Goal: Transaction & Acquisition: Book appointment/travel/reservation

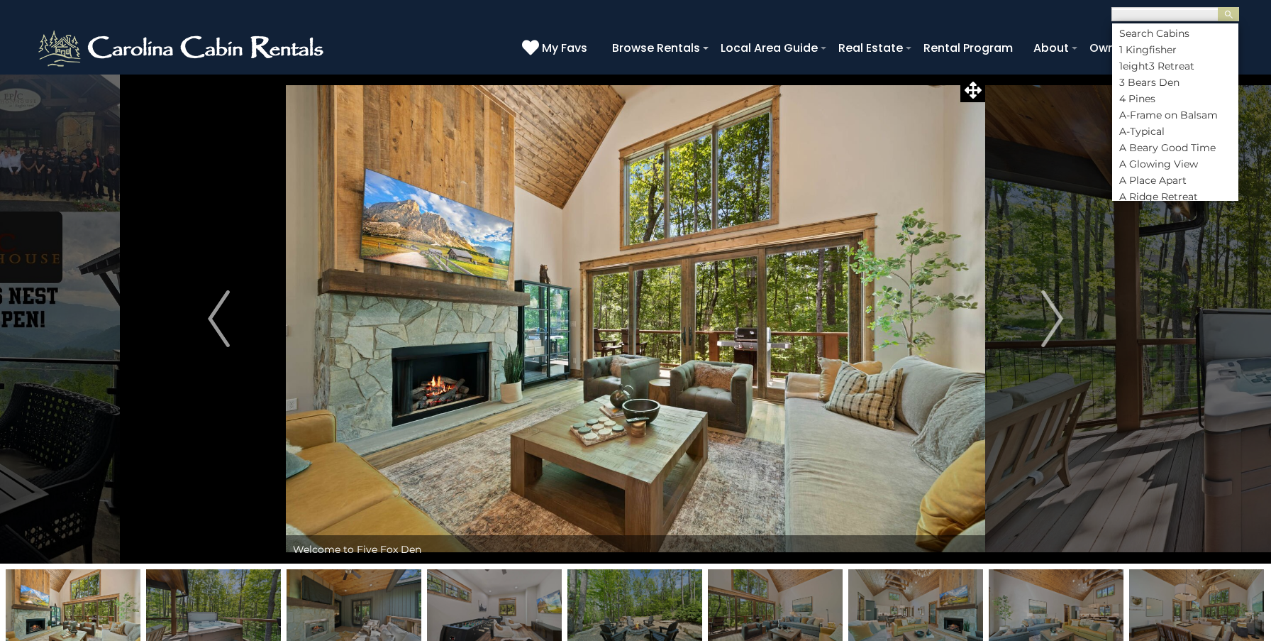
scroll to position [1, 0]
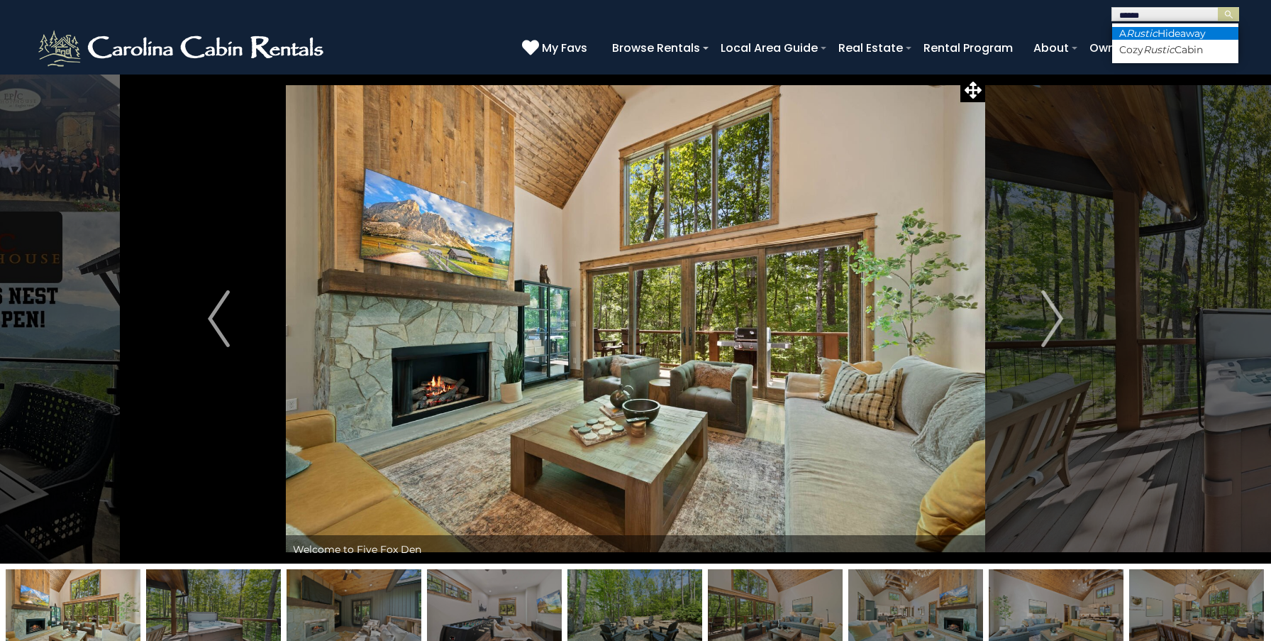
type input "******"
click at [1163, 30] on li "A Rustic Hideaway" at bounding box center [1175, 33] width 126 height 13
click at [1228, 18] on img "submit" at bounding box center [1229, 14] width 11 height 11
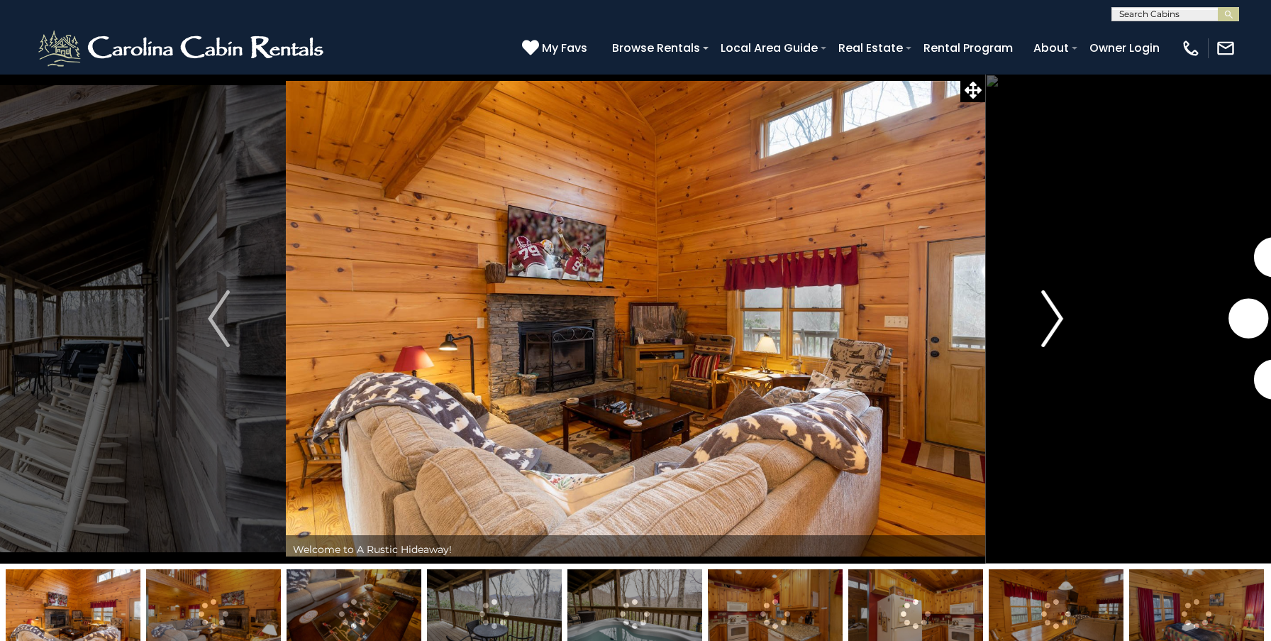
click at [1054, 321] on img "Next" at bounding box center [1051, 318] width 21 height 57
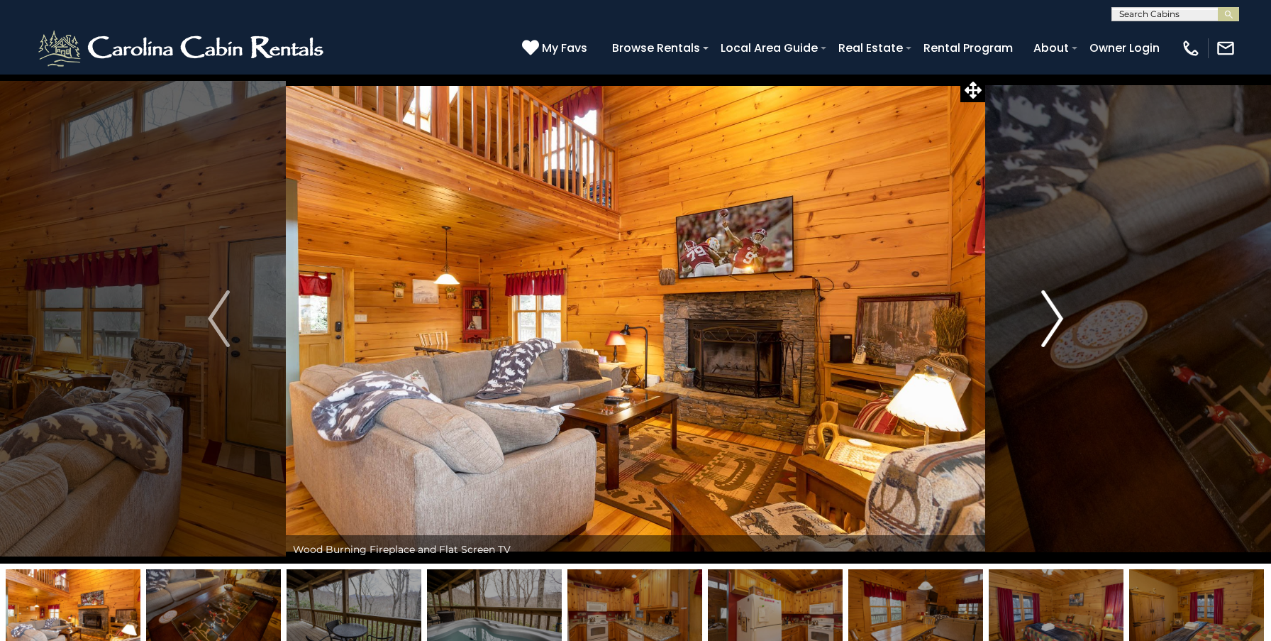
click at [1054, 321] on img "Next" at bounding box center [1051, 318] width 21 height 57
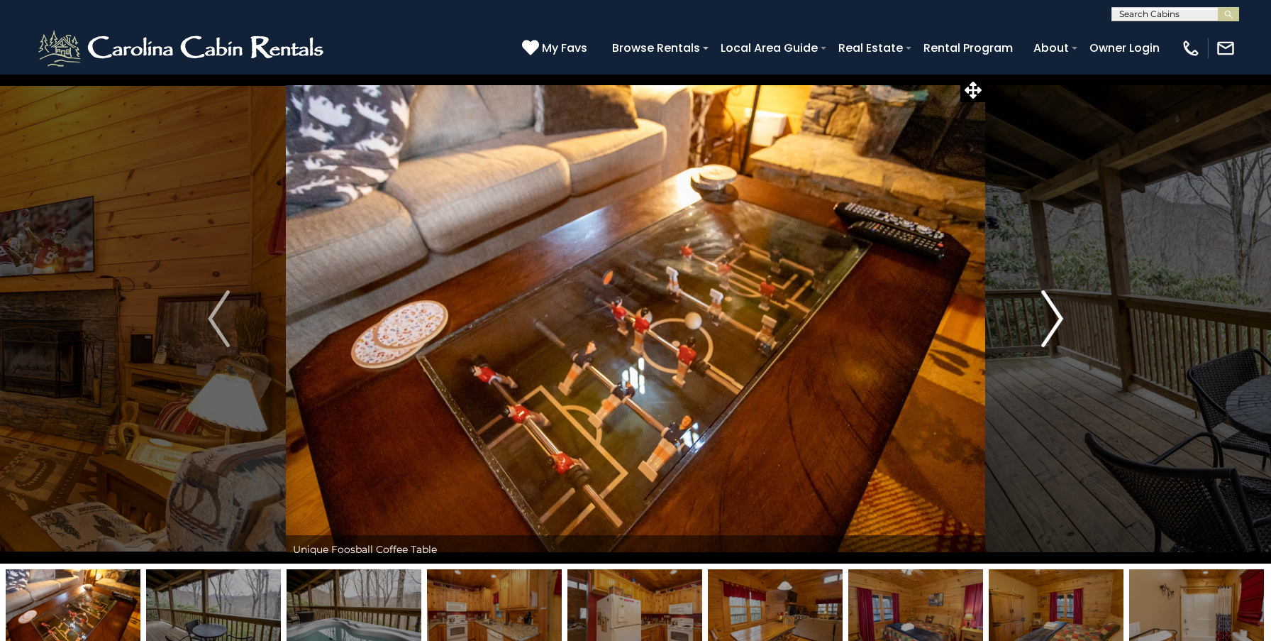
click at [1054, 321] on img "Next" at bounding box center [1051, 318] width 21 height 57
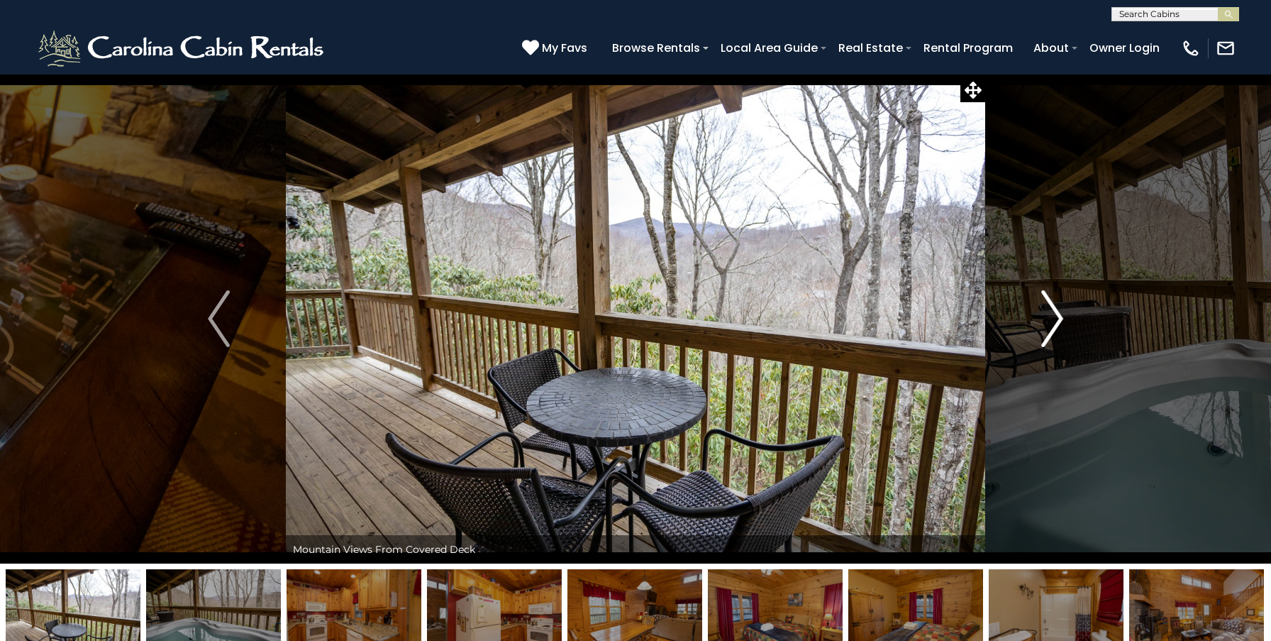
click at [1054, 321] on img "Next" at bounding box center [1051, 318] width 21 height 57
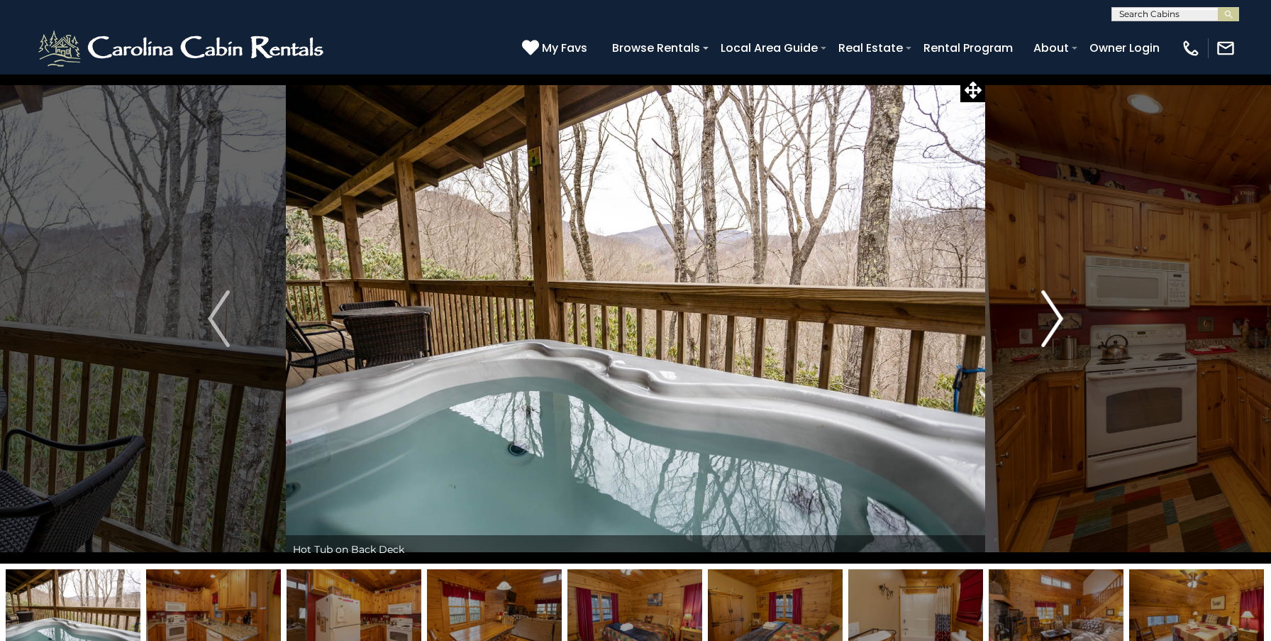
click at [1054, 321] on img "Next" at bounding box center [1051, 318] width 21 height 57
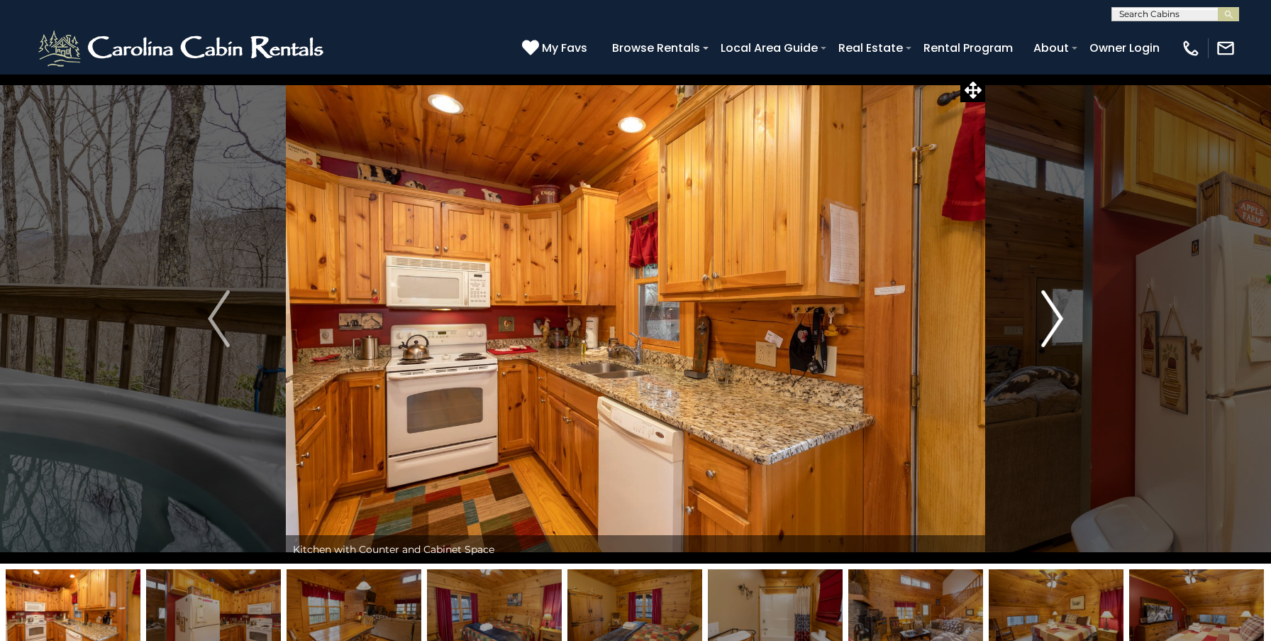
click at [1054, 321] on img "Next" at bounding box center [1051, 318] width 21 height 57
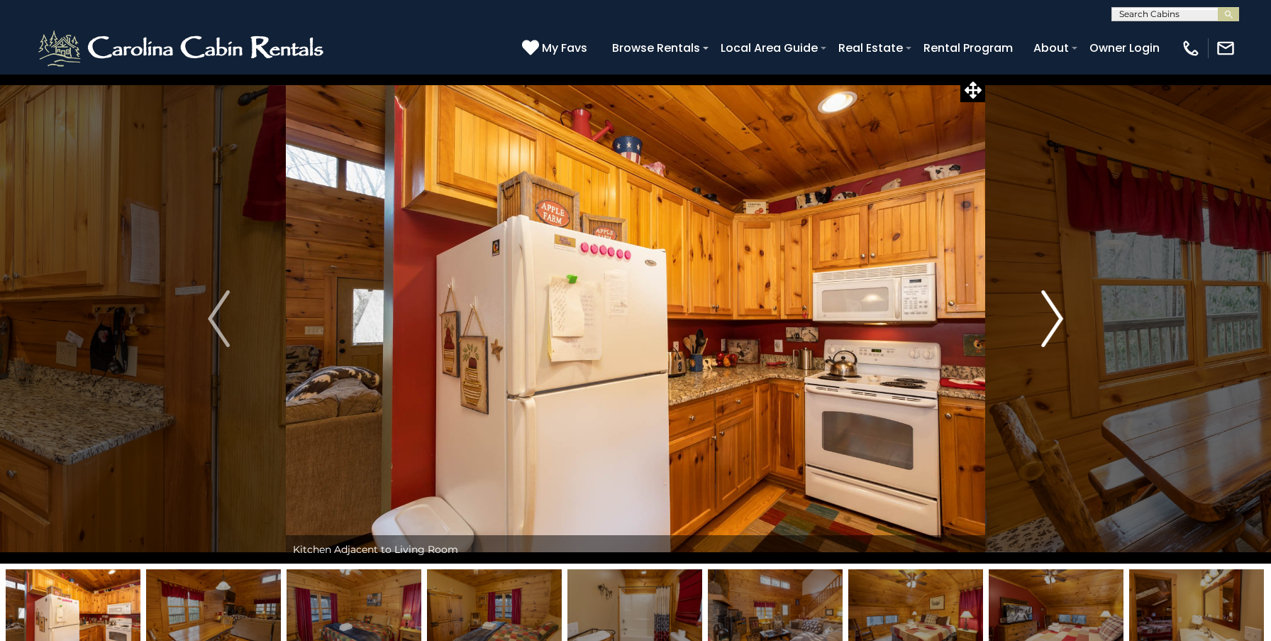
click at [1054, 321] on img "Next" at bounding box center [1051, 318] width 21 height 57
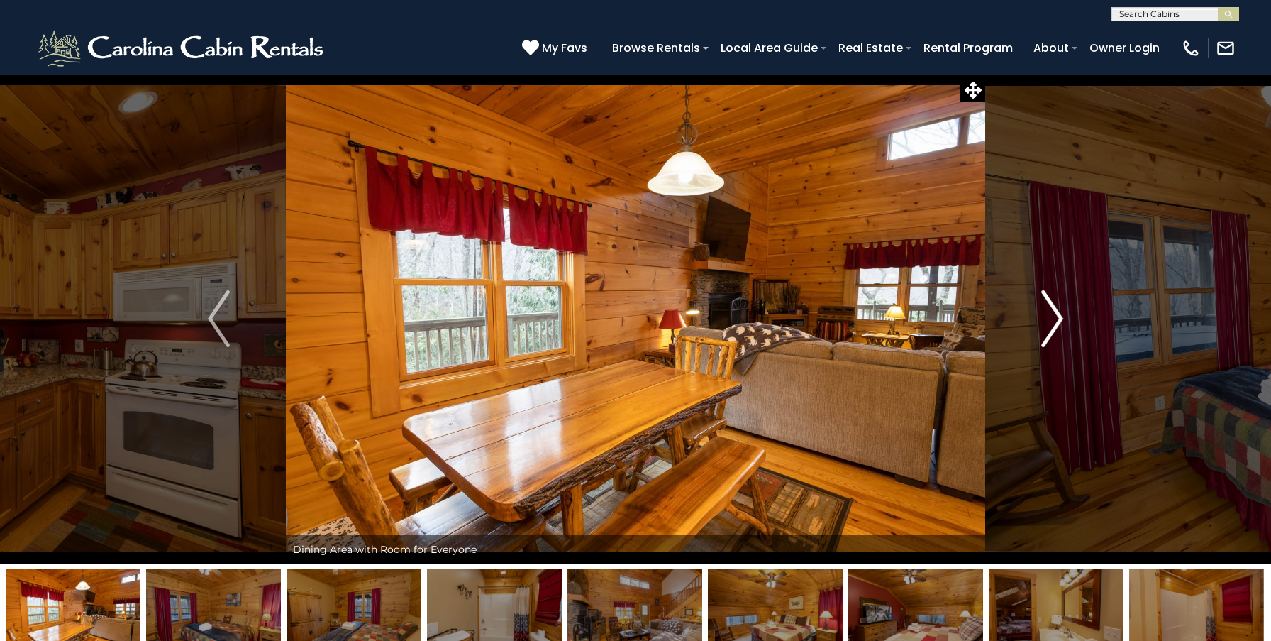
click at [1054, 321] on img "Next" at bounding box center [1051, 318] width 21 height 57
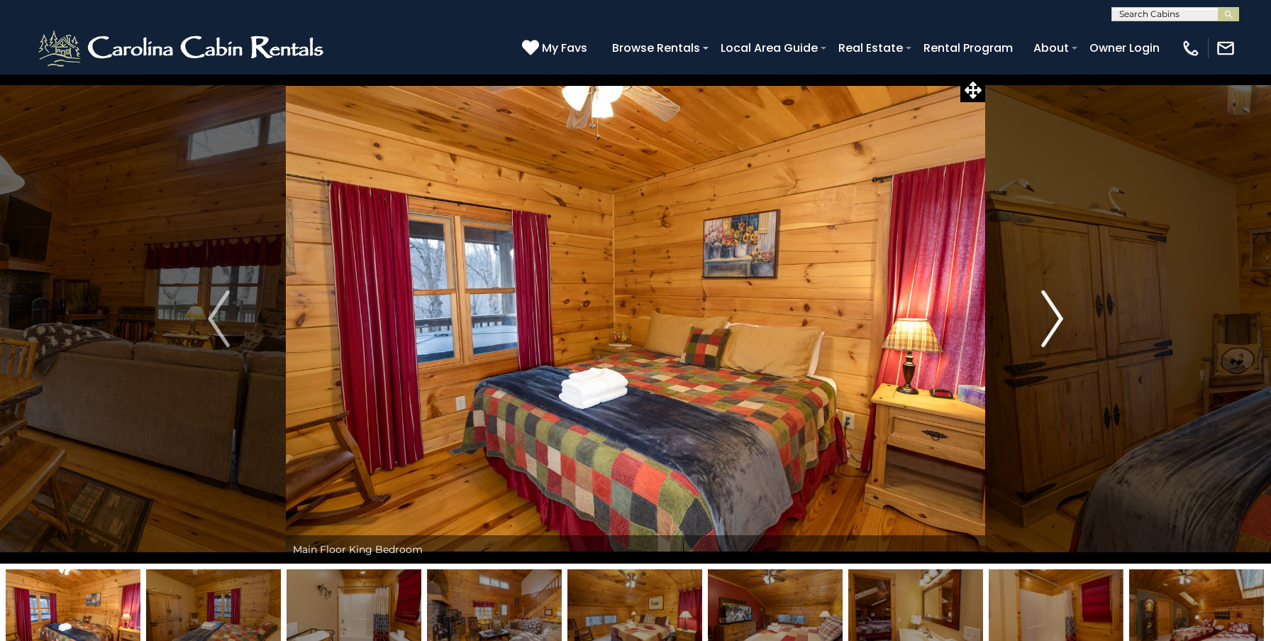
click at [1054, 321] on img "Next" at bounding box center [1051, 318] width 21 height 57
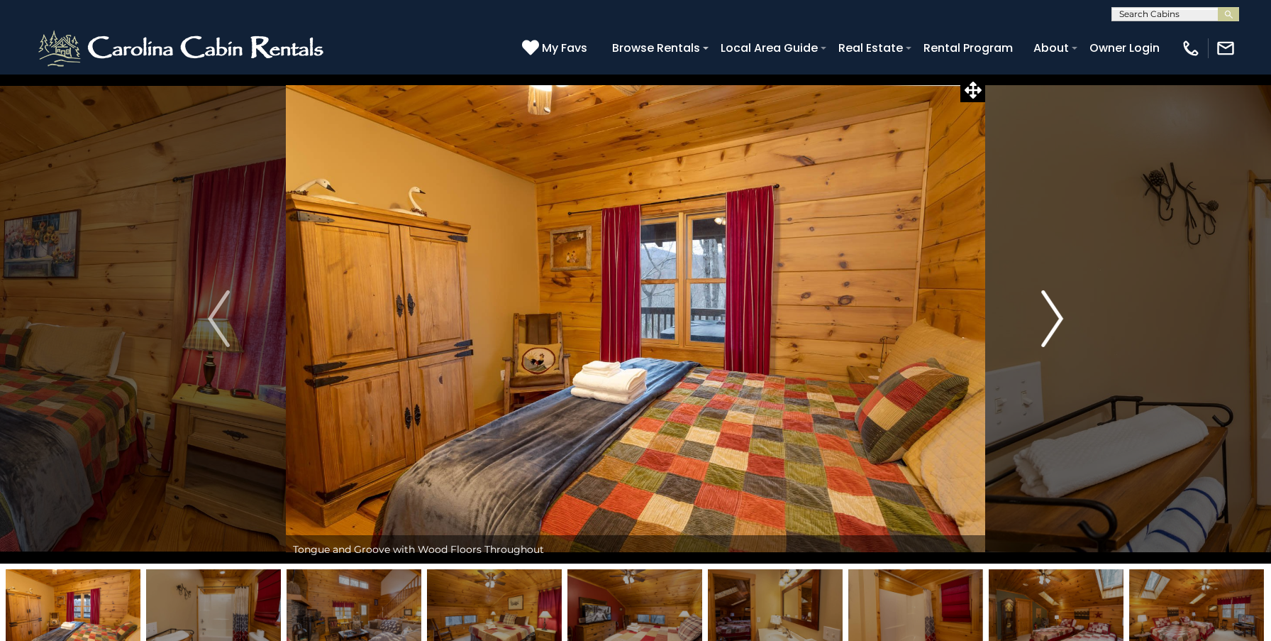
click at [1054, 321] on img "Next" at bounding box center [1051, 318] width 21 height 57
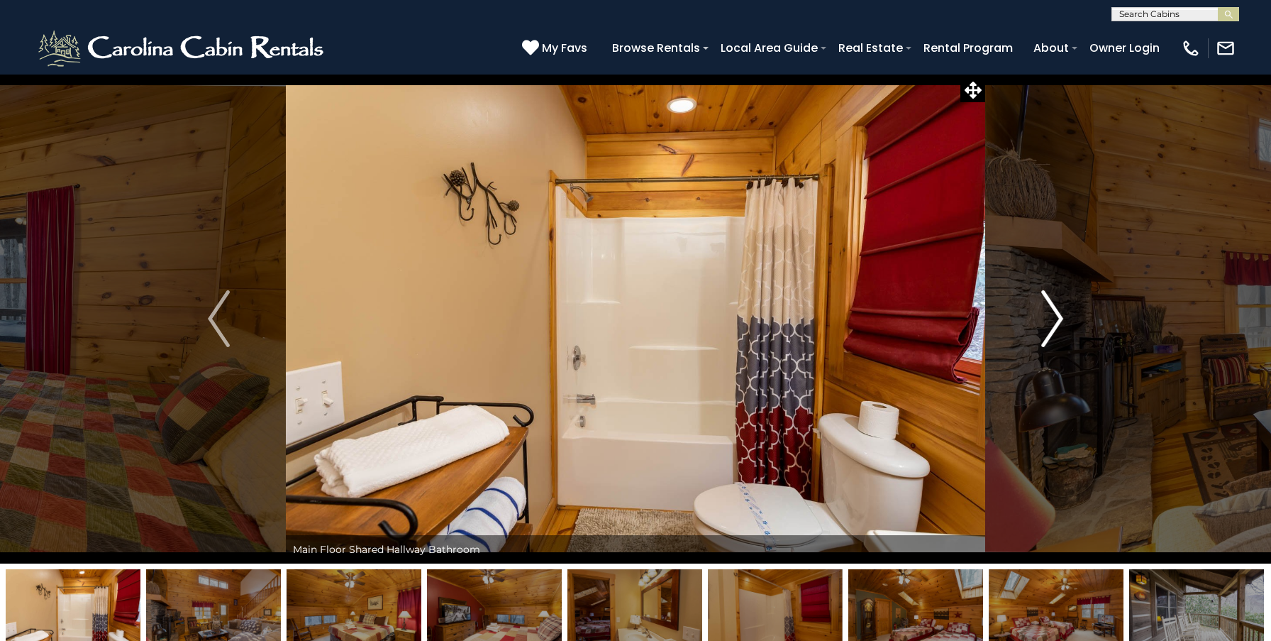
click at [1054, 321] on img "Next" at bounding box center [1051, 318] width 21 height 57
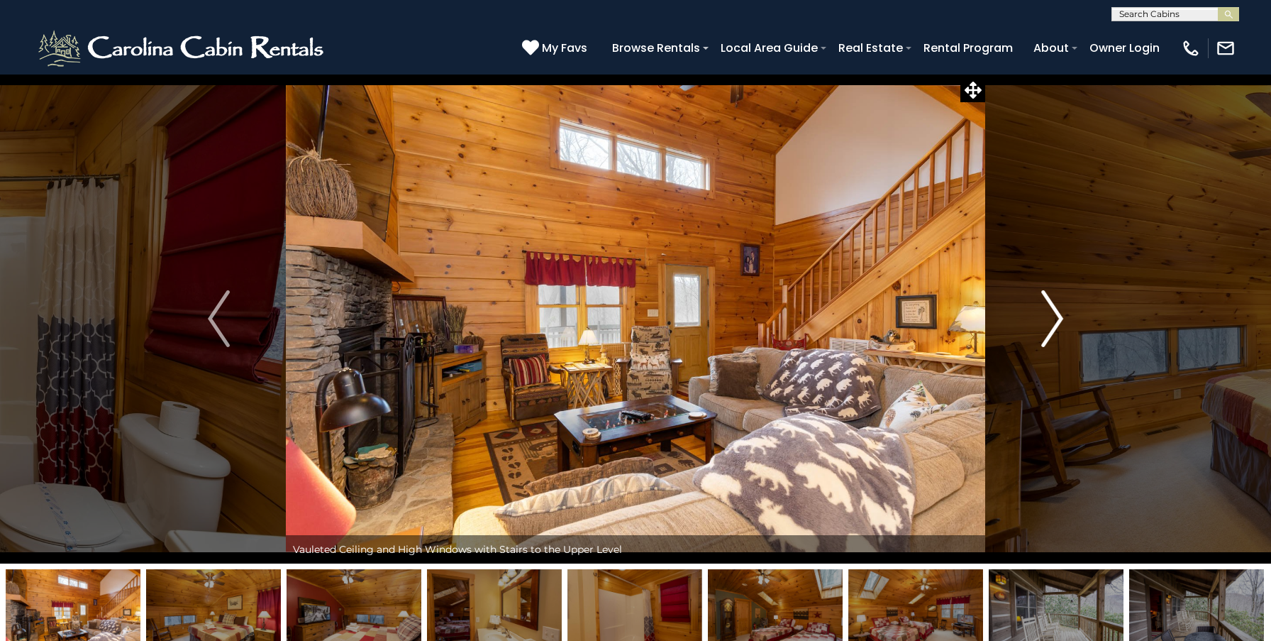
click at [1054, 321] on img "Next" at bounding box center [1051, 318] width 21 height 57
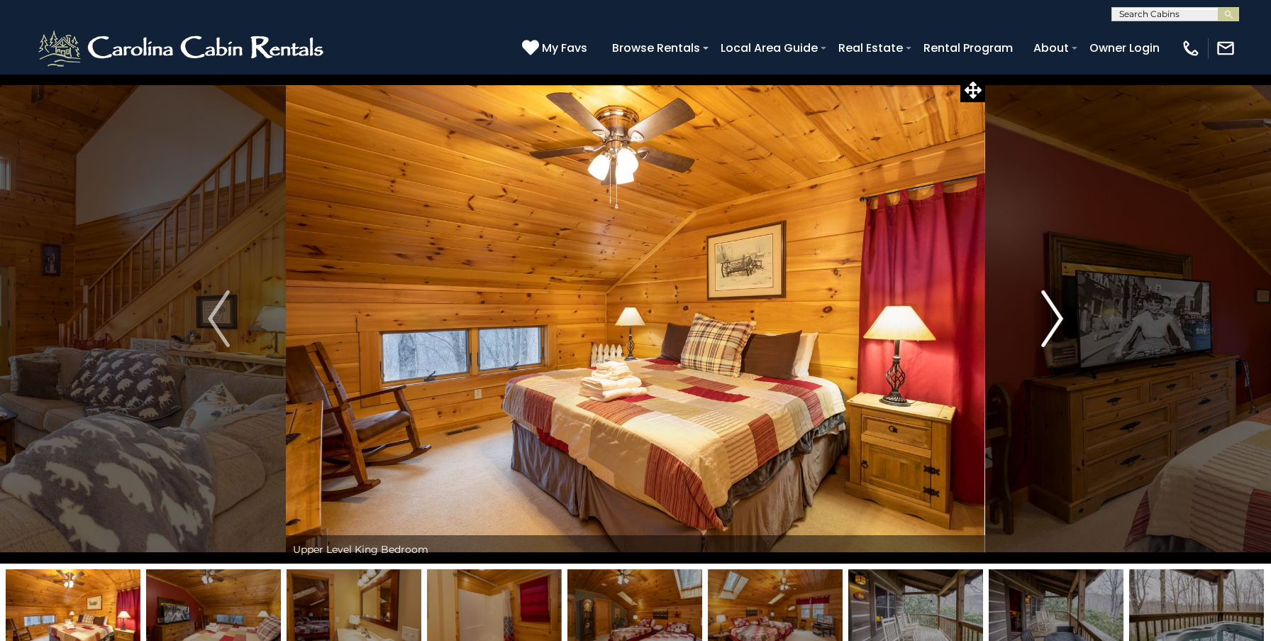
click at [1054, 321] on img "Next" at bounding box center [1051, 318] width 21 height 57
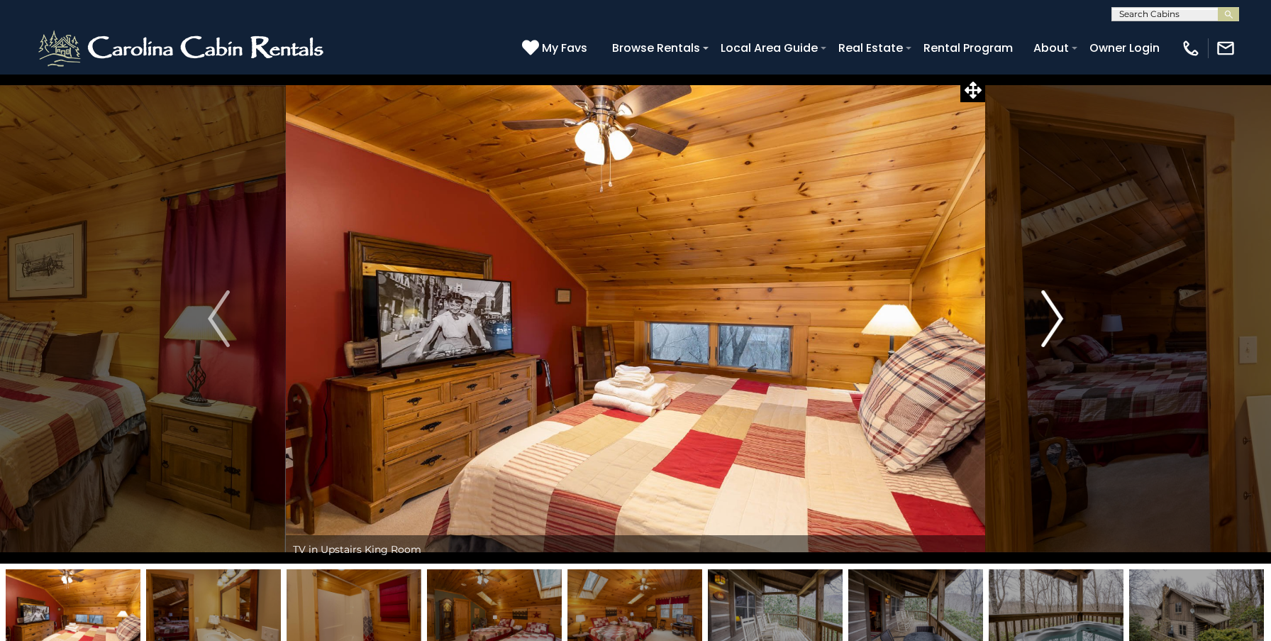
click at [1054, 321] on img "Next" at bounding box center [1051, 318] width 21 height 57
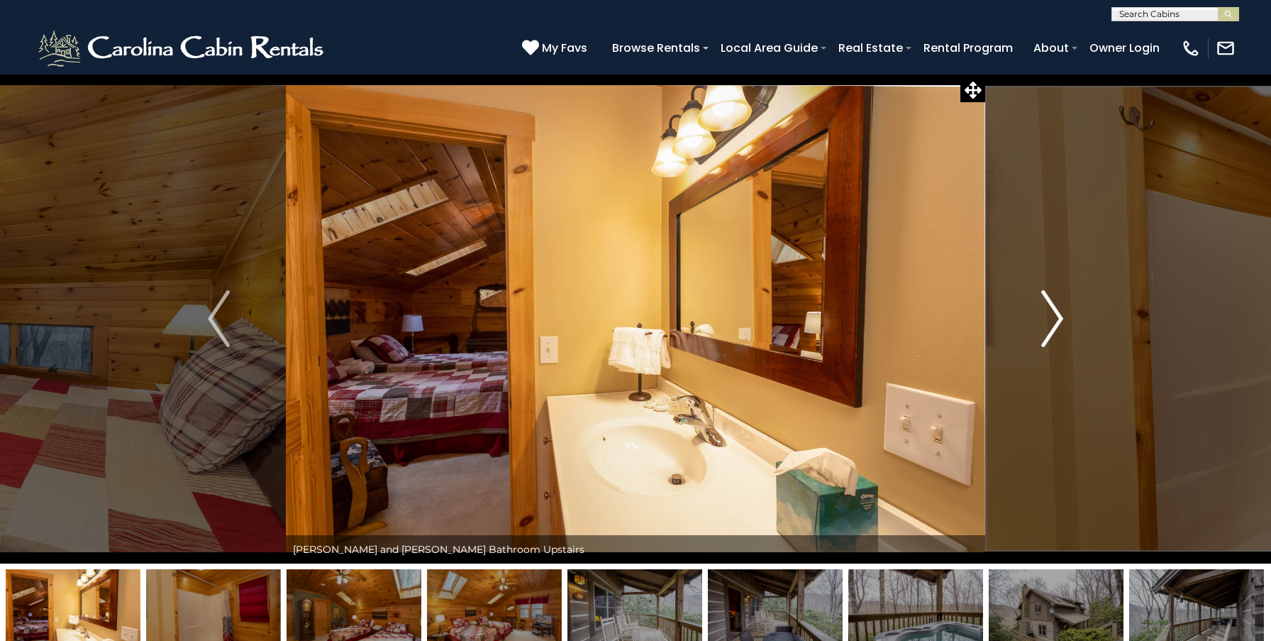
click at [1054, 321] on img "Next" at bounding box center [1051, 318] width 21 height 57
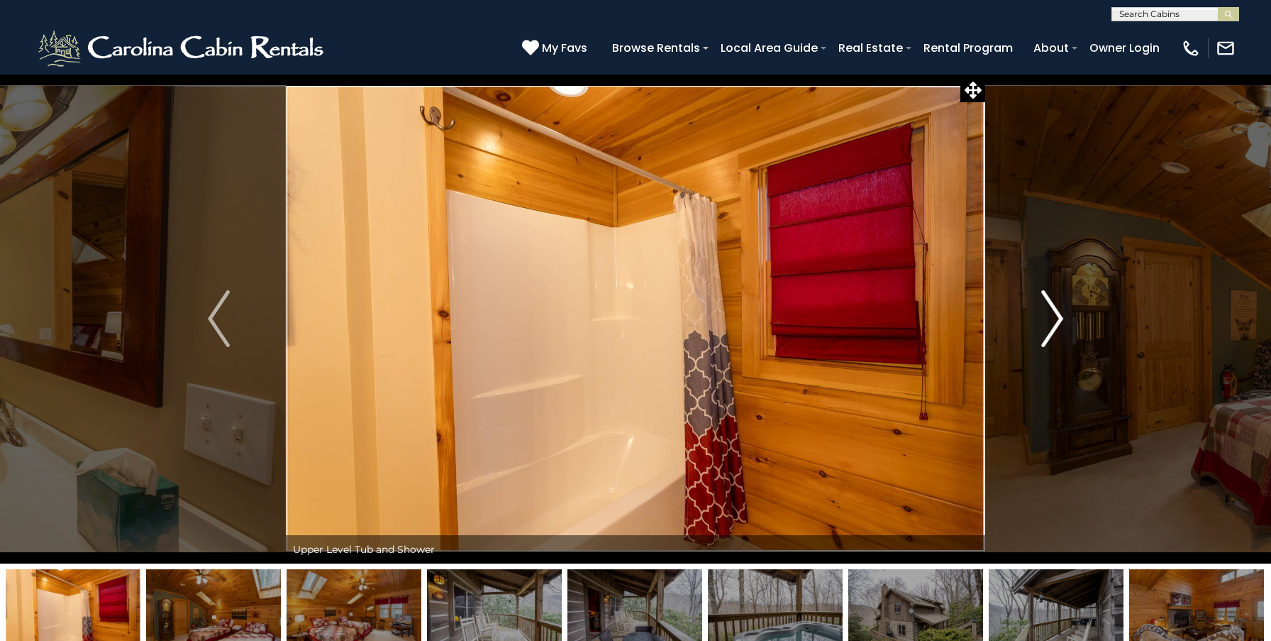
click at [1054, 321] on img "Next" at bounding box center [1051, 318] width 21 height 57
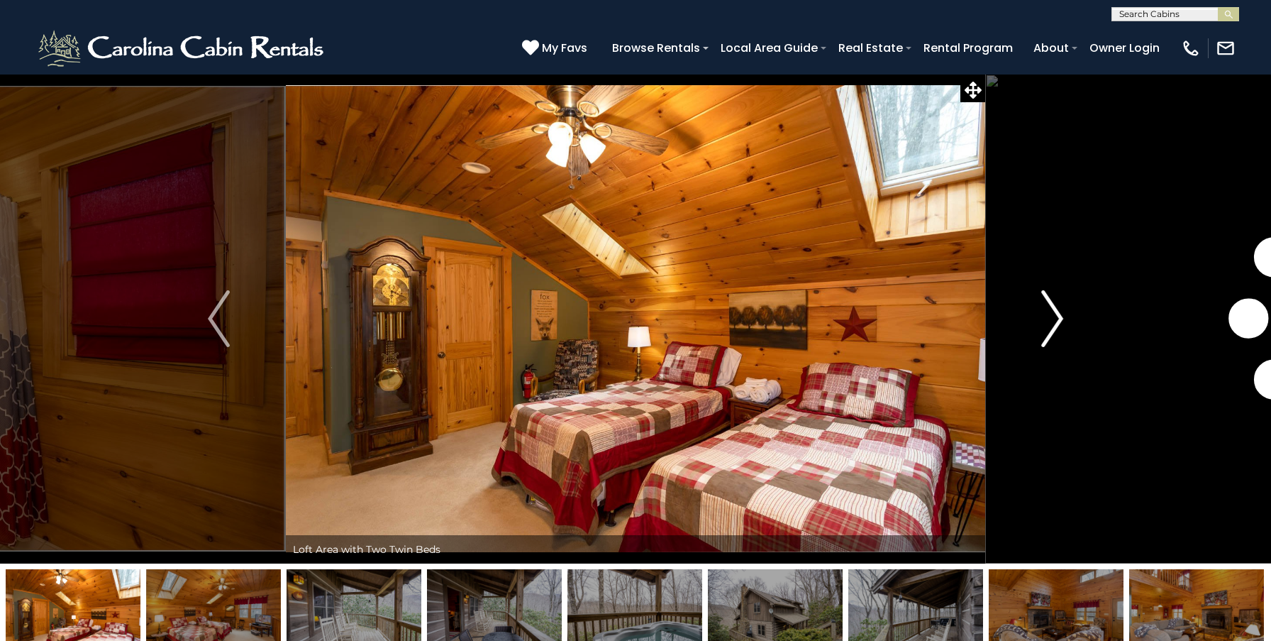
click at [1054, 321] on img "Next" at bounding box center [1051, 318] width 21 height 57
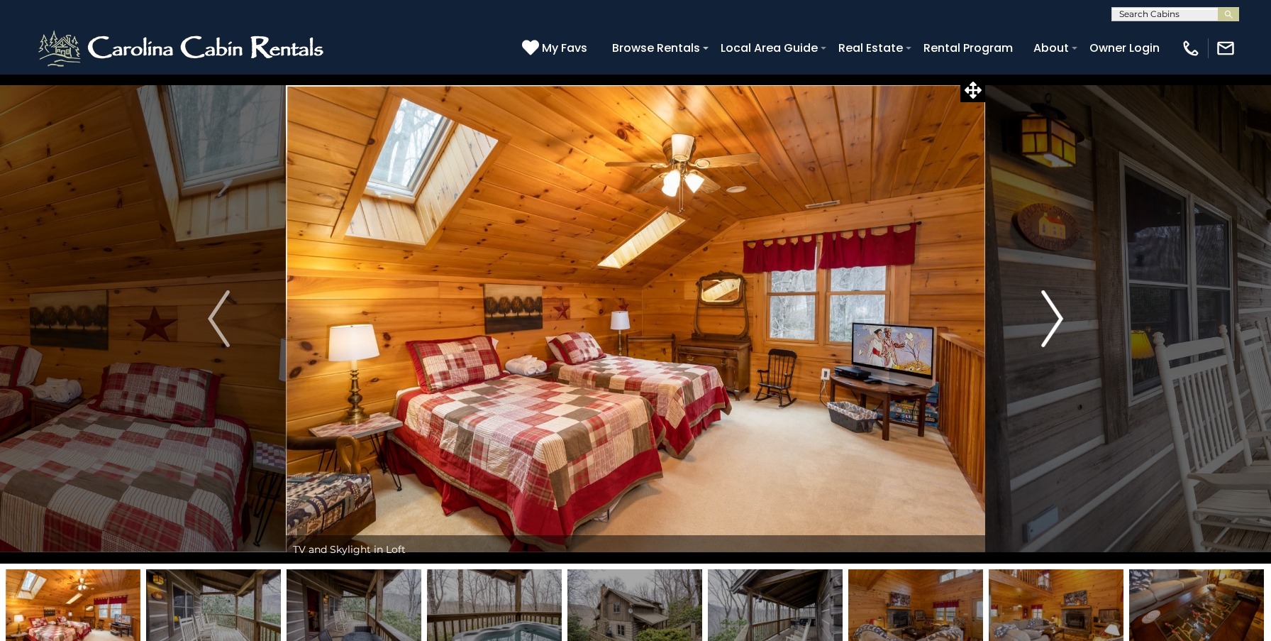
click at [1054, 321] on img "Next" at bounding box center [1051, 318] width 21 height 57
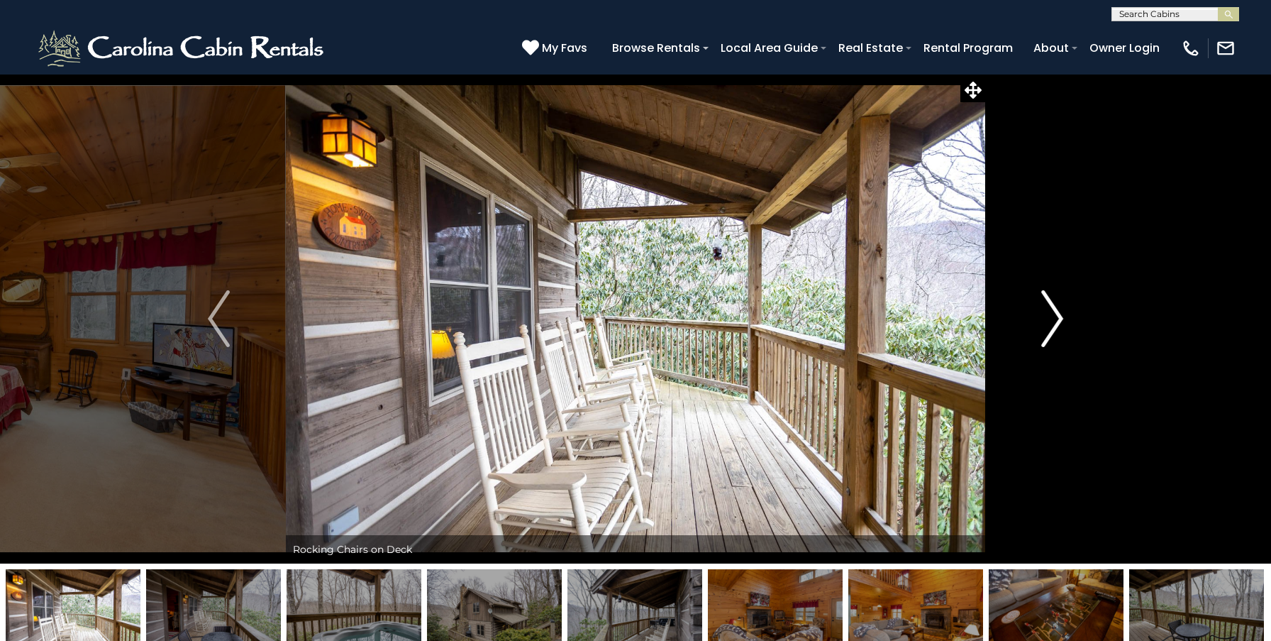
click at [1054, 321] on img "Next" at bounding box center [1051, 318] width 21 height 57
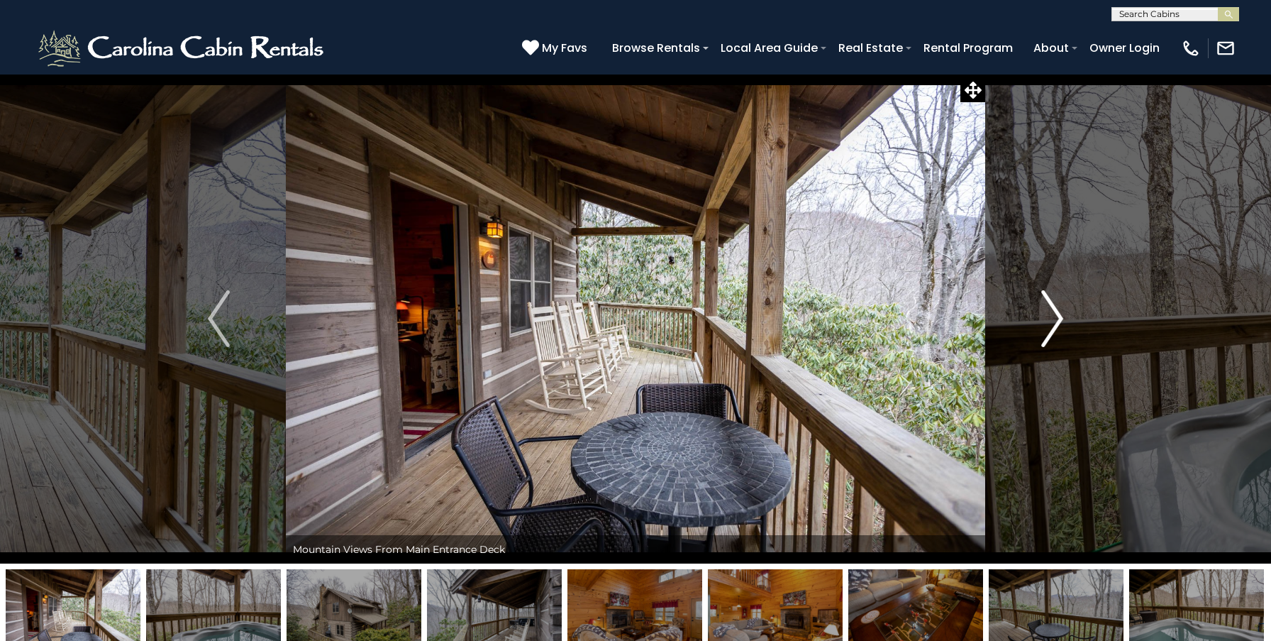
click at [1054, 321] on img "Next" at bounding box center [1051, 318] width 21 height 57
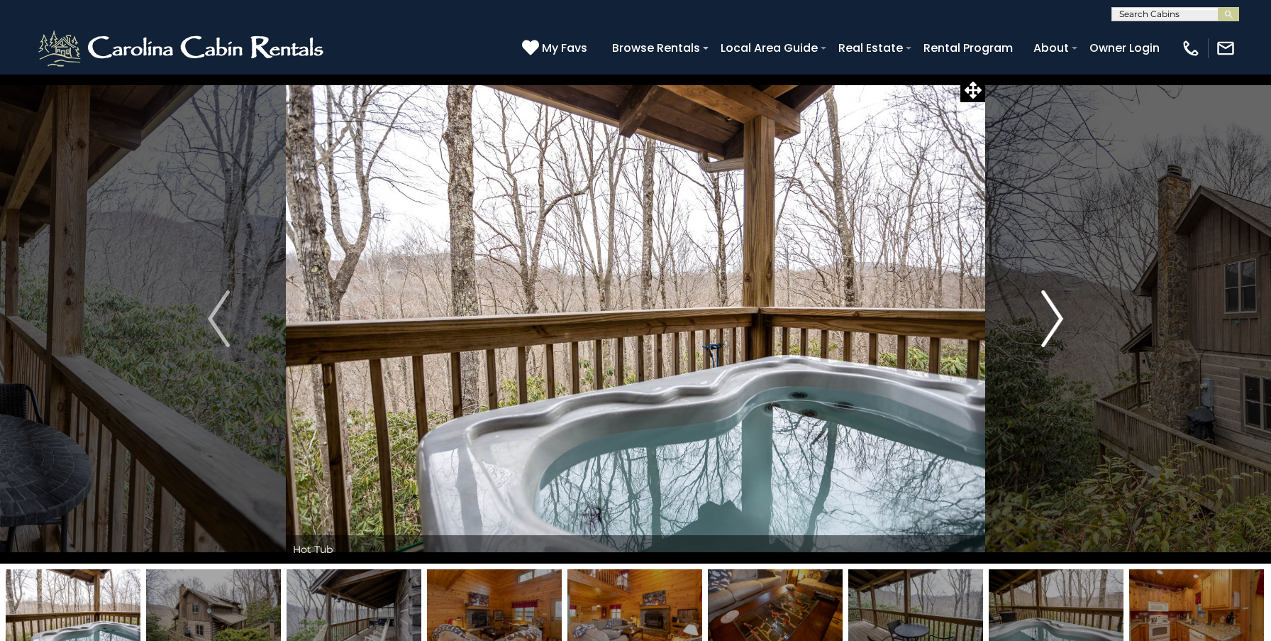
click at [1054, 321] on img "Next" at bounding box center [1051, 318] width 21 height 57
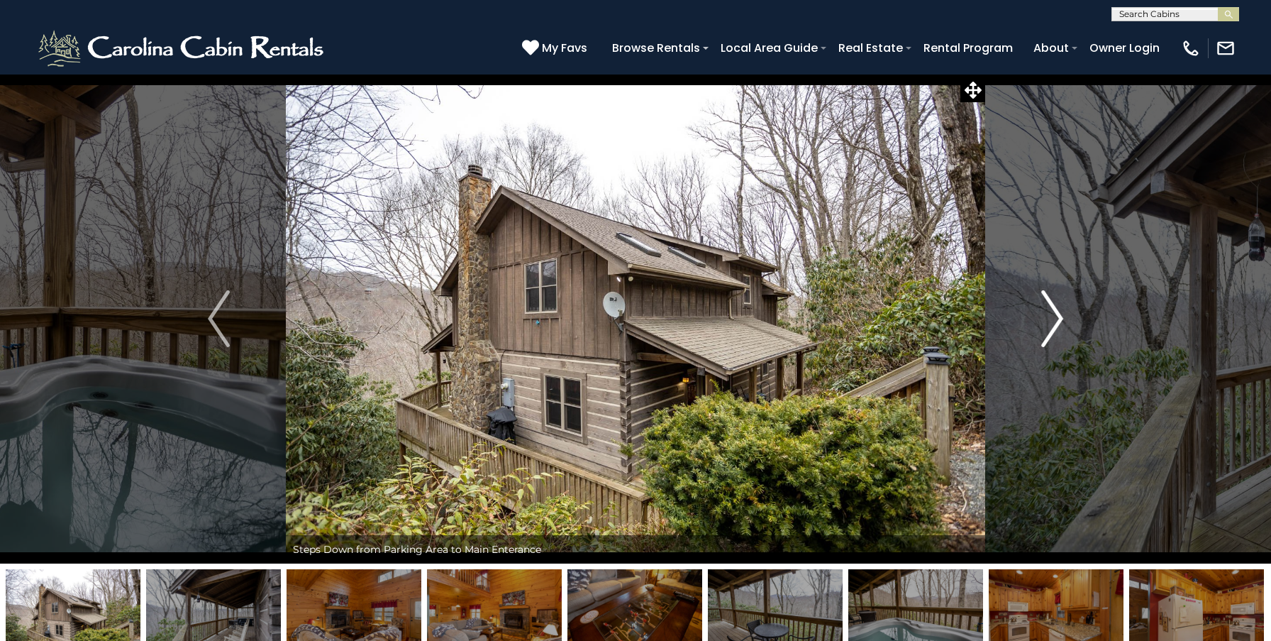
click at [1052, 326] on img "Next" at bounding box center [1051, 318] width 21 height 57
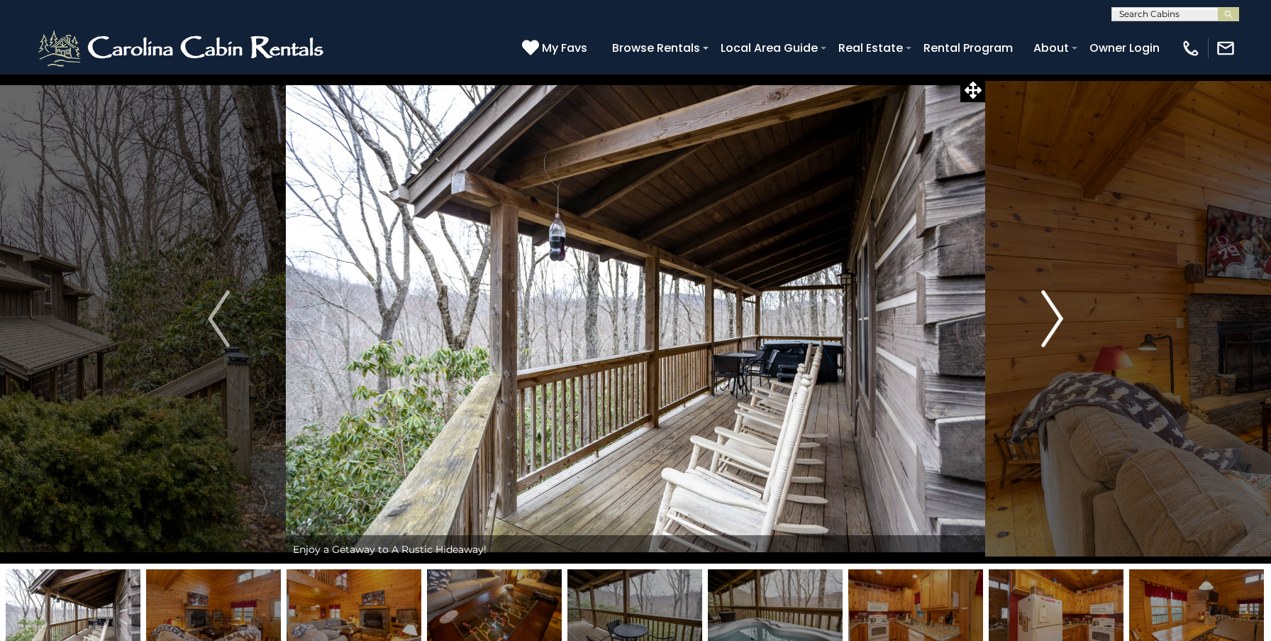
click at [1052, 326] on img "Next" at bounding box center [1051, 318] width 21 height 57
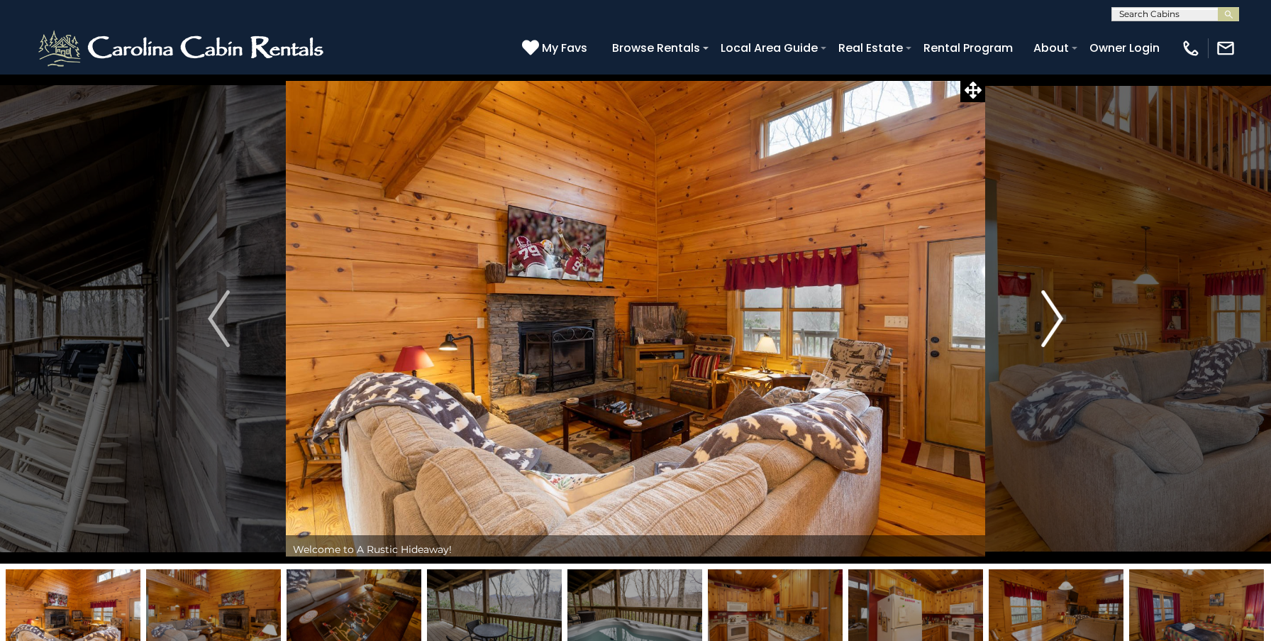
click at [1052, 326] on img "Next" at bounding box center [1051, 318] width 21 height 57
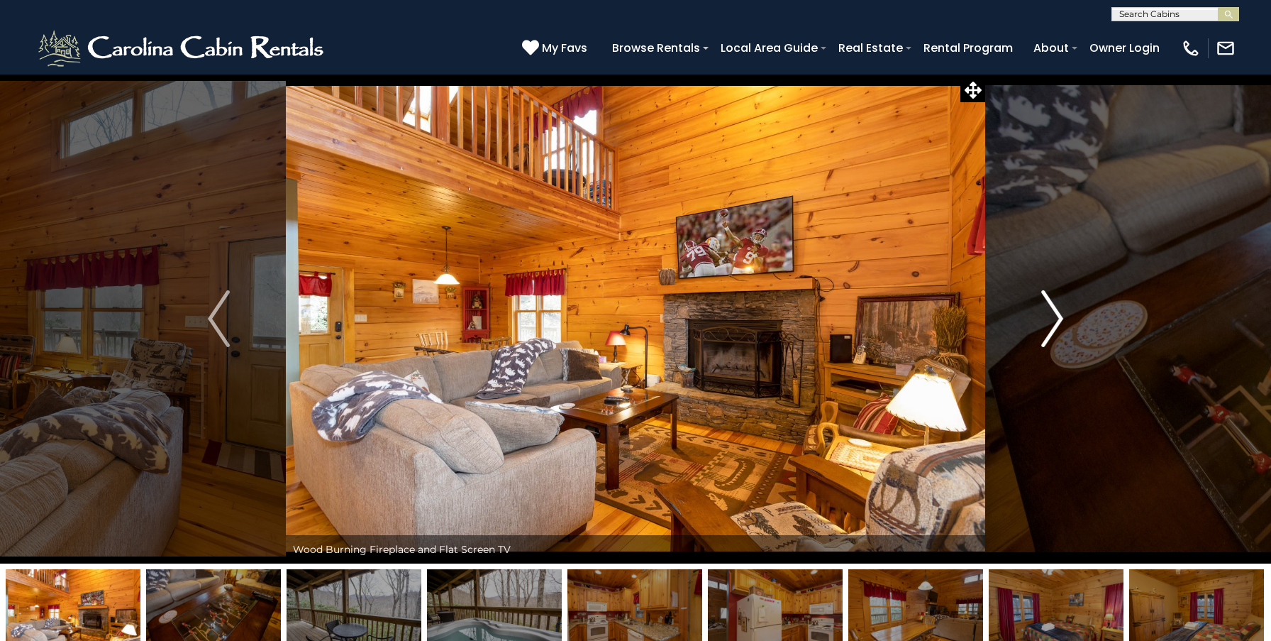
click at [1052, 326] on img "Next" at bounding box center [1051, 318] width 21 height 57
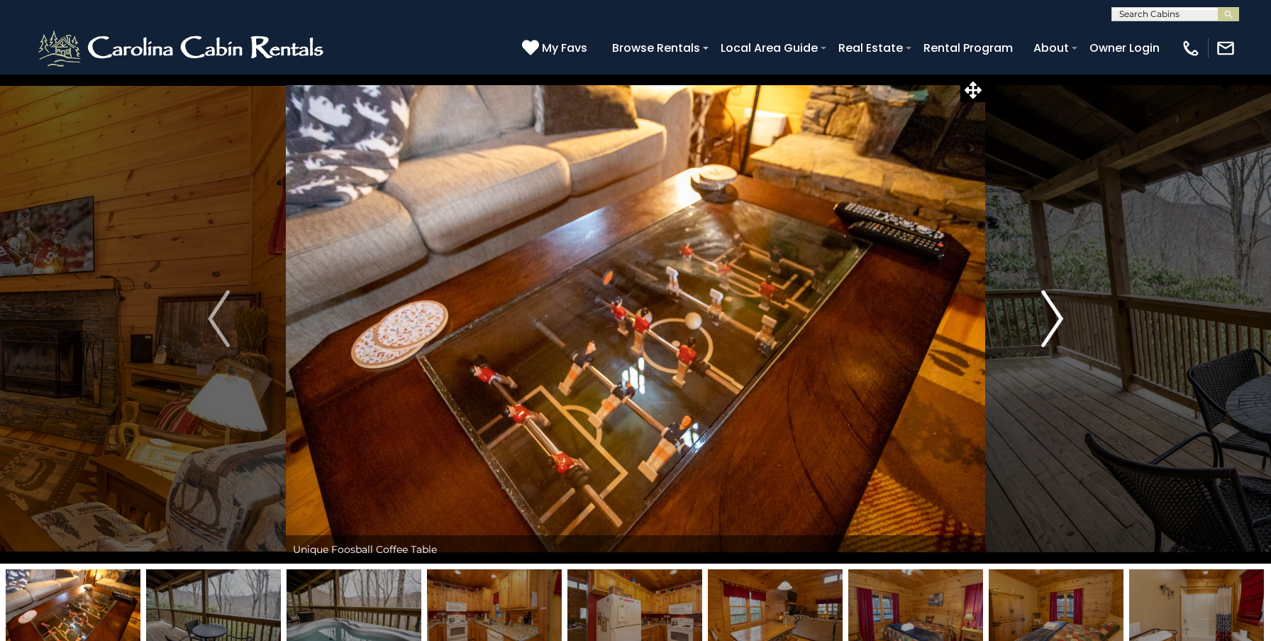
click at [1052, 326] on img "Next" at bounding box center [1051, 318] width 21 height 57
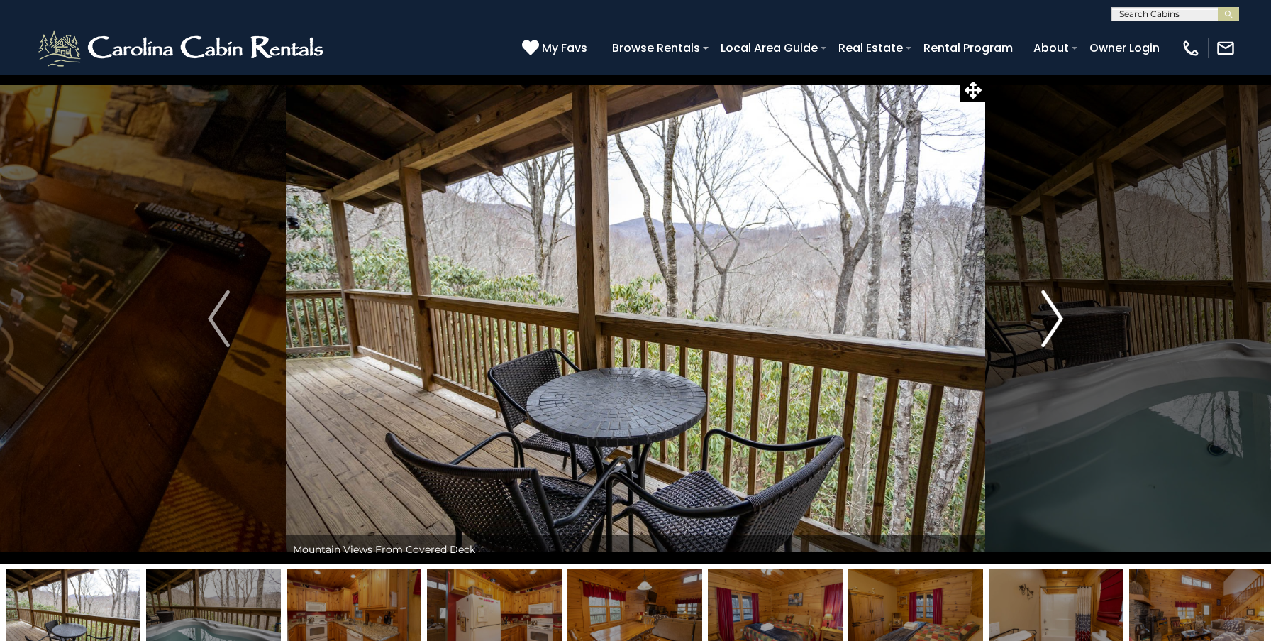
click at [1054, 317] on img "Next" at bounding box center [1051, 318] width 21 height 57
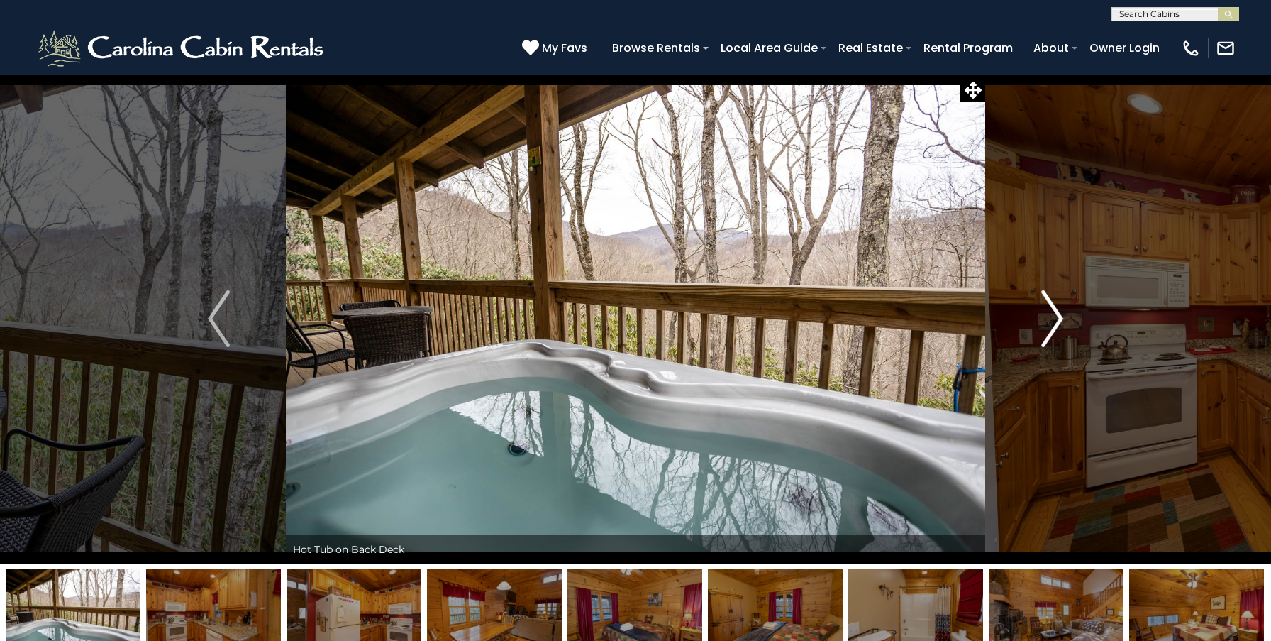
click at [1060, 324] on img "Next" at bounding box center [1051, 318] width 21 height 57
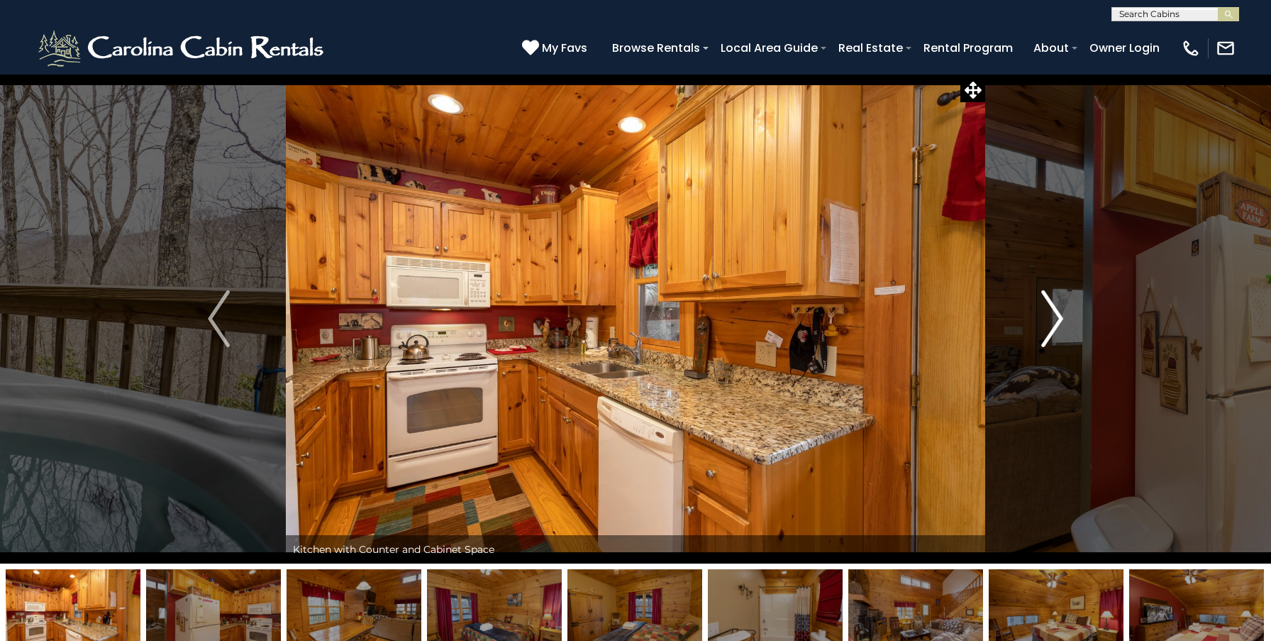
click at [1060, 324] on img "Next" at bounding box center [1051, 318] width 21 height 57
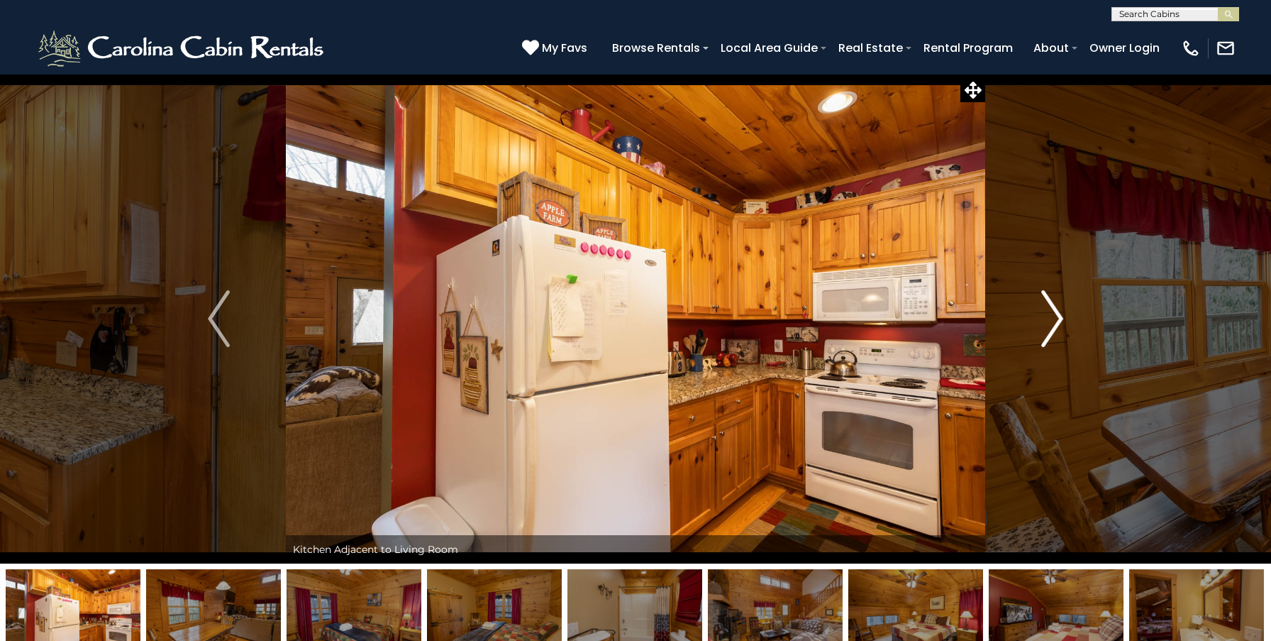
click at [1060, 324] on img "Next" at bounding box center [1051, 318] width 21 height 57
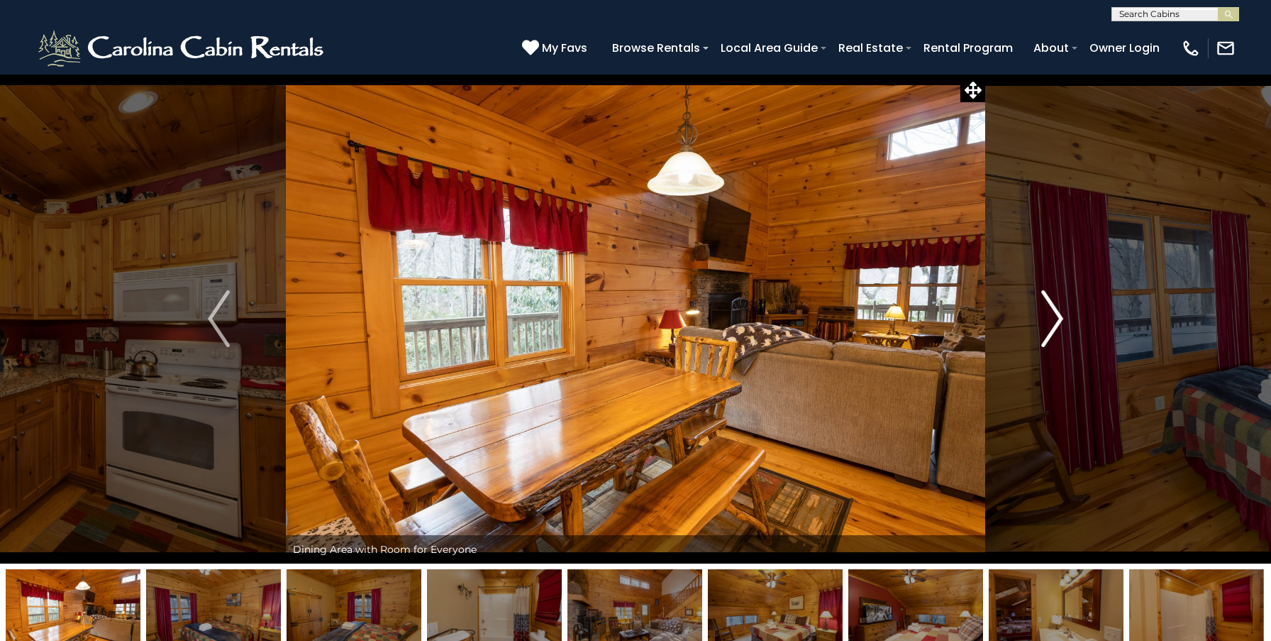
click at [1060, 324] on img "Next" at bounding box center [1051, 318] width 21 height 57
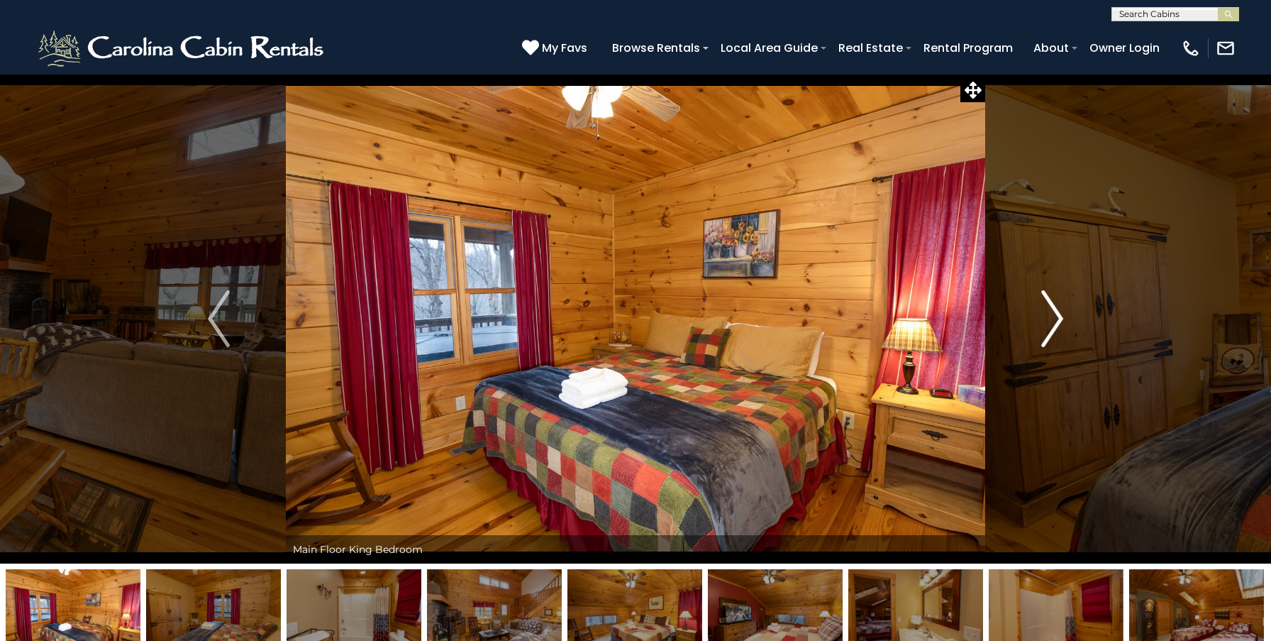
click at [1060, 324] on img "Next" at bounding box center [1051, 318] width 21 height 57
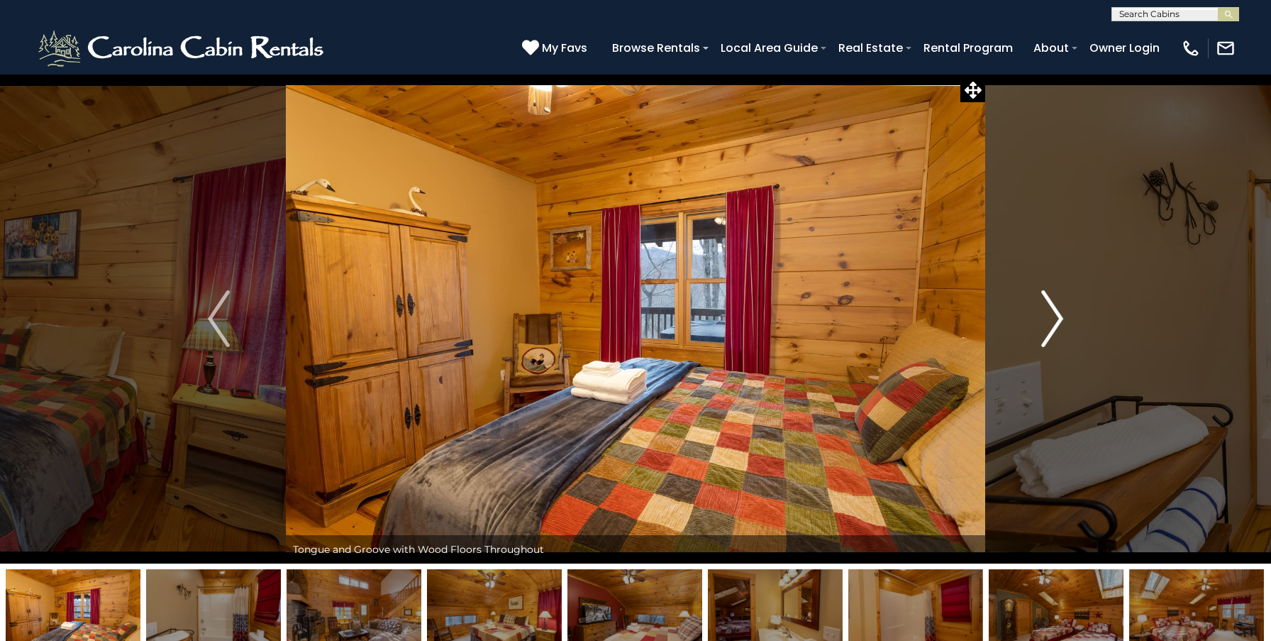
click at [1060, 324] on img "Next" at bounding box center [1051, 318] width 21 height 57
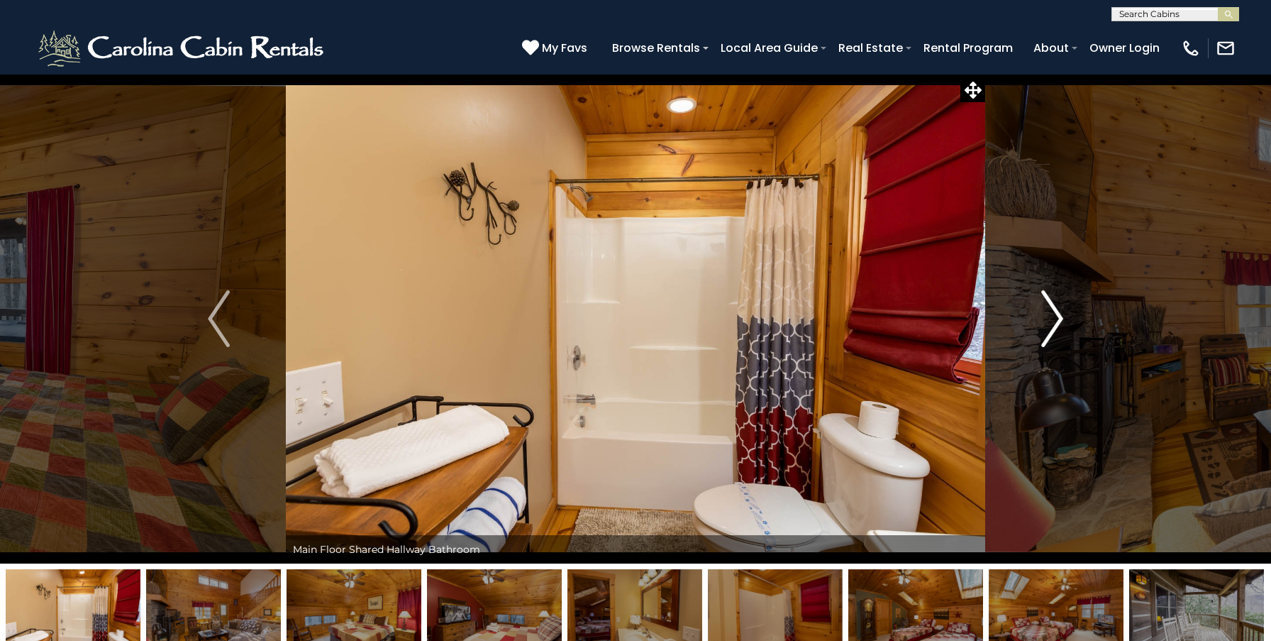
click at [1060, 324] on img "Next" at bounding box center [1051, 318] width 21 height 57
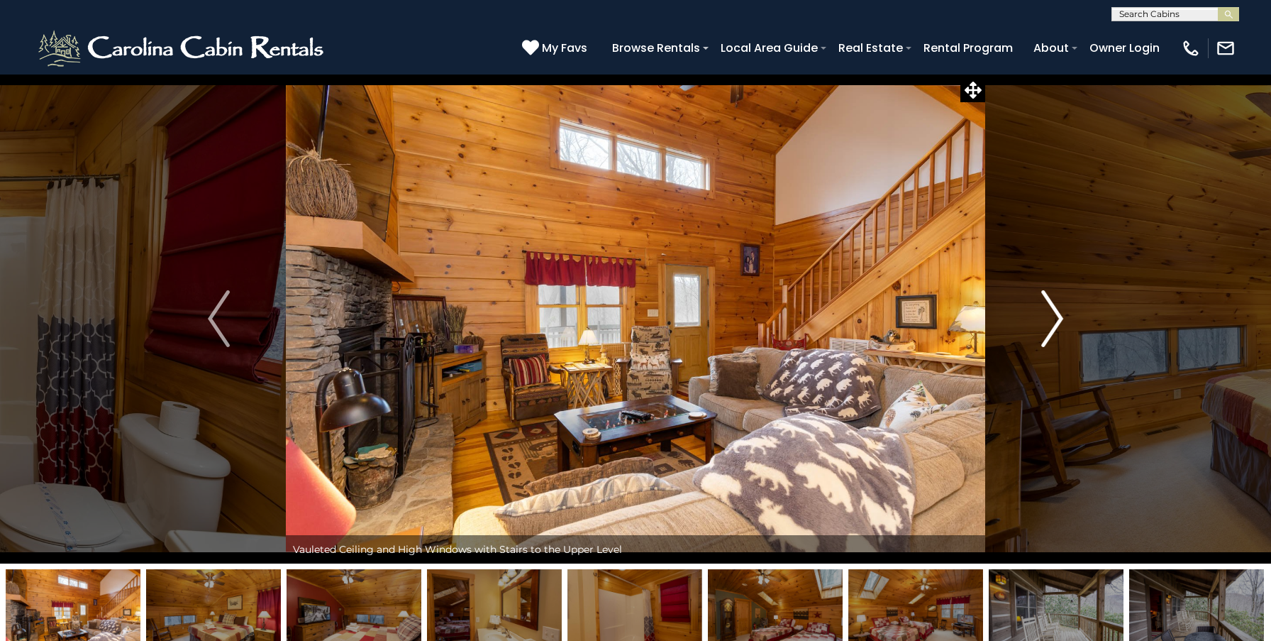
click at [1060, 324] on img "Next" at bounding box center [1051, 318] width 21 height 57
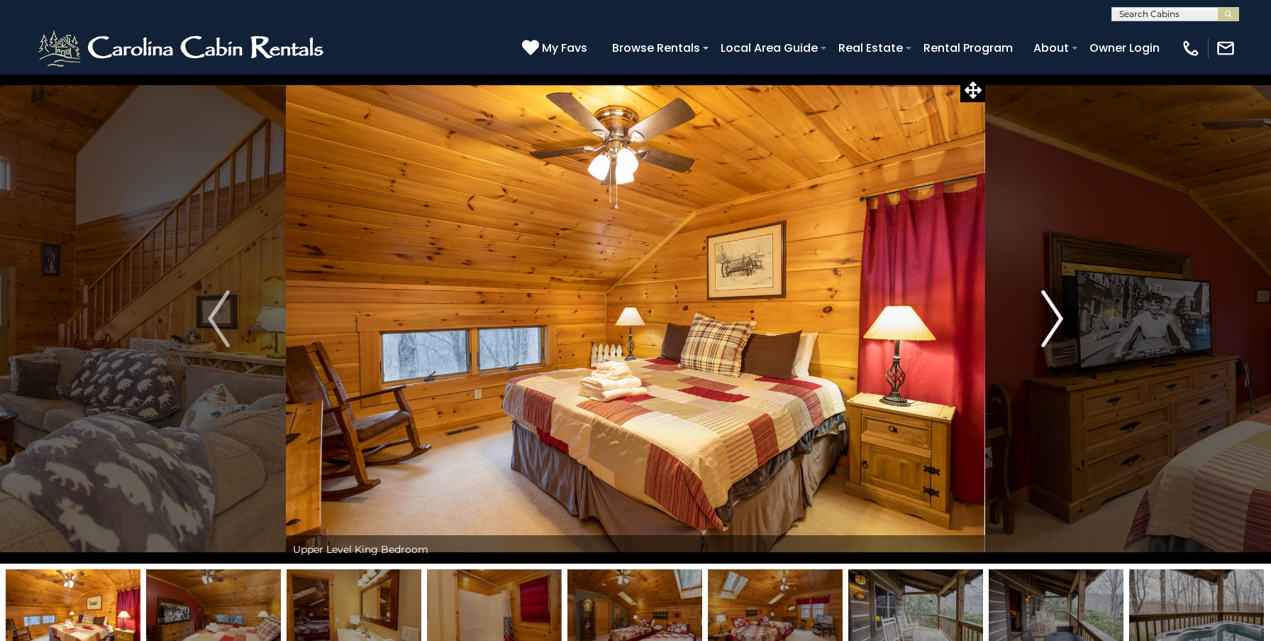
click at [1050, 338] on img "Next" at bounding box center [1051, 318] width 21 height 57
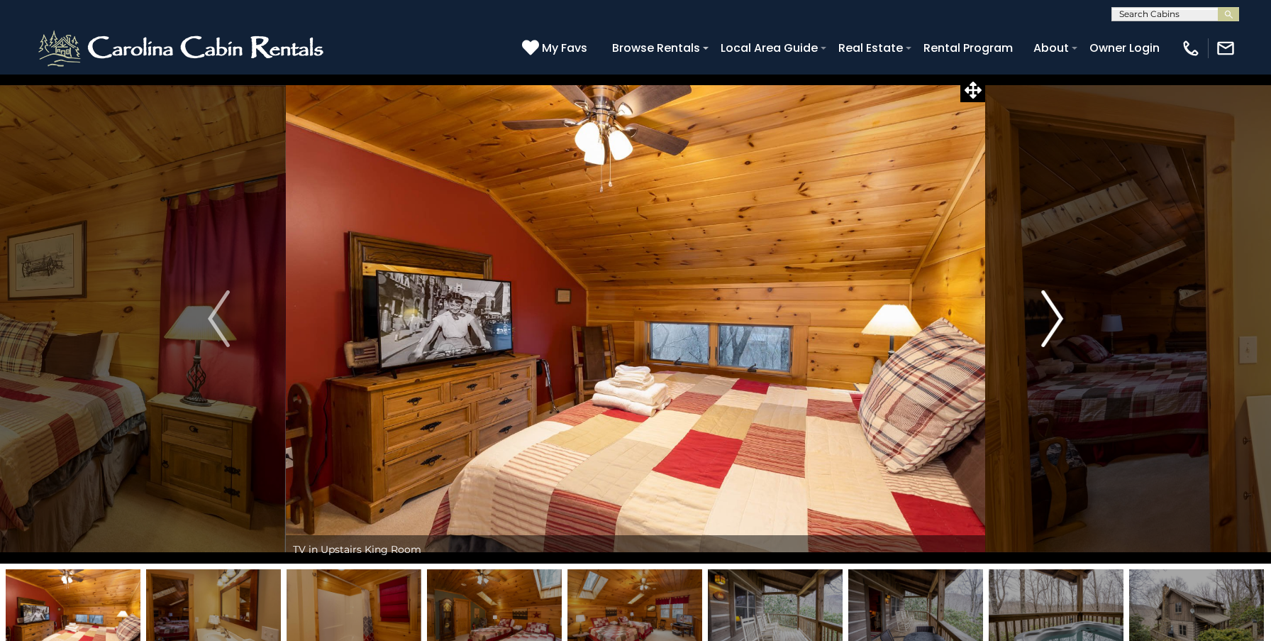
click at [1050, 336] on img "Next" at bounding box center [1051, 318] width 21 height 57
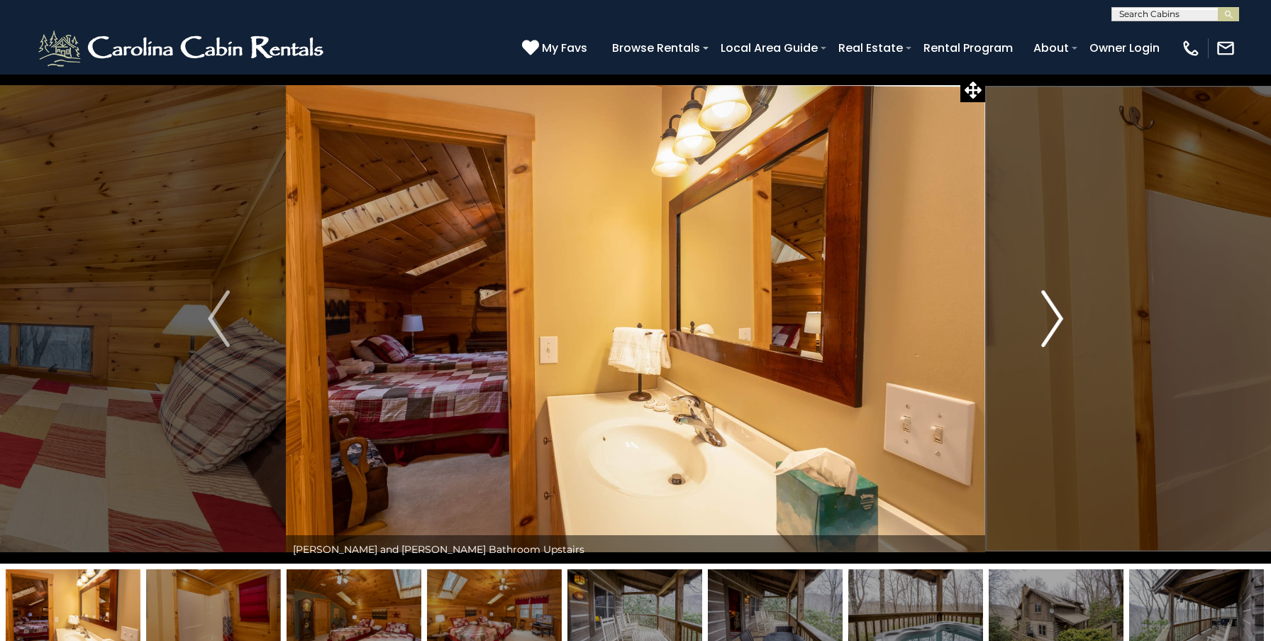
click at [1050, 336] on img "Next" at bounding box center [1051, 318] width 21 height 57
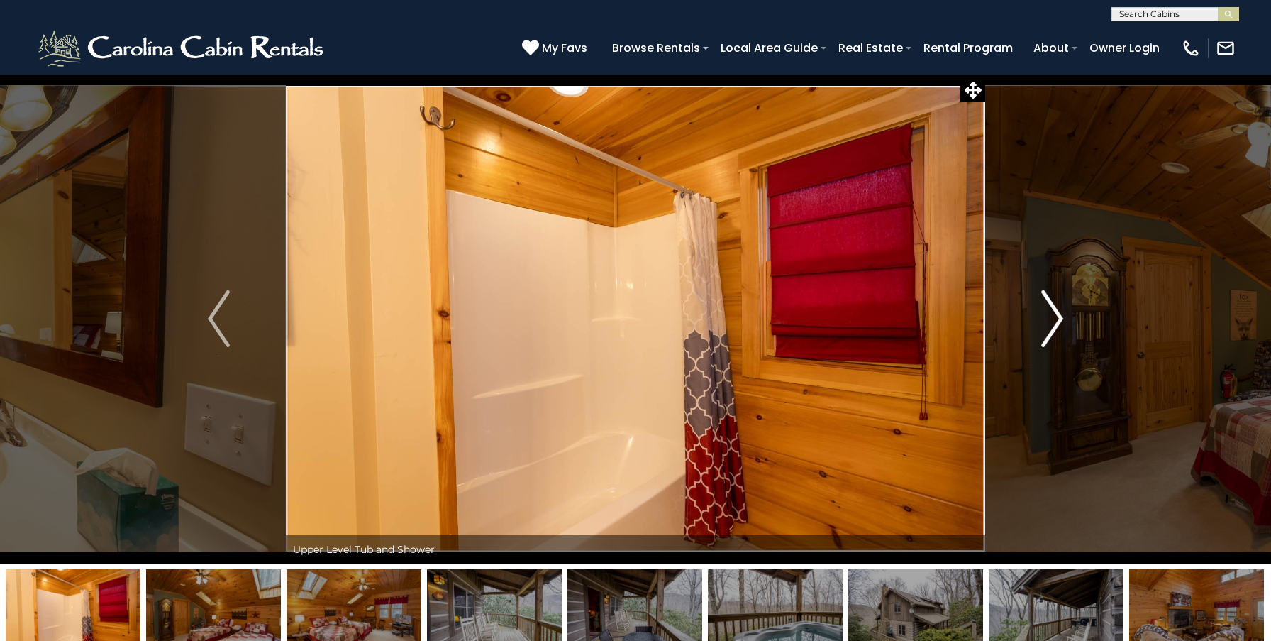
click at [1051, 332] on img "Next" at bounding box center [1051, 318] width 21 height 57
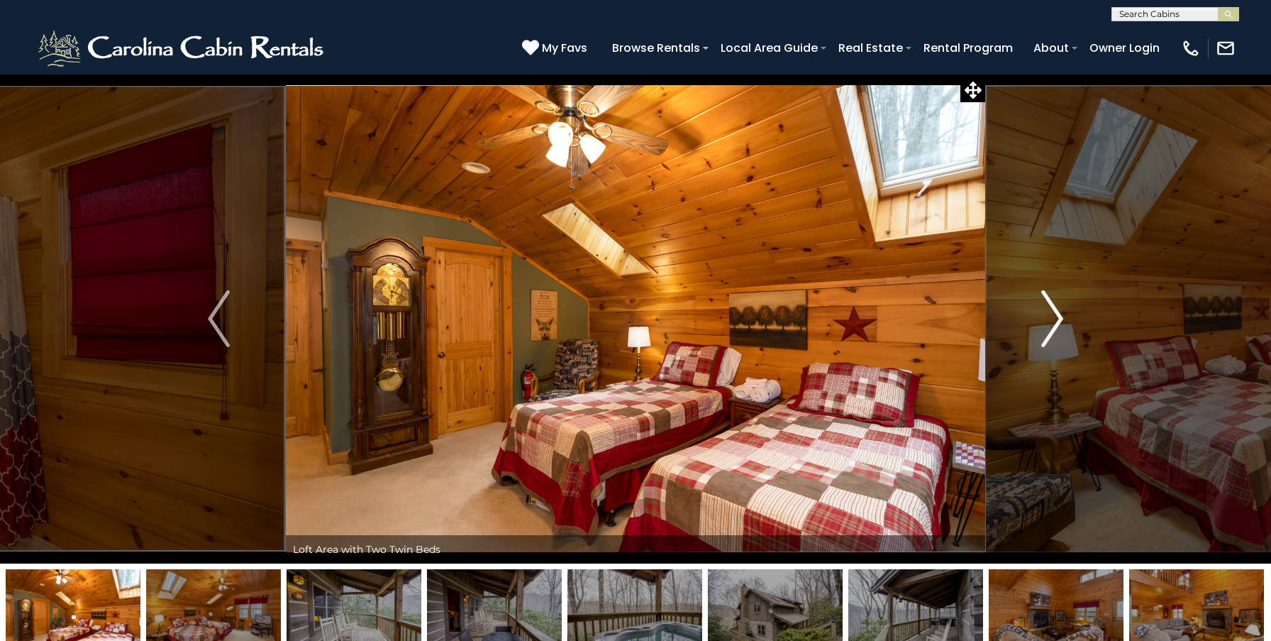
click at [1051, 332] on img "Next" at bounding box center [1051, 318] width 21 height 57
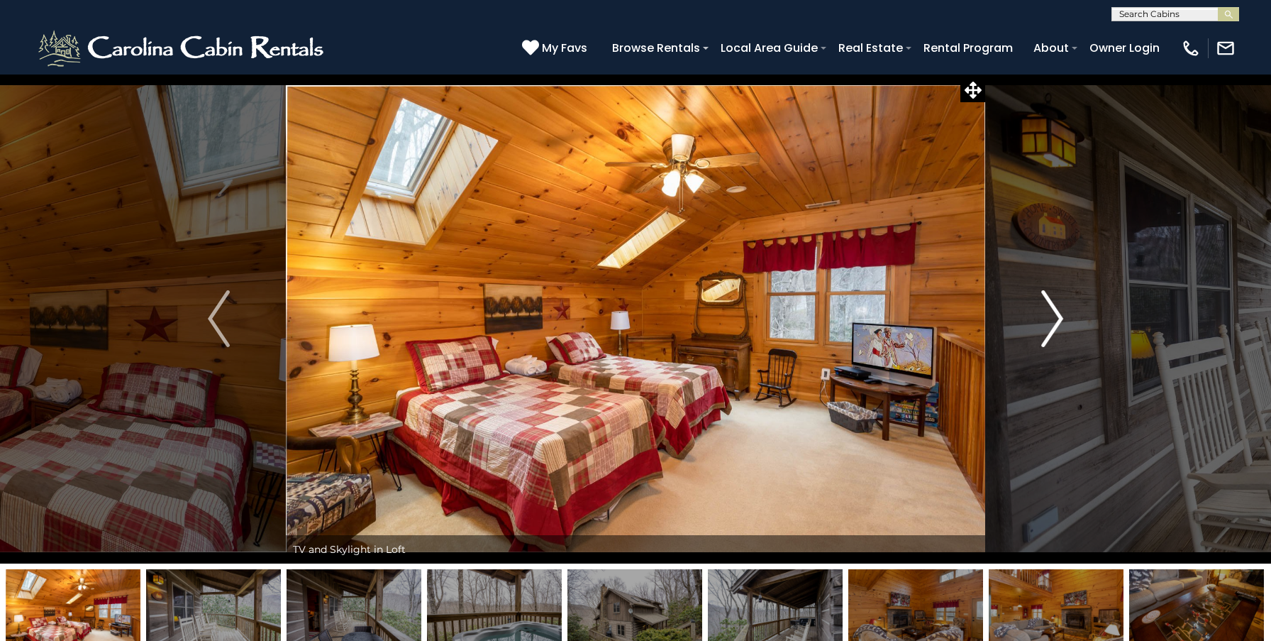
click at [1051, 332] on img "Next" at bounding box center [1051, 318] width 21 height 57
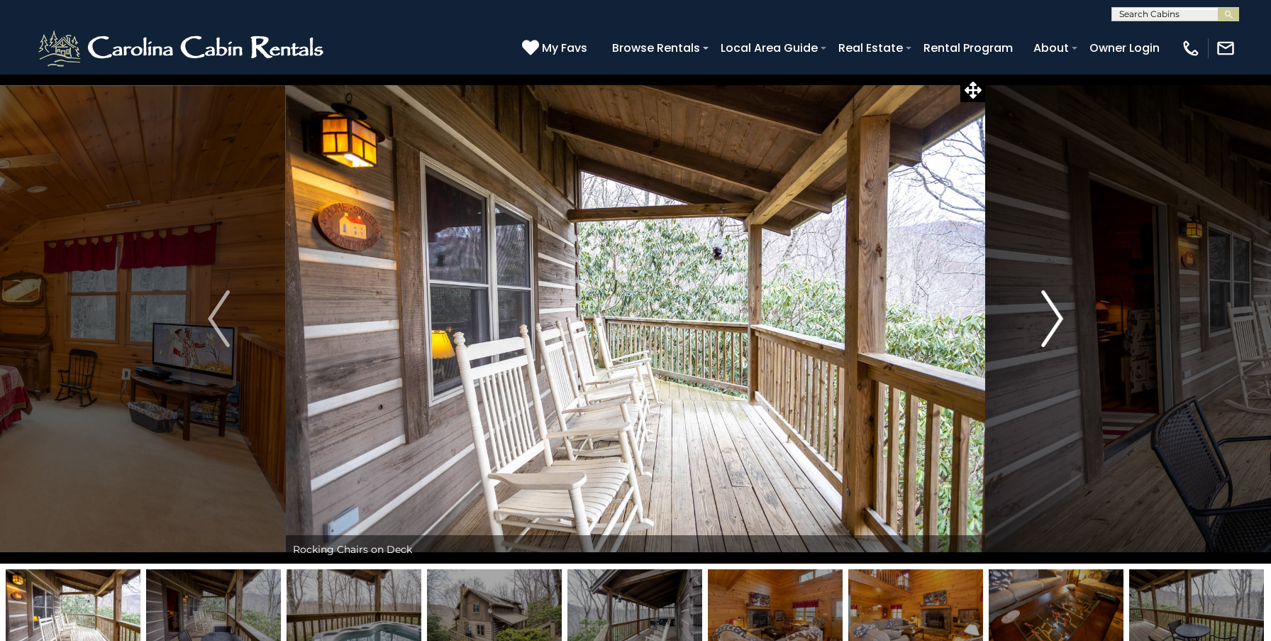
click at [1051, 332] on img "Next" at bounding box center [1051, 318] width 21 height 57
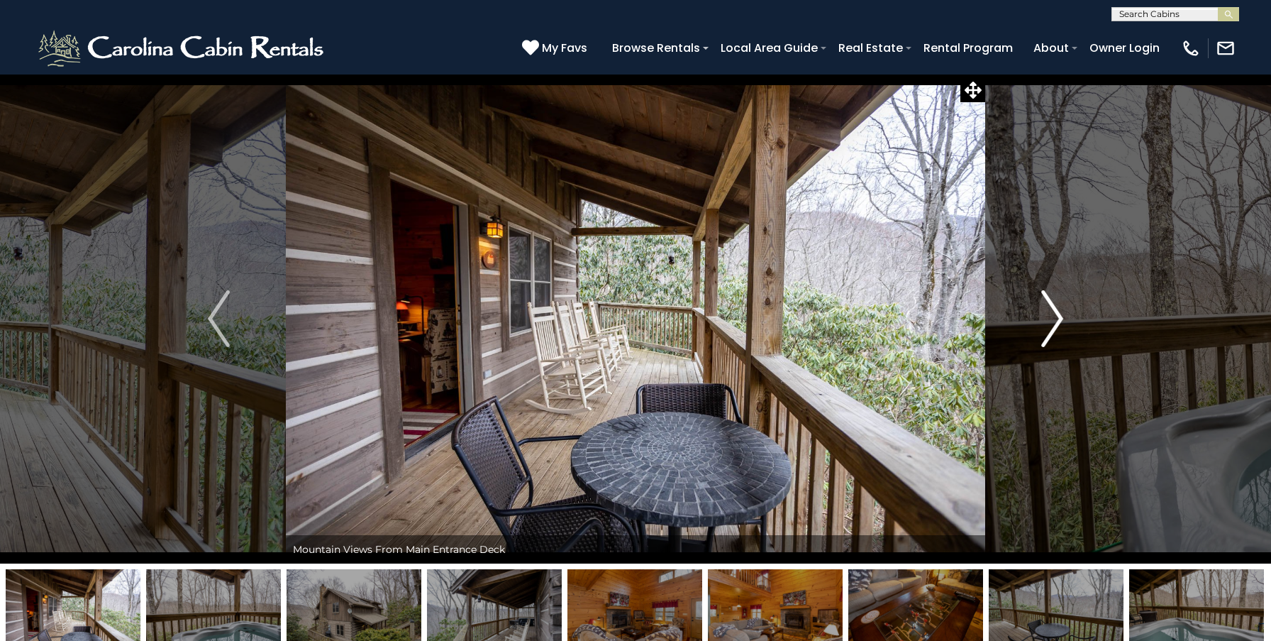
click at [1051, 332] on img "Next" at bounding box center [1051, 318] width 21 height 57
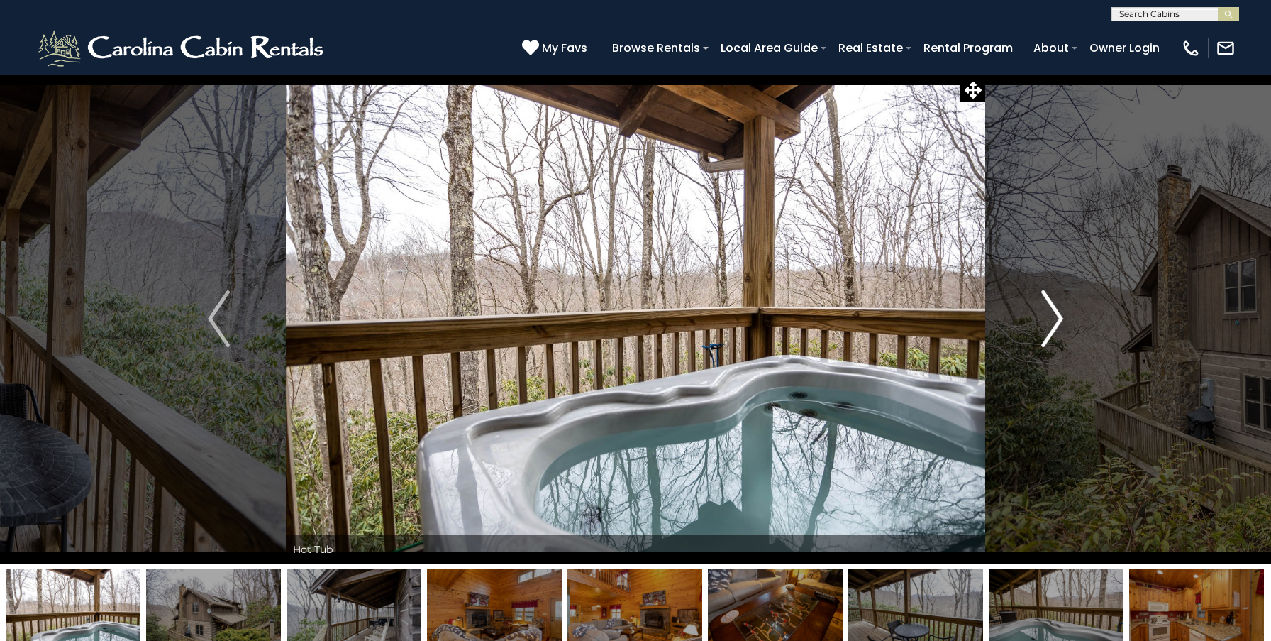
click at [1051, 332] on img "Next" at bounding box center [1051, 318] width 21 height 57
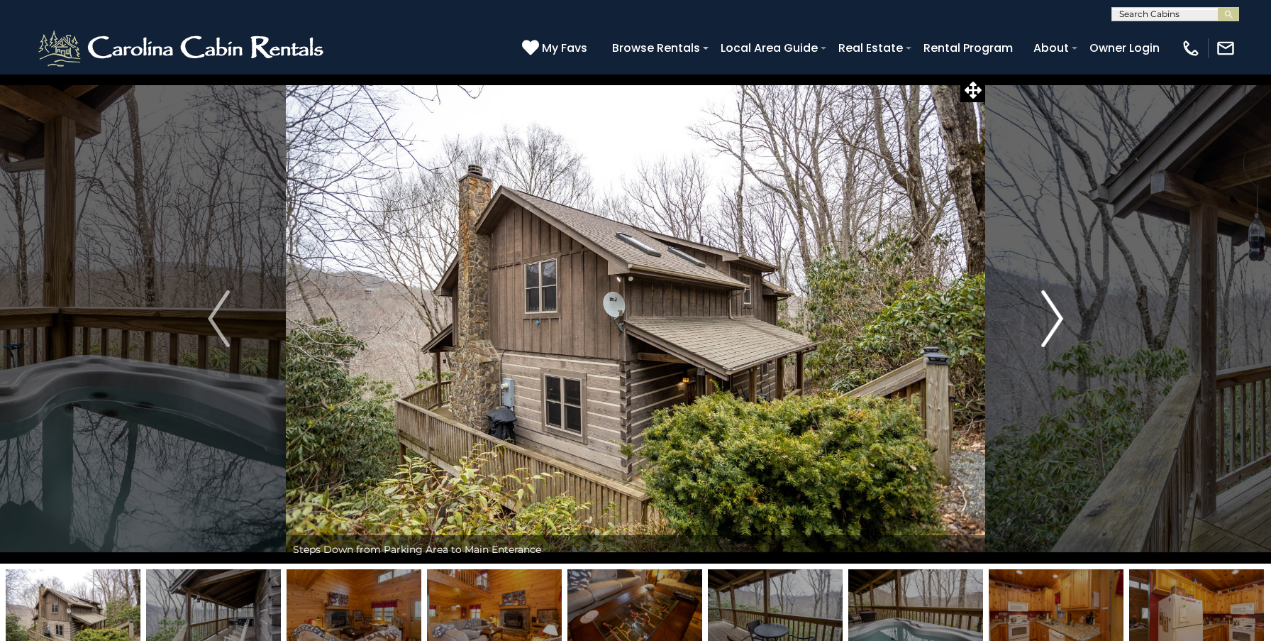
click at [1051, 332] on img "Next" at bounding box center [1051, 318] width 21 height 57
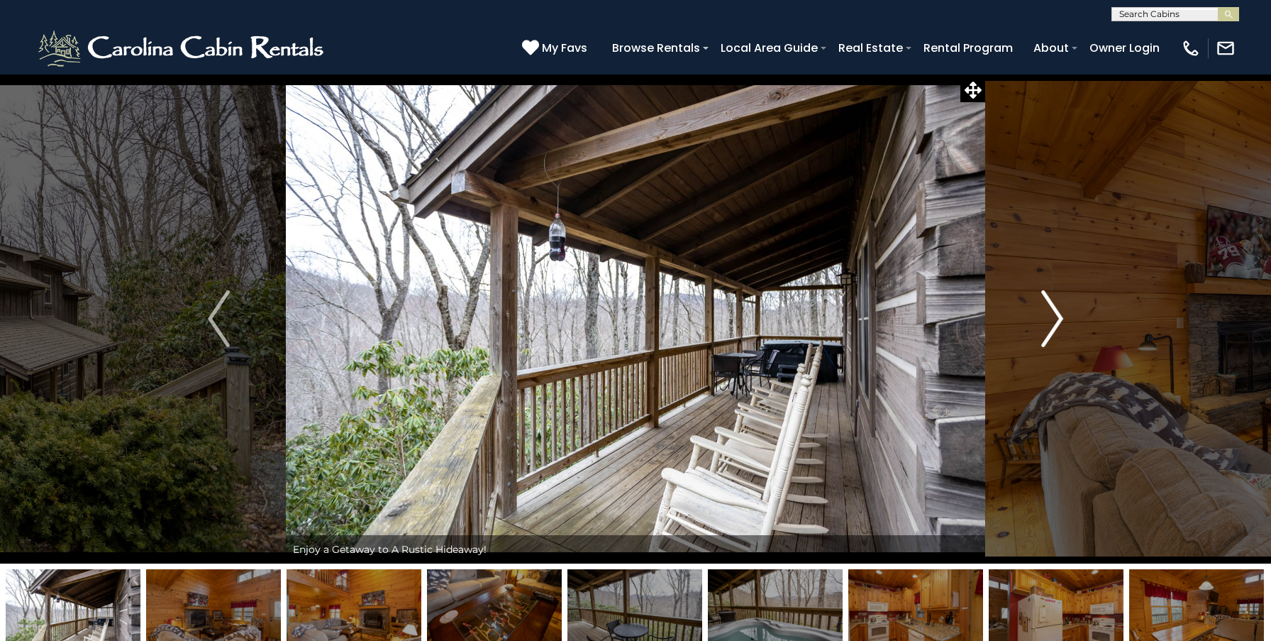
click at [1051, 332] on img "Next" at bounding box center [1051, 318] width 21 height 57
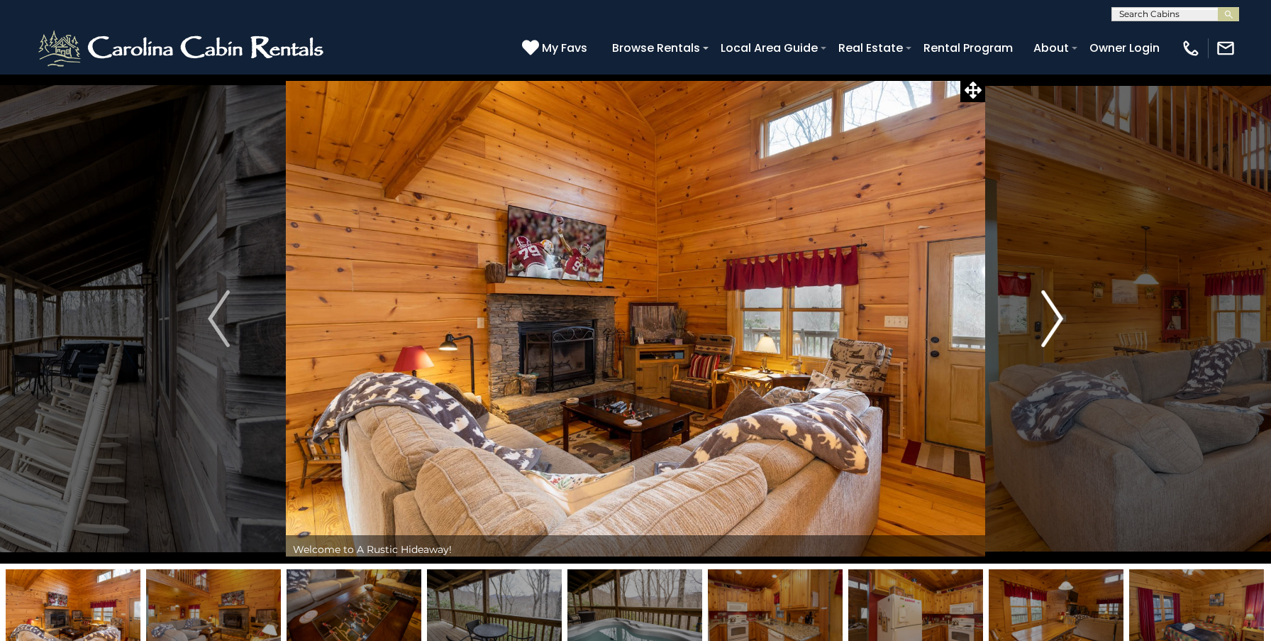
click at [1051, 332] on img "Next" at bounding box center [1051, 318] width 21 height 57
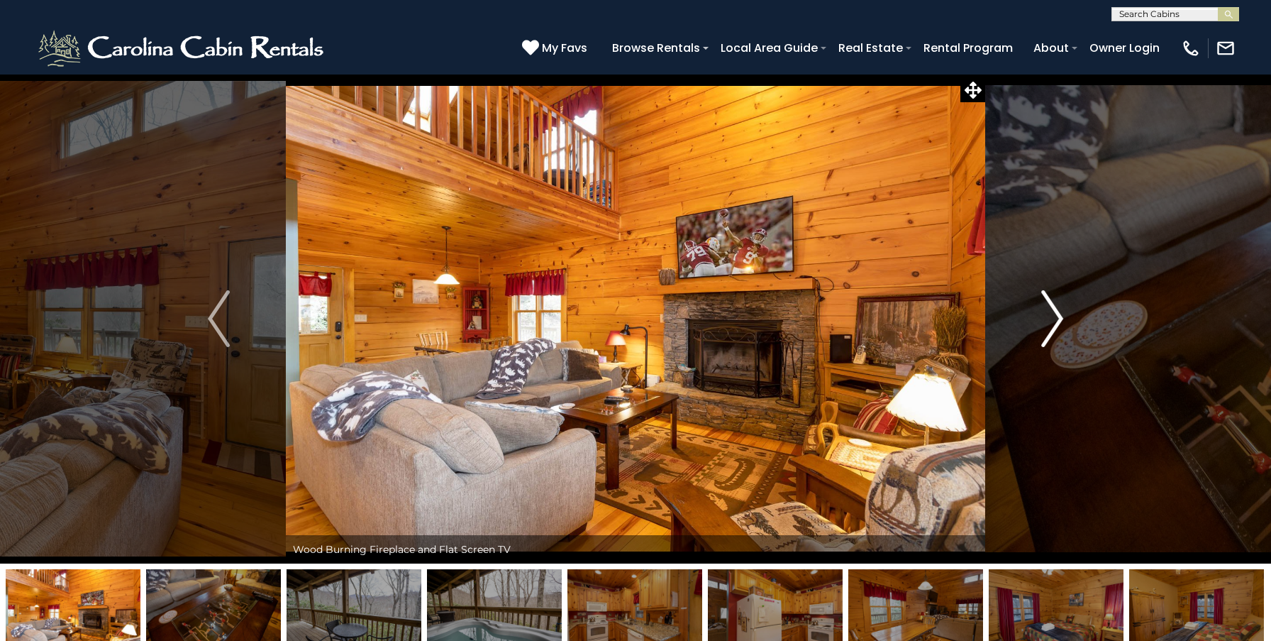
click at [1051, 332] on img "Next" at bounding box center [1051, 318] width 21 height 57
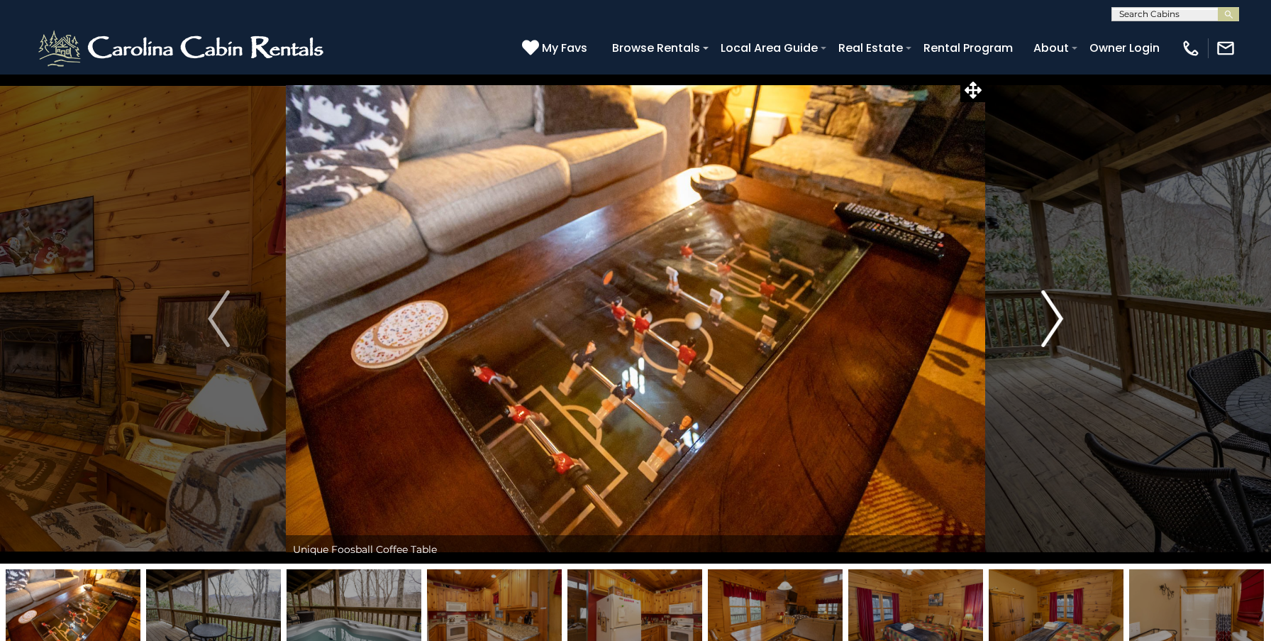
click at [1040, 300] on button "Next" at bounding box center [1052, 318] width 134 height 489
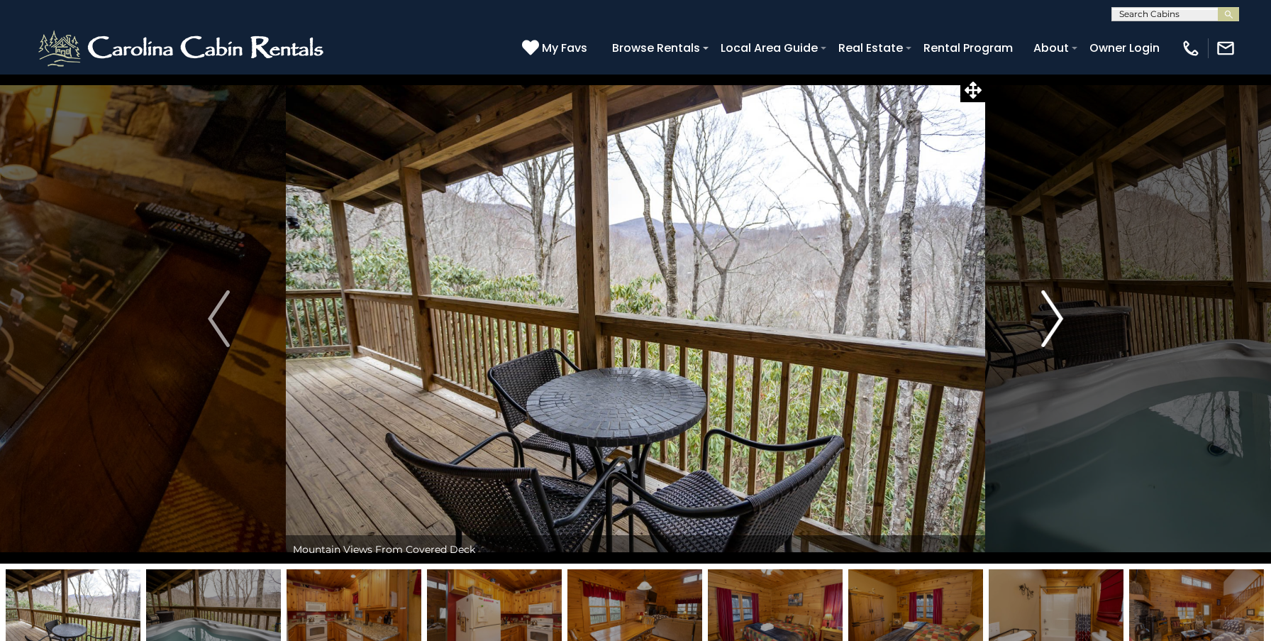
click at [1053, 314] on img "Next" at bounding box center [1051, 318] width 21 height 57
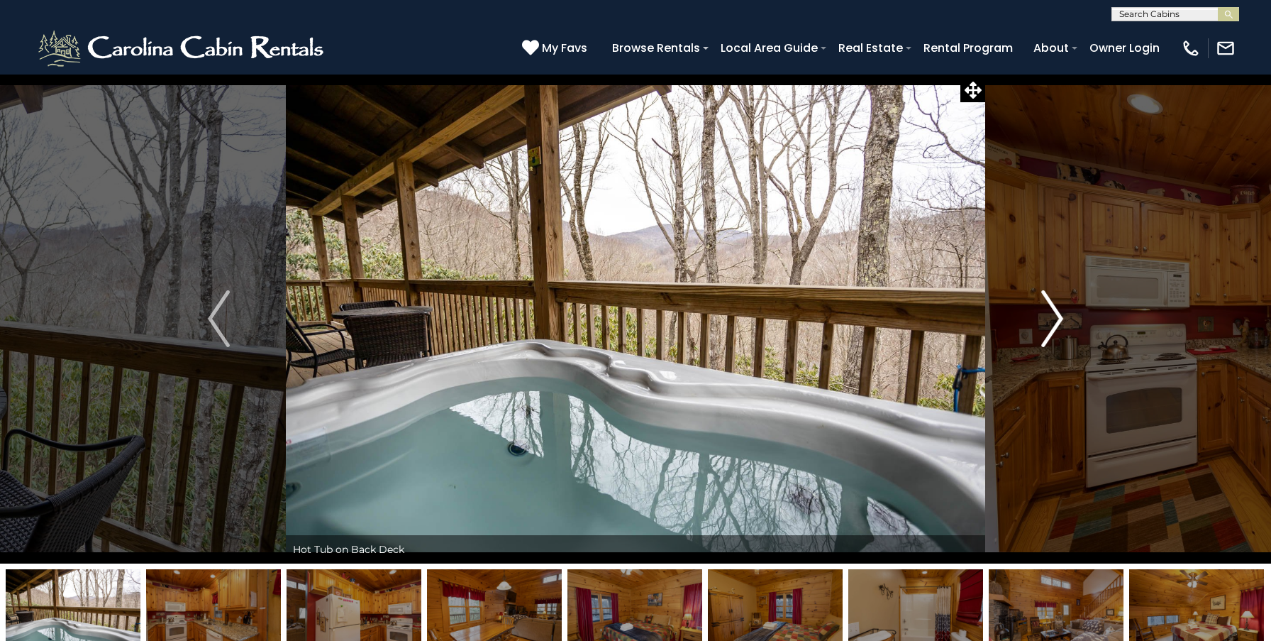
click at [1053, 314] on img "Next" at bounding box center [1051, 318] width 21 height 57
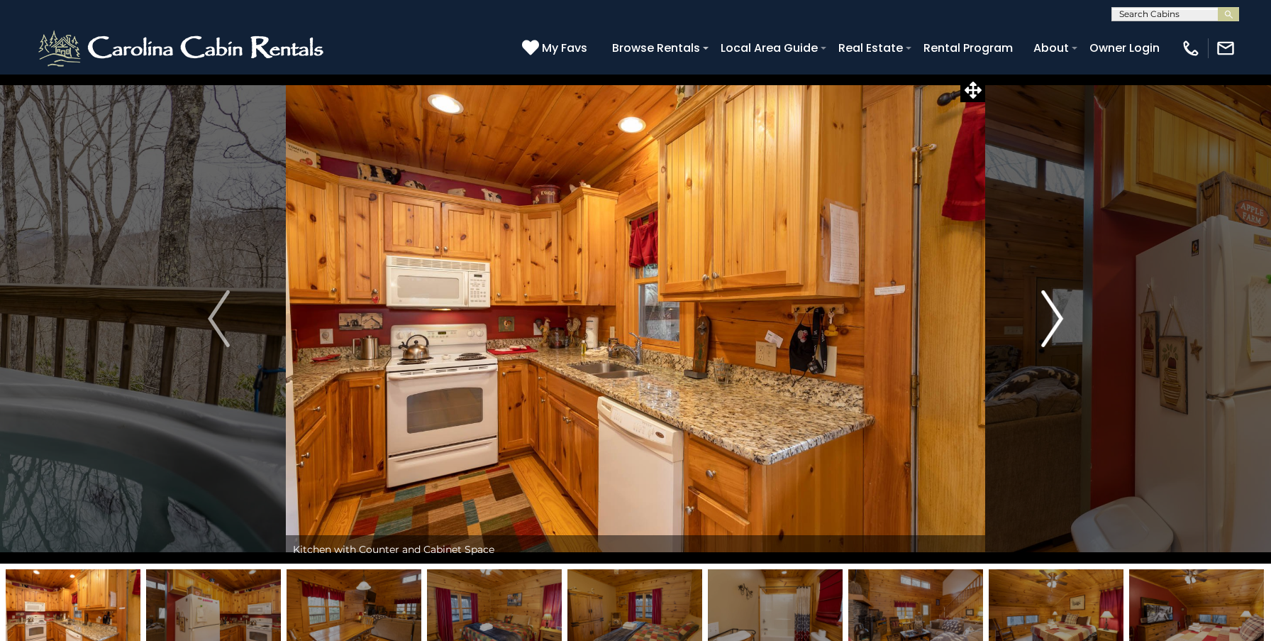
click at [1053, 314] on img "Next" at bounding box center [1051, 318] width 21 height 57
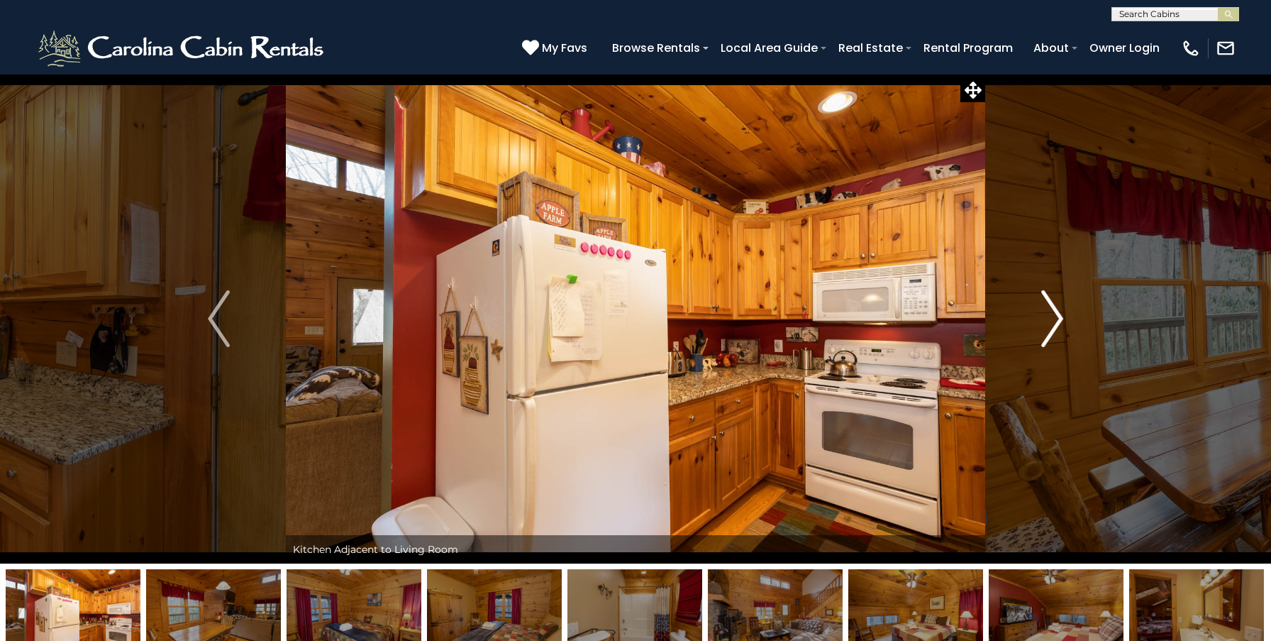
click at [1053, 314] on img "Next" at bounding box center [1051, 318] width 21 height 57
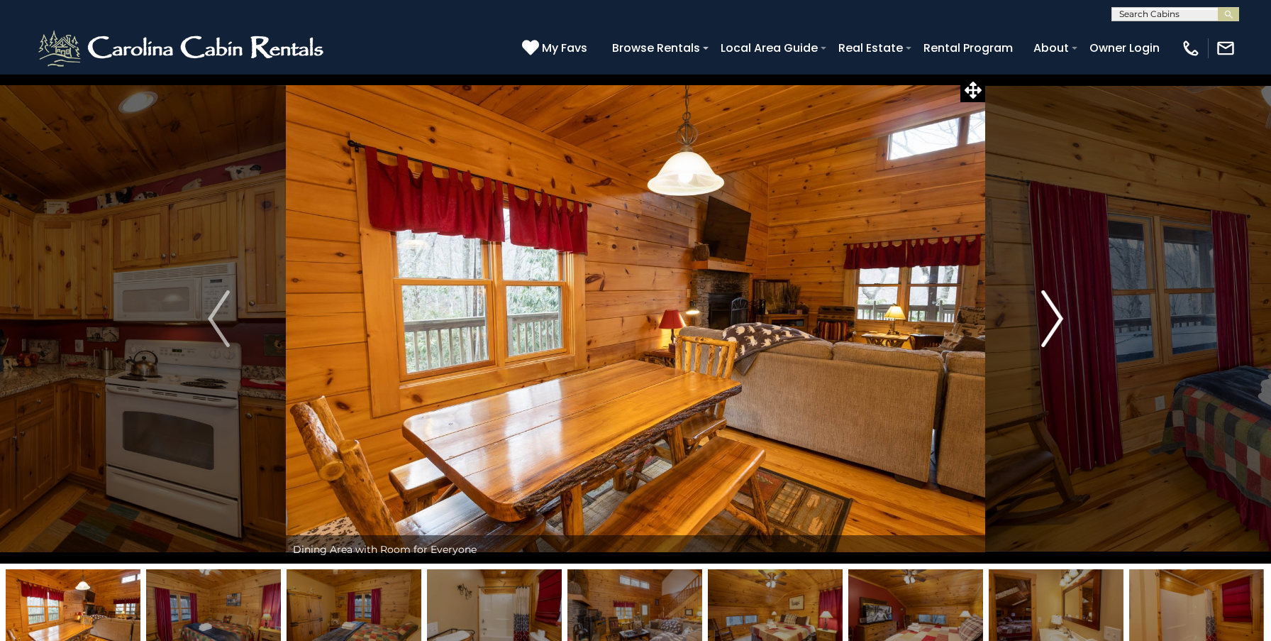
click at [1053, 314] on img "Next" at bounding box center [1051, 318] width 21 height 57
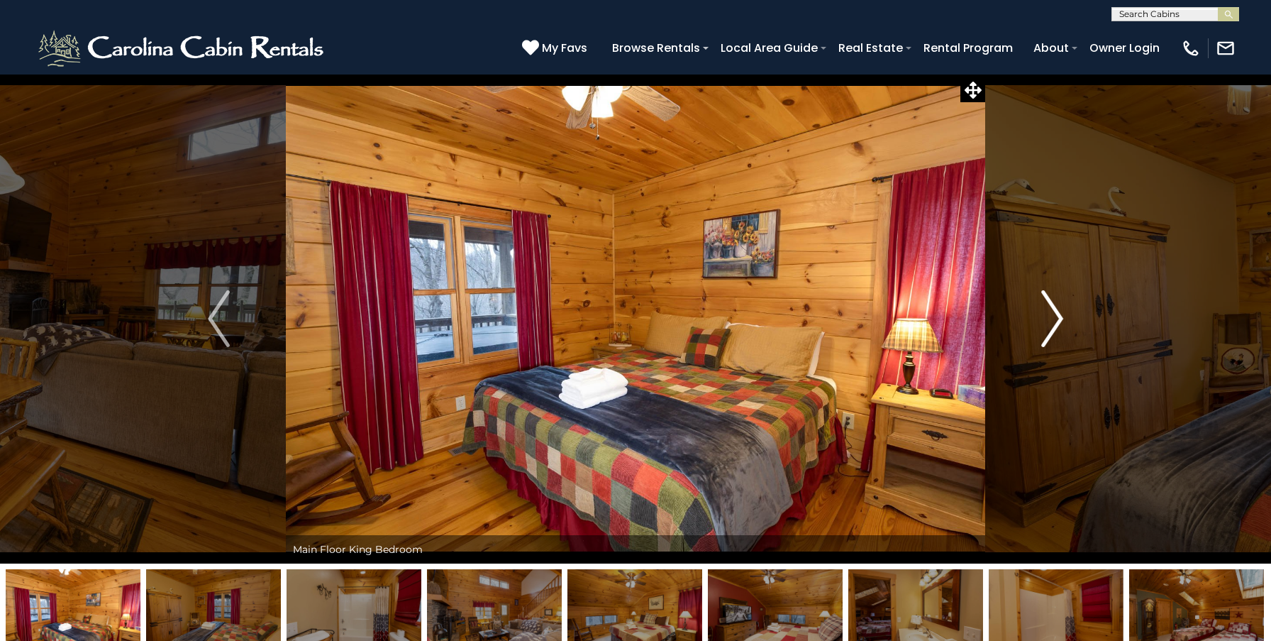
click at [1053, 314] on img "Next" at bounding box center [1051, 318] width 21 height 57
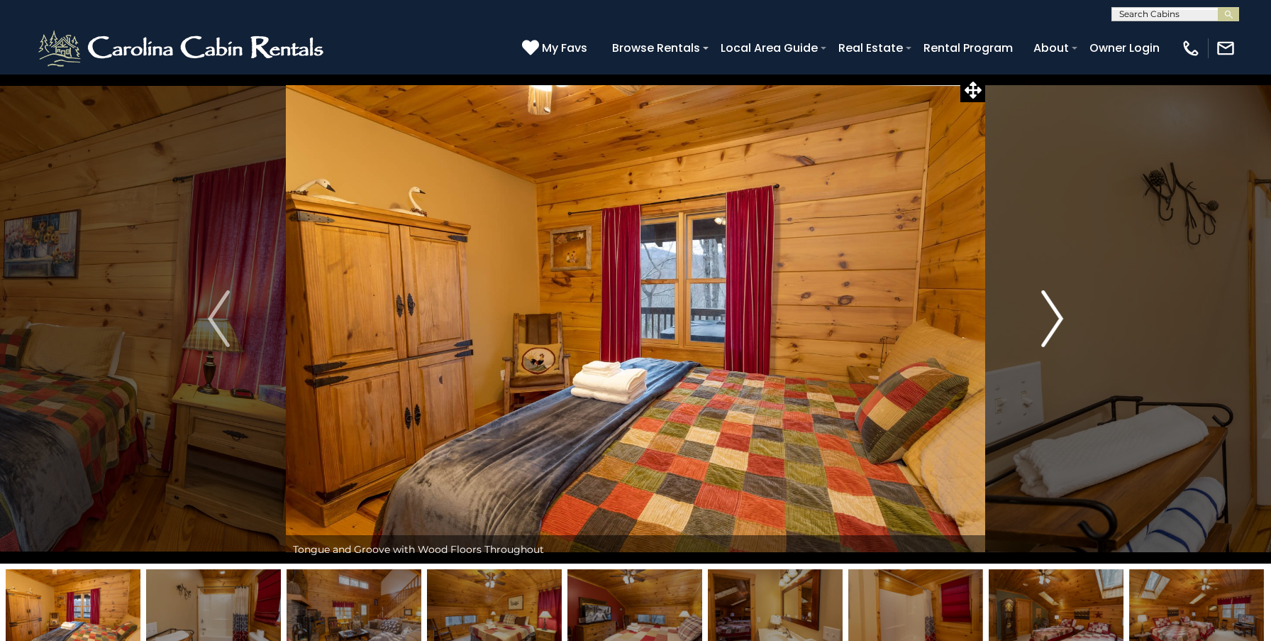
click at [1054, 315] on img "Next" at bounding box center [1051, 318] width 21 height 57
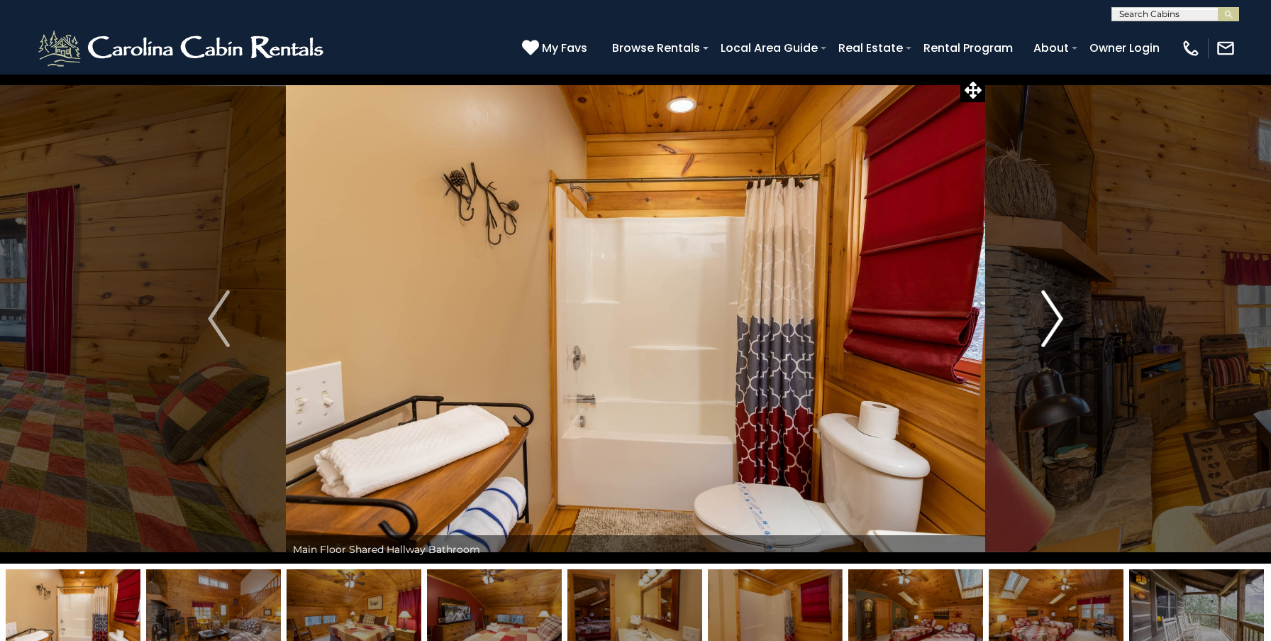
click at [1054, 315] on img "Next" at bounding box center [1051, 318] width 21 height 57
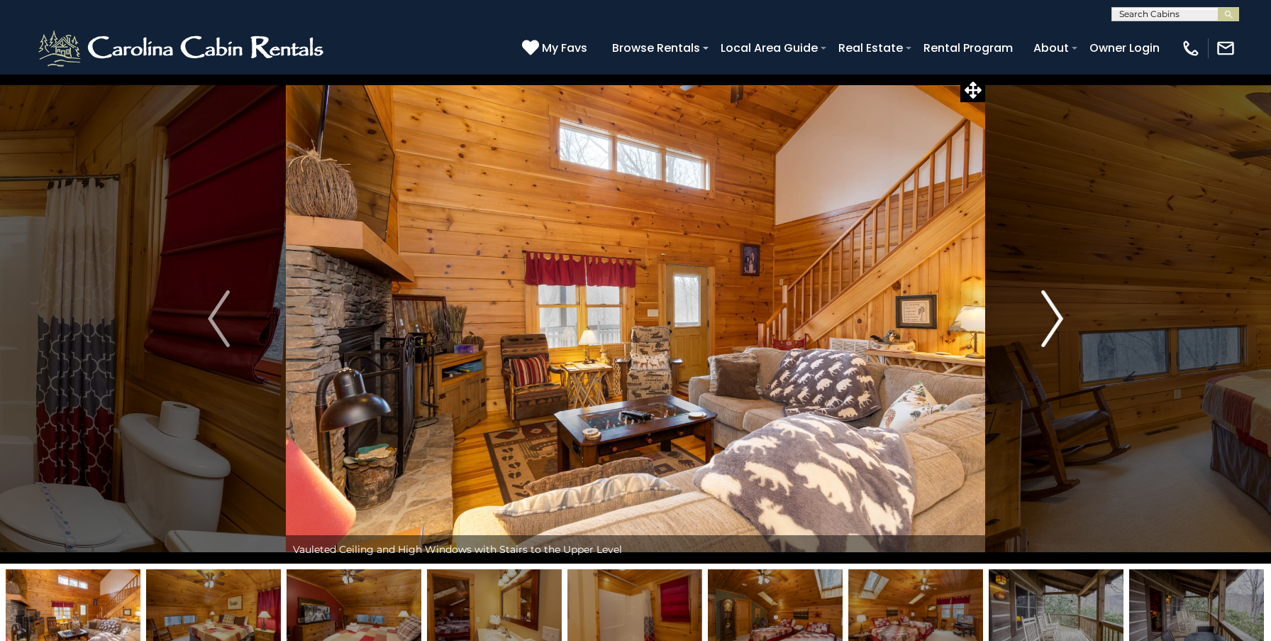
click at [1054, 315] on img "Next" at bounding box center [1051, 318] width 21 height 57
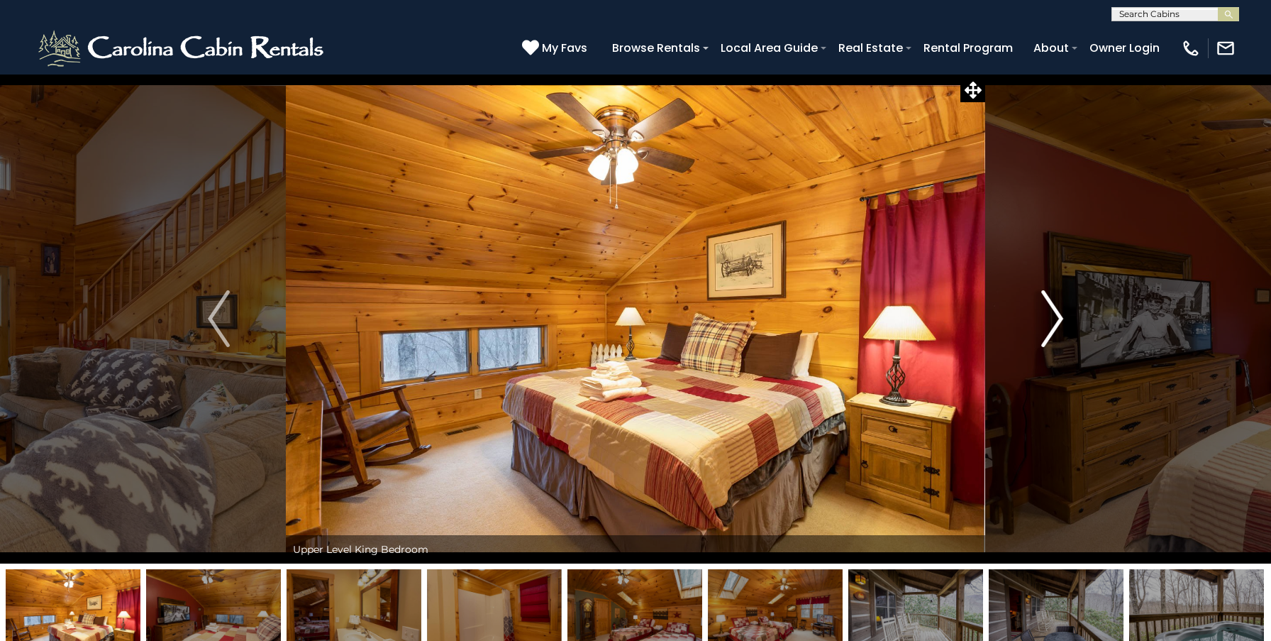
click at [1054, 315] on img "Next" at bounding box center [1051, 318] width 21 height 57
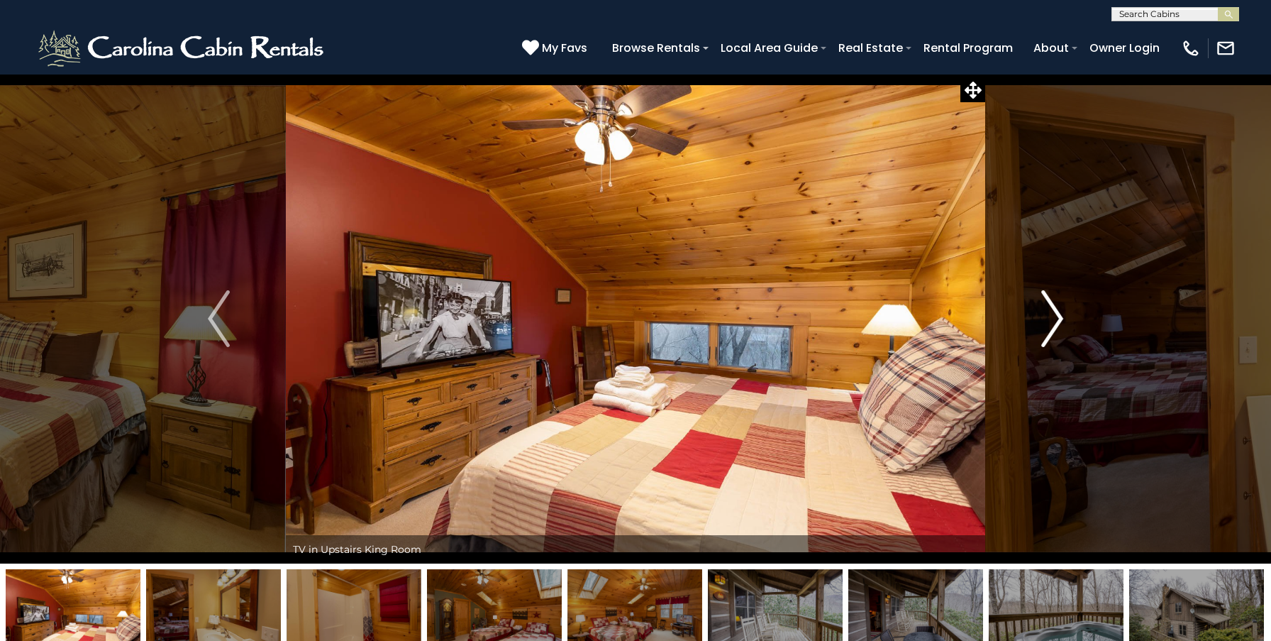
click at [1054, 315] on img "Next" at bounding box center [1051, 318] width 21 height 57
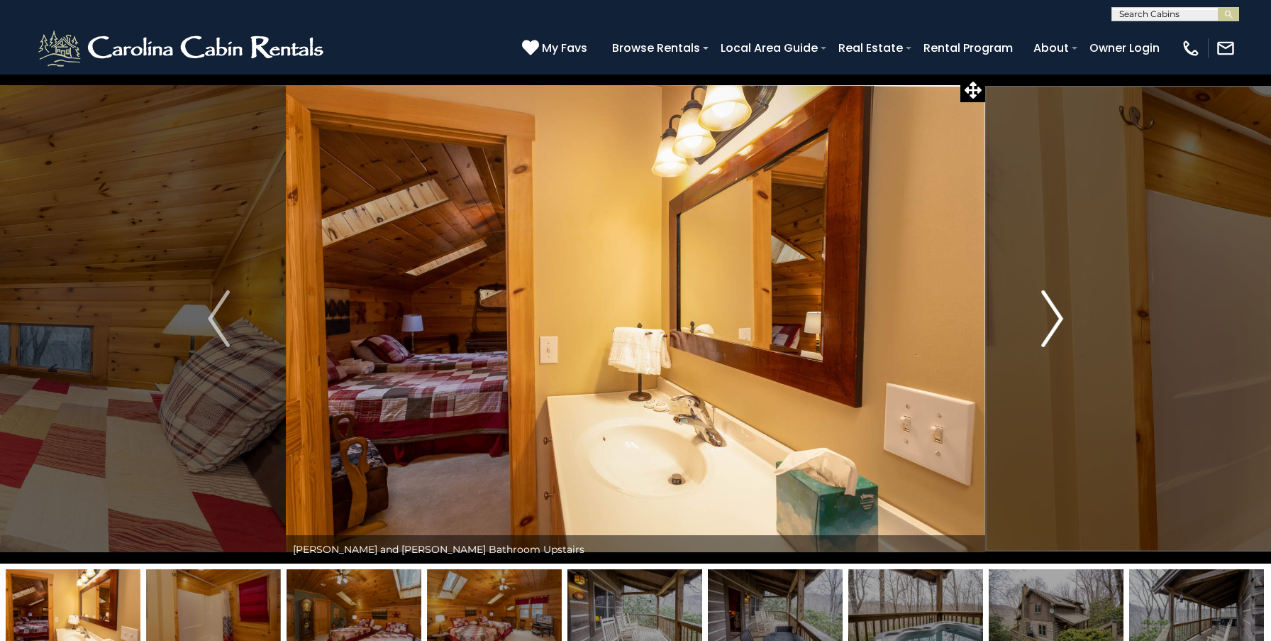
click at [1054, 315] on img "Next" at bounding box center [1051, 318] width 21 height 57
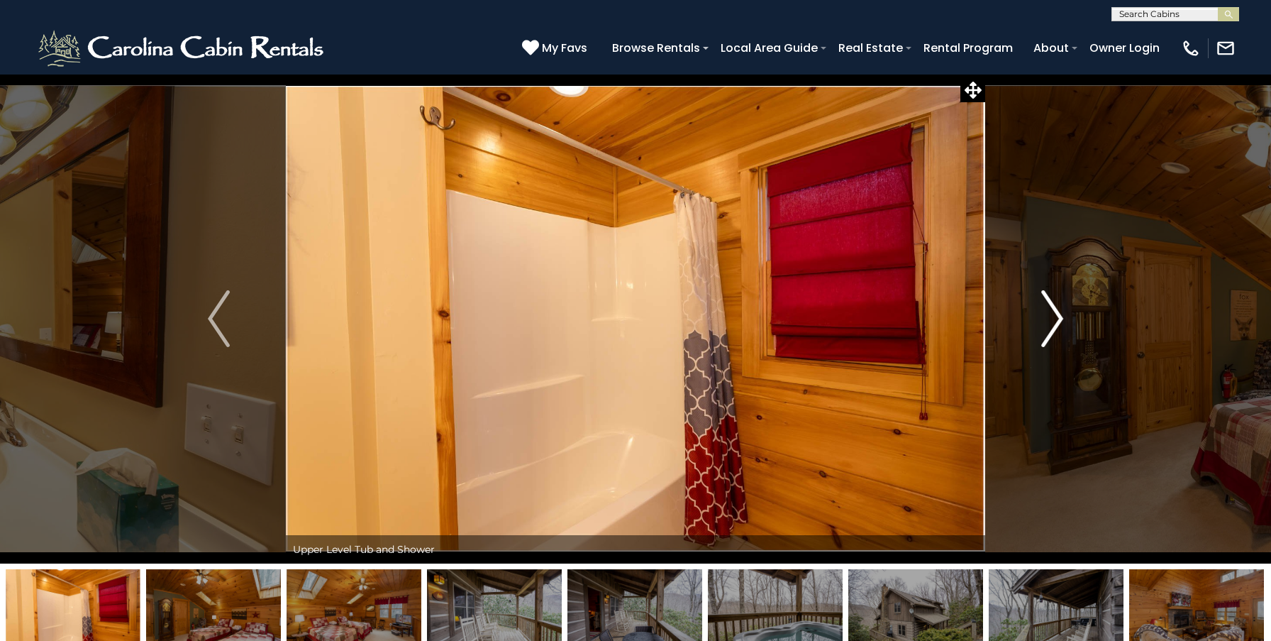
click at [1054, 315] on img "Next" at bounding box center [1051, 318] width 21 height 57
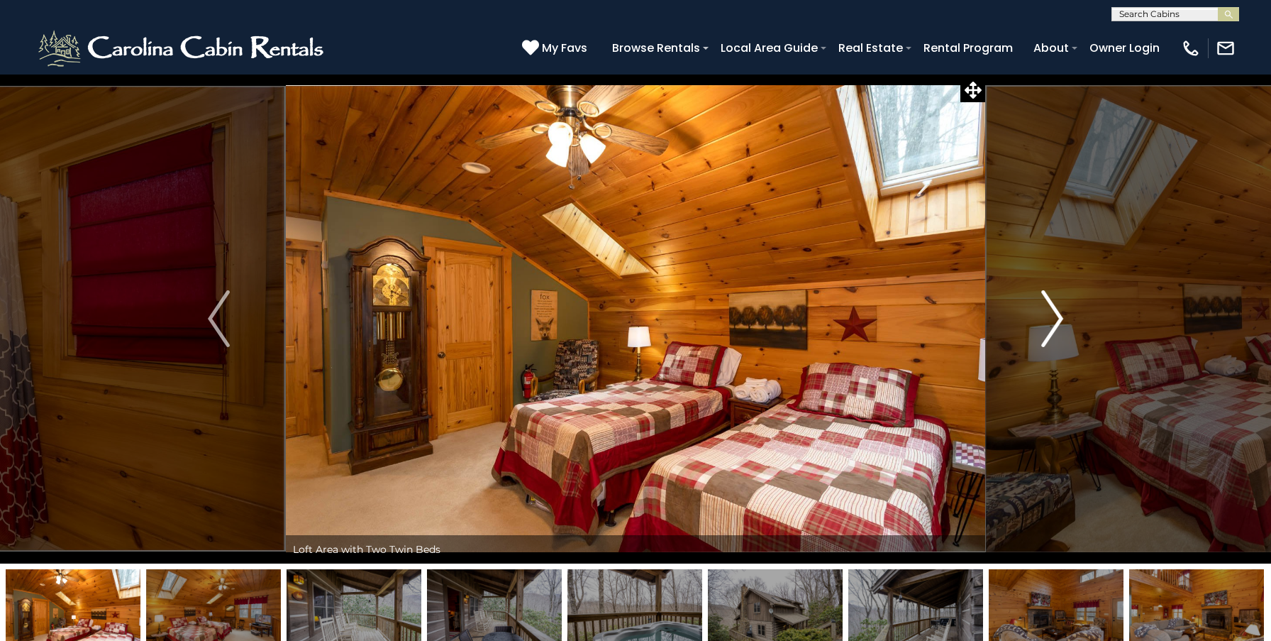
click at [1054, 315] on img "Next" at bounding box center [1051, 318] width 21 height 57
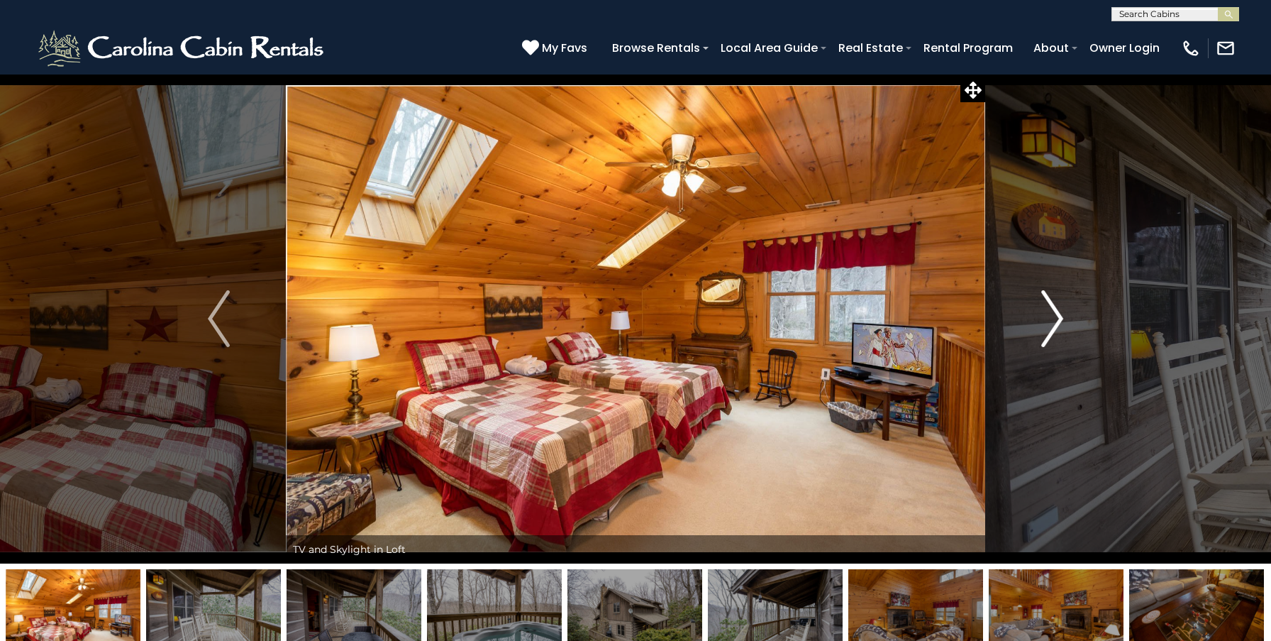
click at [1054, 315] on img "Next" at bounding box center [1051, 318] width 21 height 57
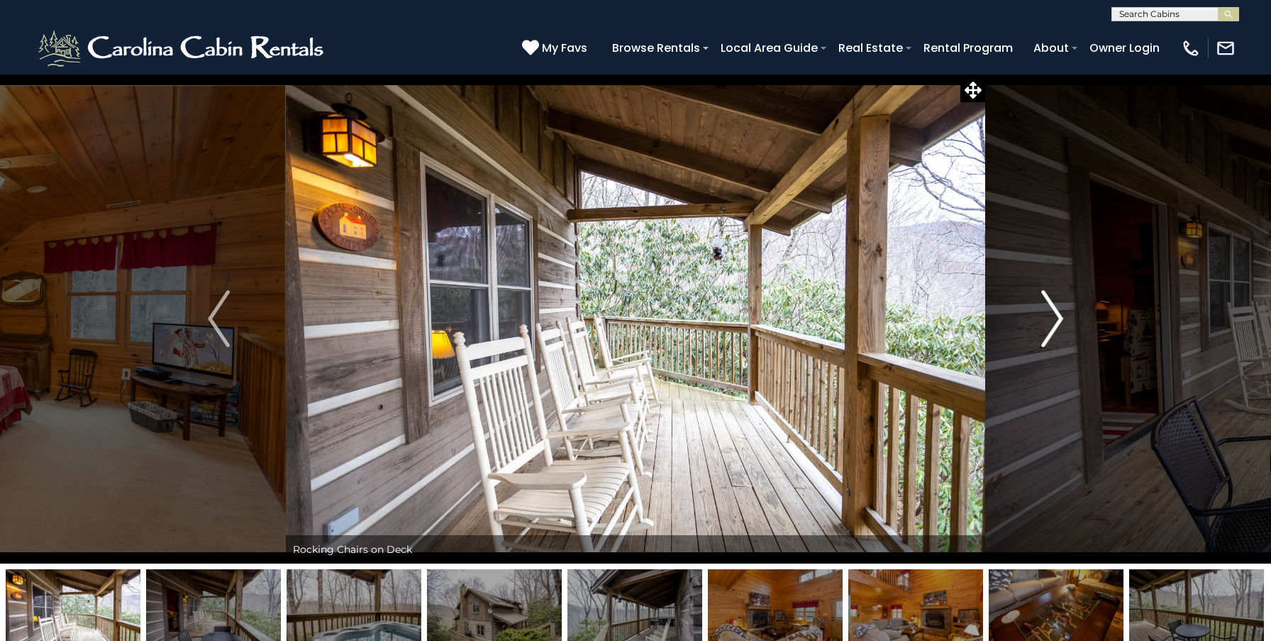
click at [1054, 315] on img "Next" at bounding box center [1051, 318] width 21 height 57
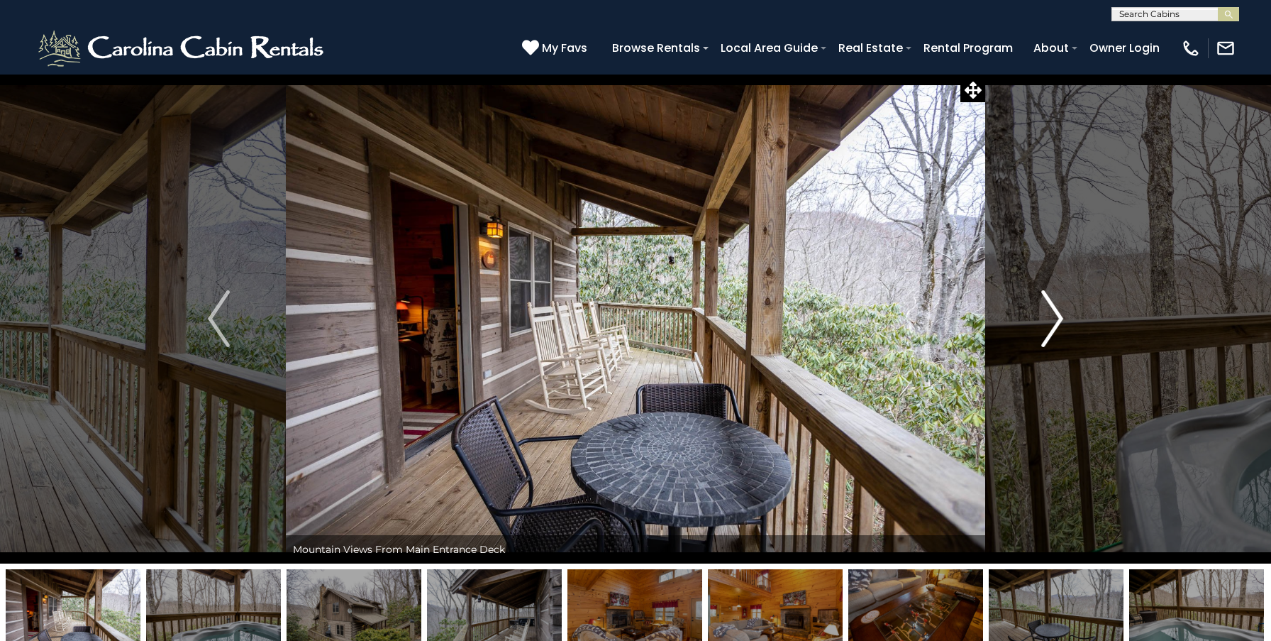
click at [1054, 315] on img "Next" at bounding box center [1051, 318] width 21 height 57
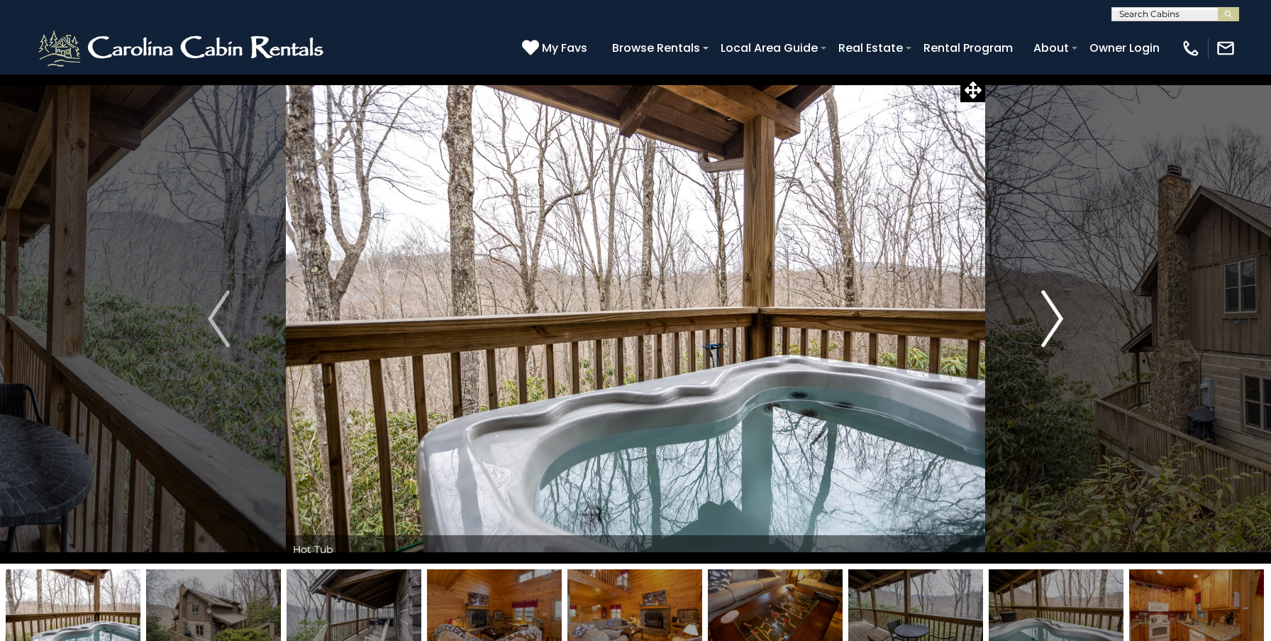
click at [1054, 315] on img "Next" at bounding box center [1051, 318] width 21 height 57
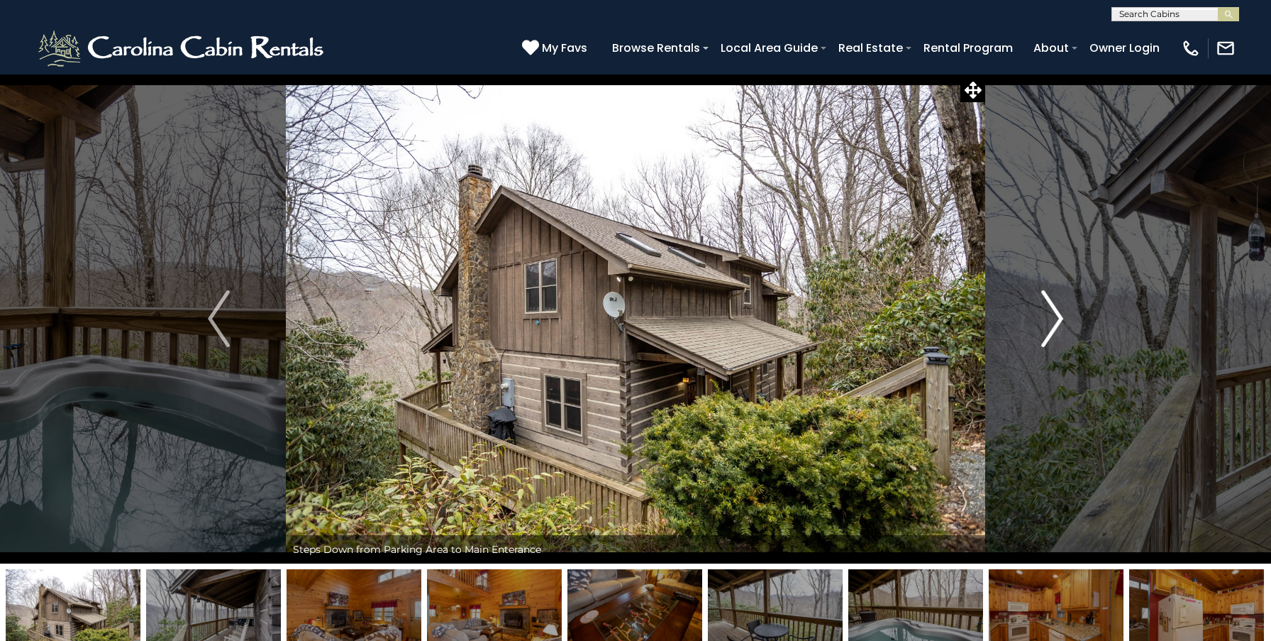
click at [1054, 315] on img "Next" at bounding box center [1051, 318] width 21 height 57
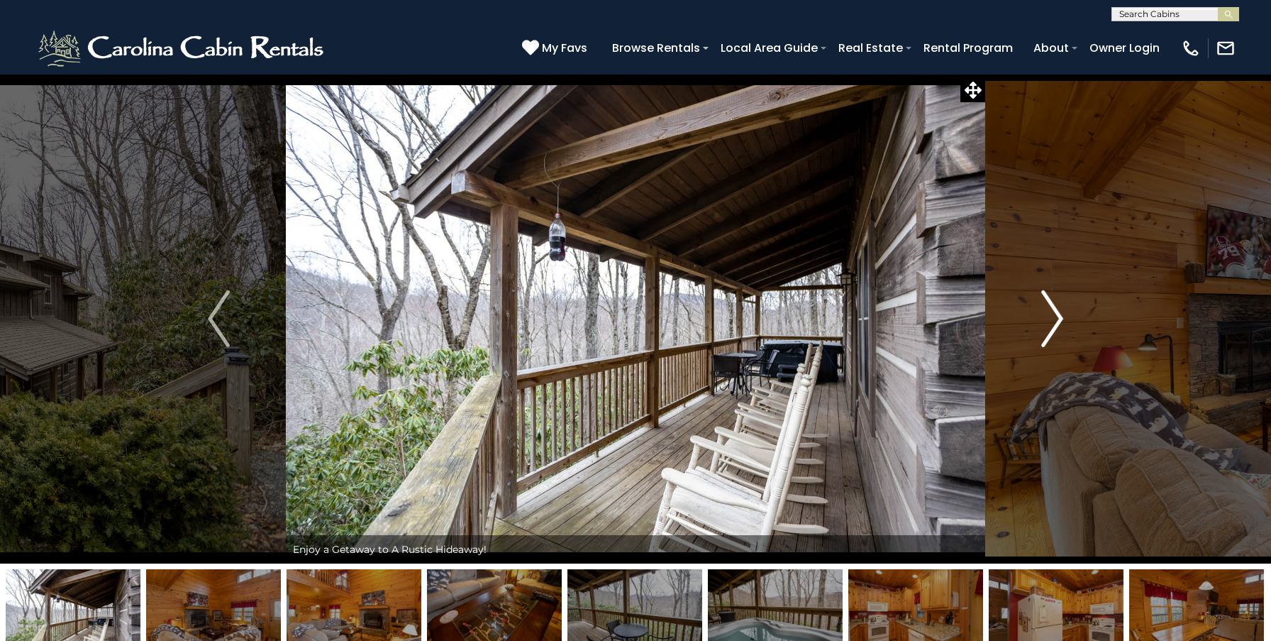
click at [1054, 315] on img "Next" at bounding box center [1051, 318] width 21 height 57
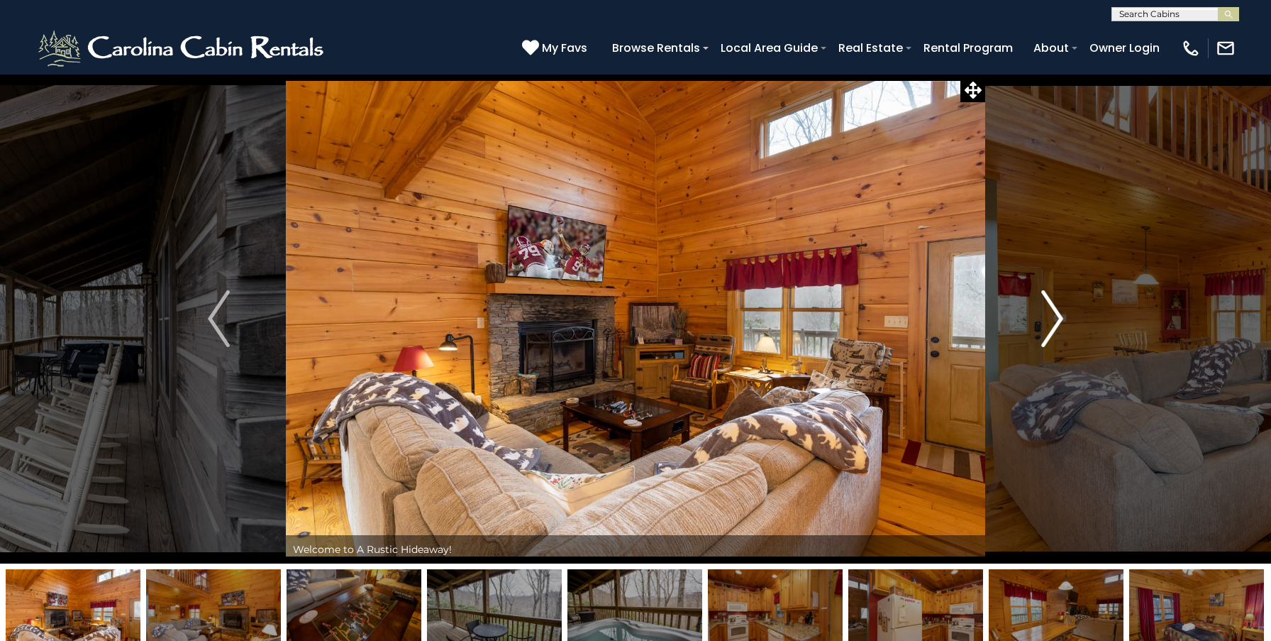
click at [1054, 315] on img "Next" at bounding box center [1051, 318] width 21 height 57
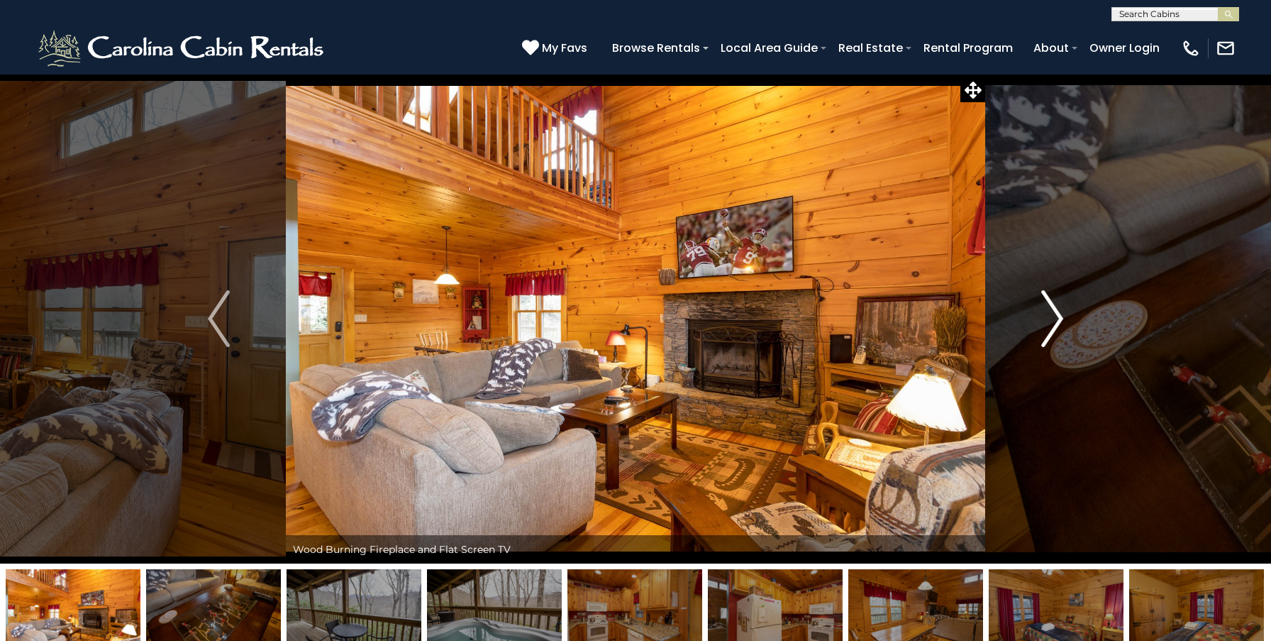
click at [1054, 315] on img "Next" at bounding box center [1051, 318] width 21 height 57
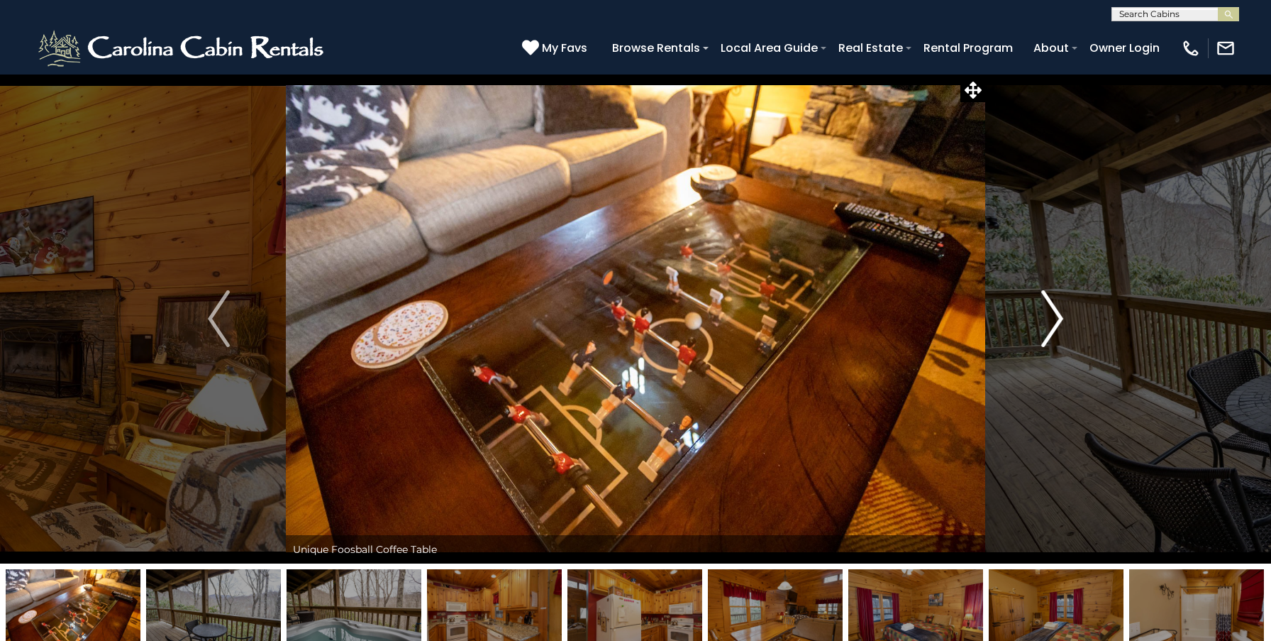
click at [1054, 315] on img "Next" at bounding box center [1051, 318] width 21 height 57
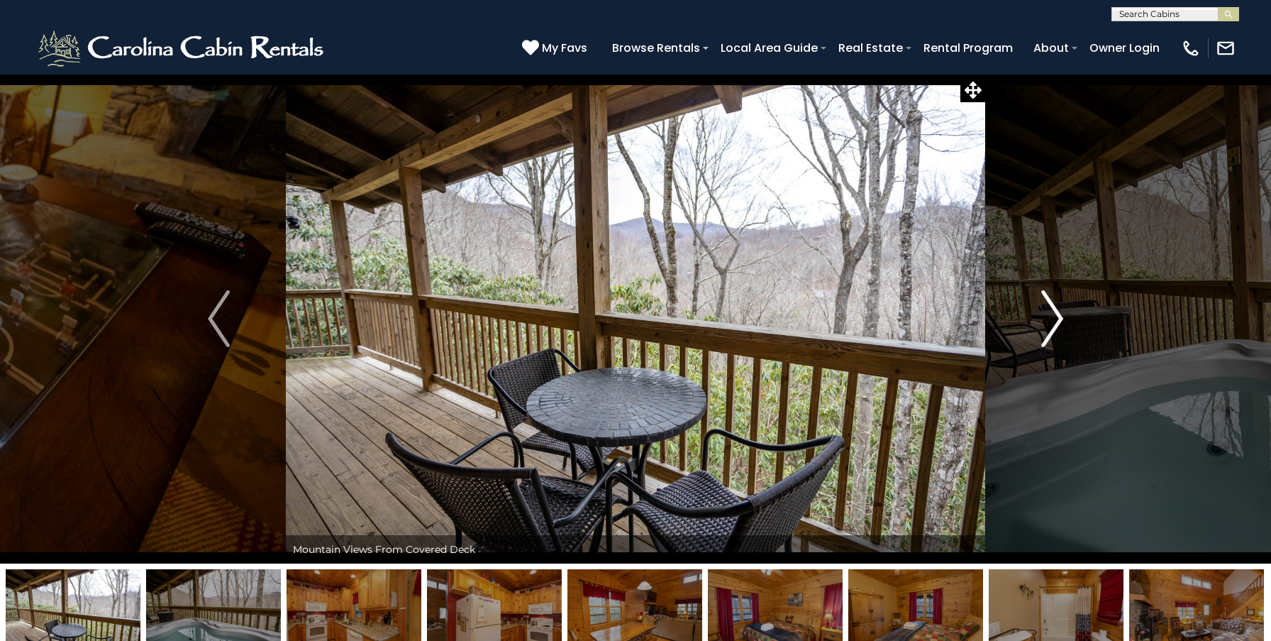
click at [1054, 315] on img "Next" at bounding box center [1051, 318] width 21 height 57
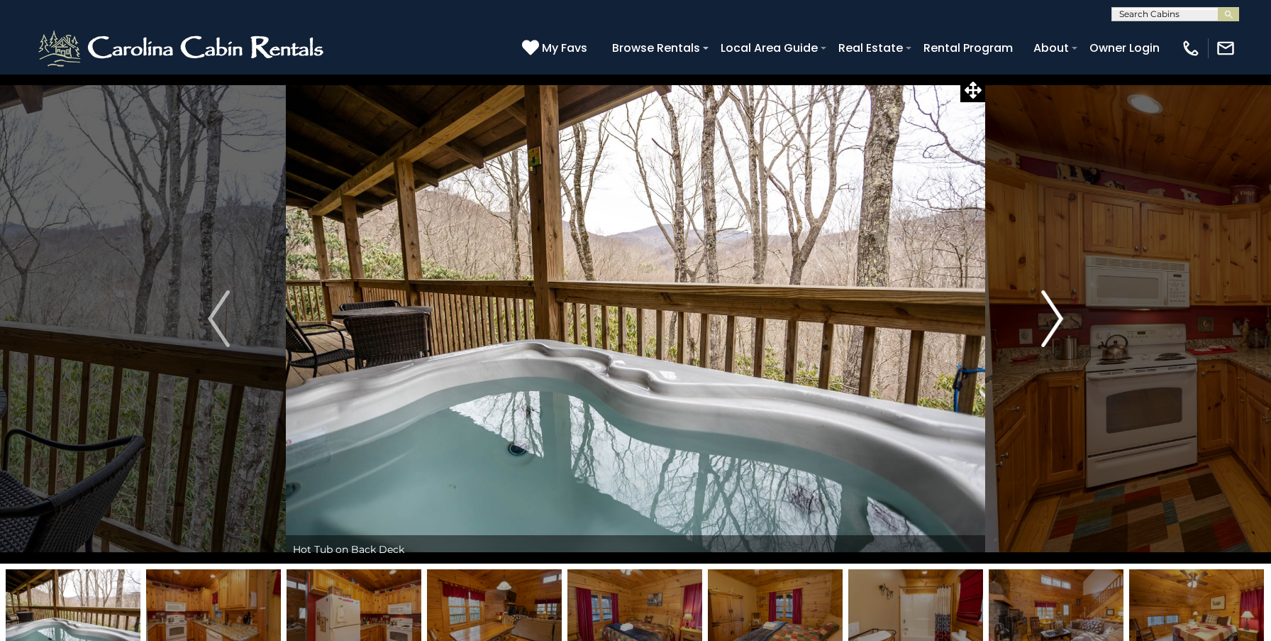
click at [1054, 315] on img "Next" at bounding box center [1051, 318] width 21 height 57
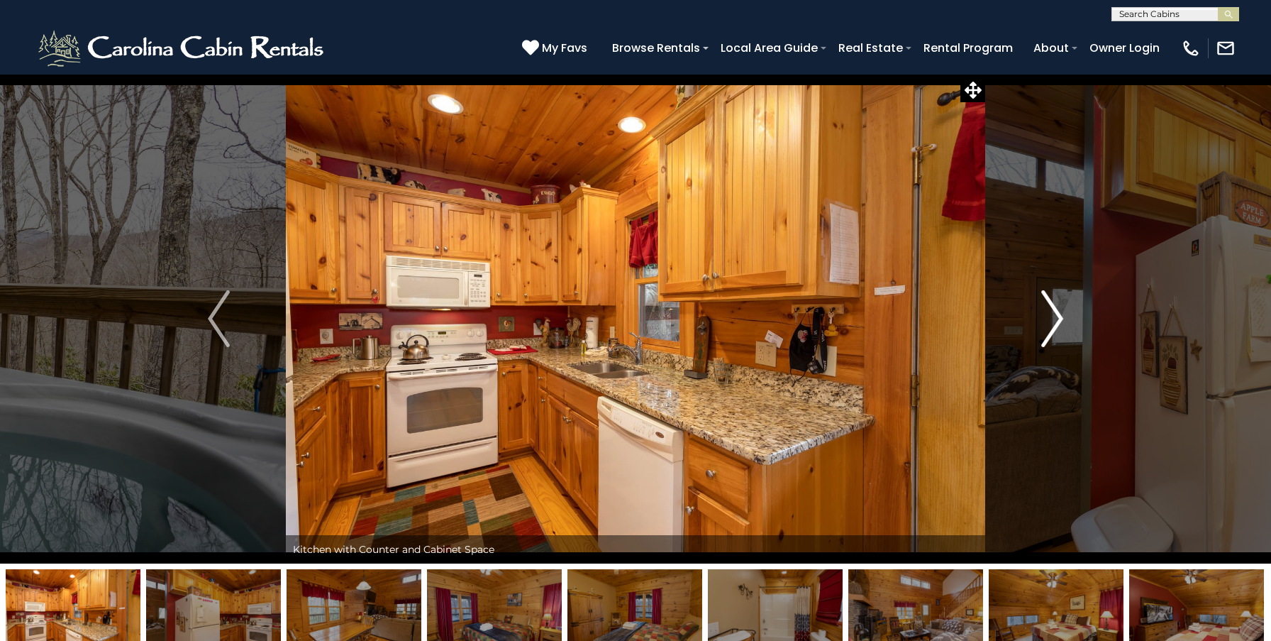
click at [1054, 315] on img "Next" at bounding box center [1051, 318] width 21 height 57
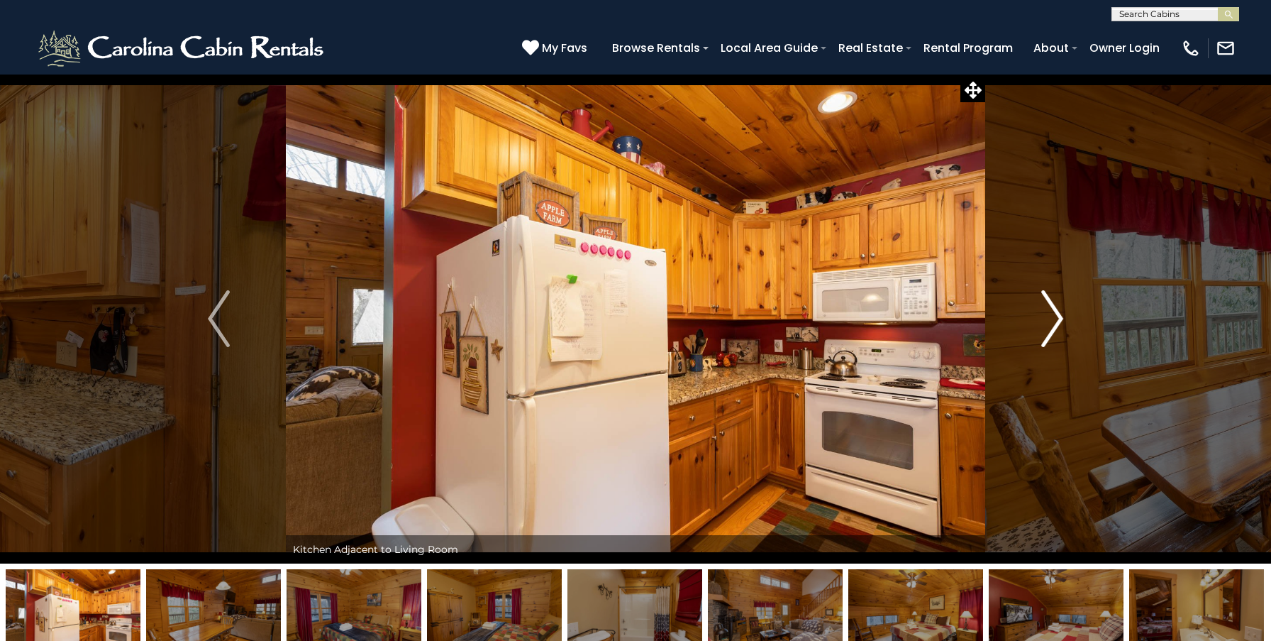
click at [1054, 315] on img "Next" at bounding box center [1051, 318] width 21 height 57
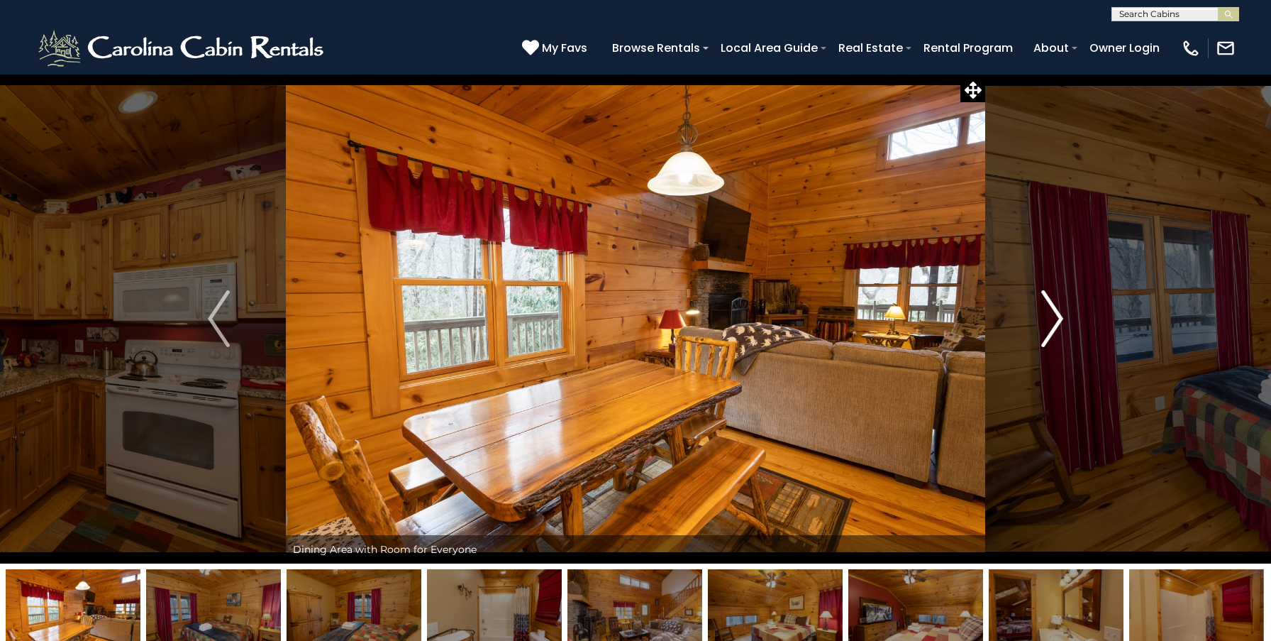
click at [1054, 315] on img "Next" at bounding box center [1051, 318] width 21 height 57
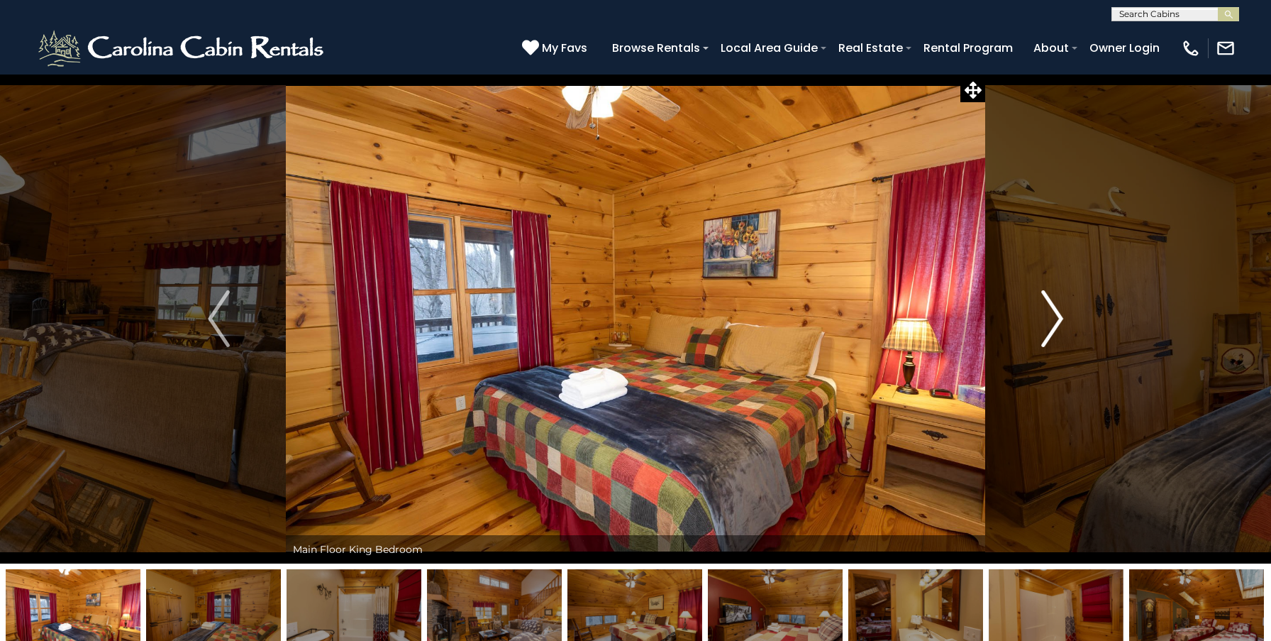
click at [1054, 315] on img "Next" at bounding box center [1051, 318] width 21 height 57
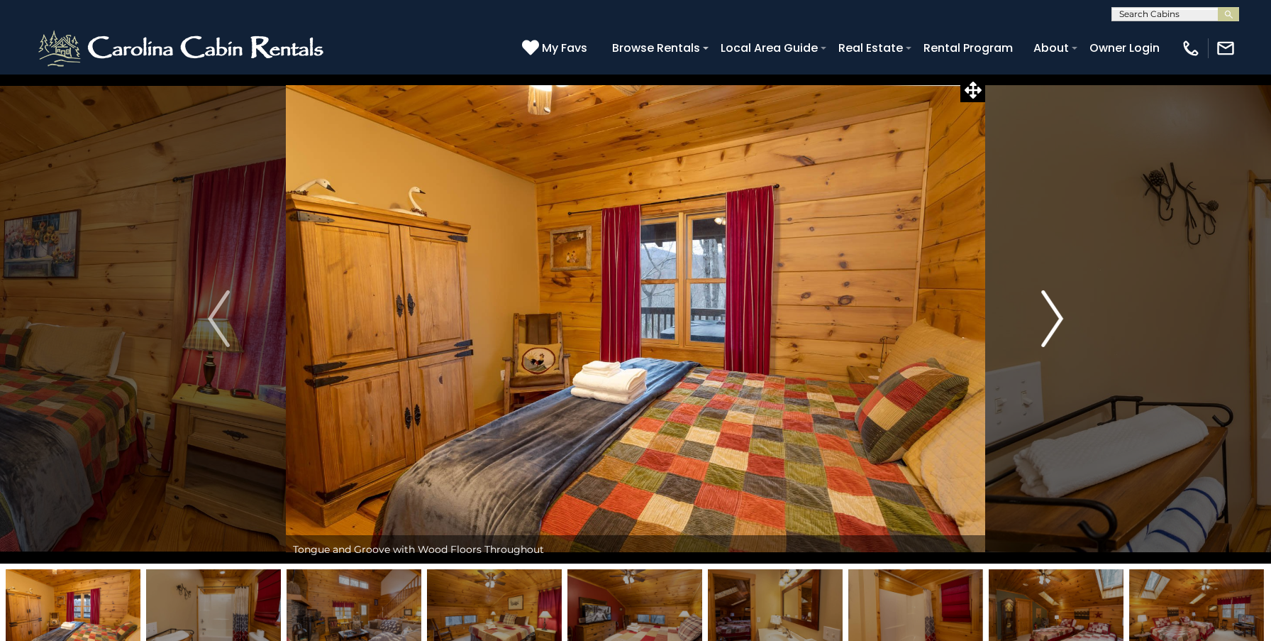
click at [1054, 315] on img "Next" at bounding box center [1051, 318] width 21 height 57
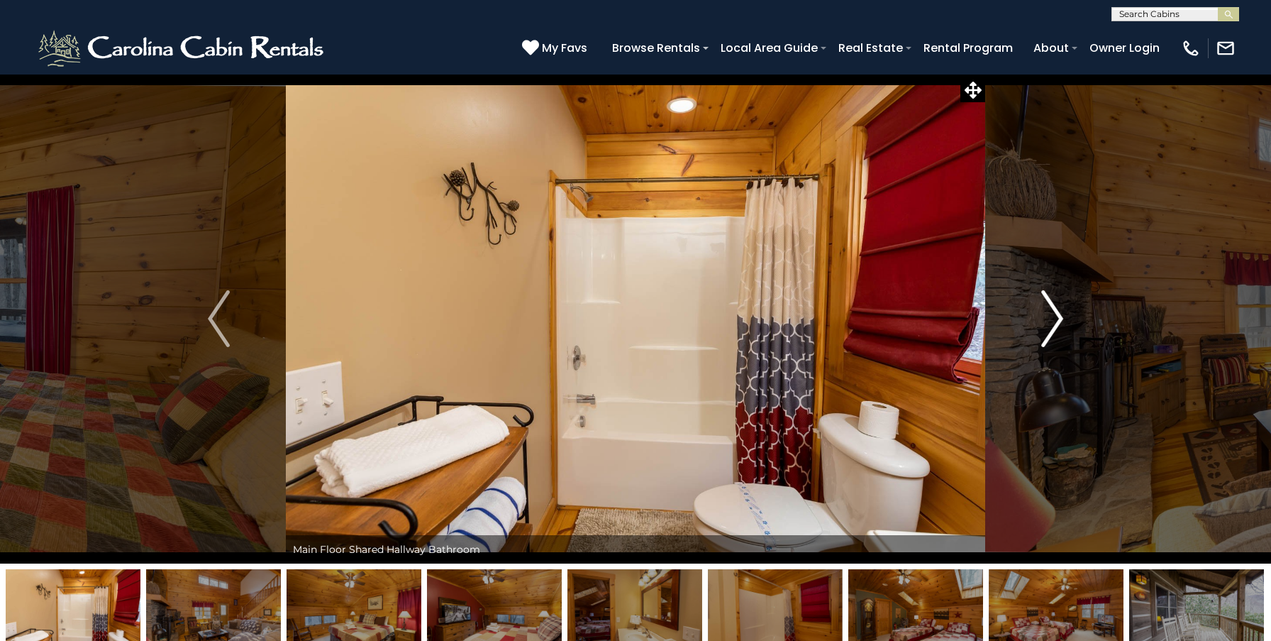
click at [1054, 315] on img "Next" at bounding box center [1051, 318] width 21 height 57
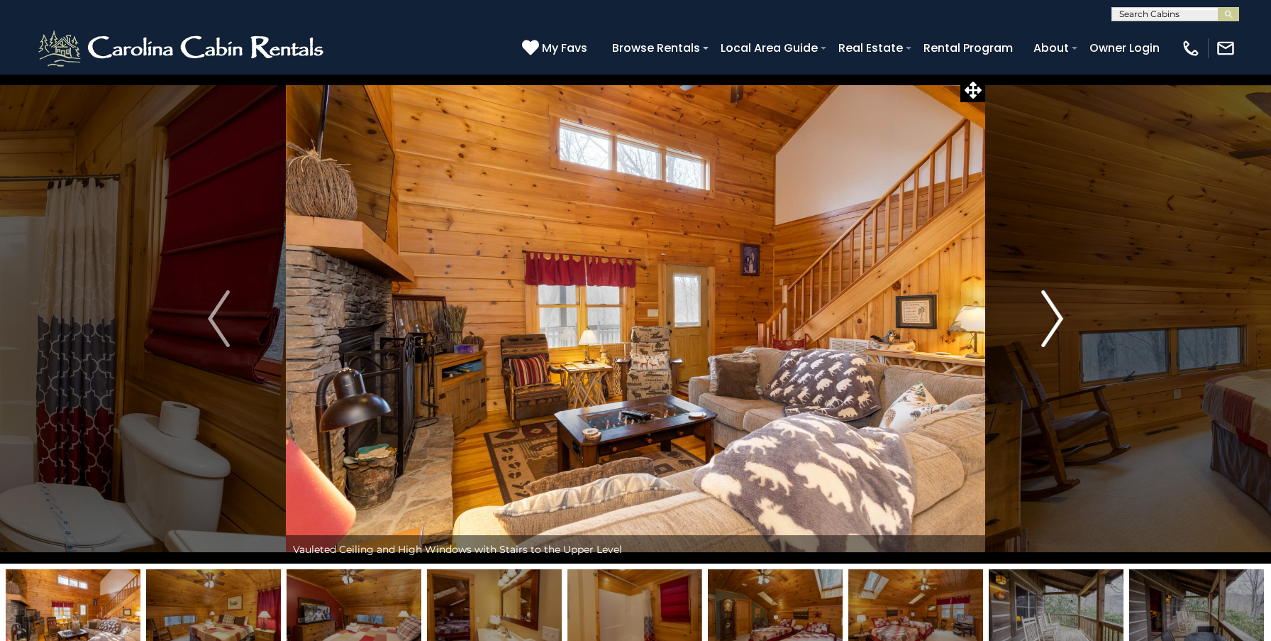
click at [1054, 315] on img "Next" at bounding box center [1051, 318] width 21 height 57
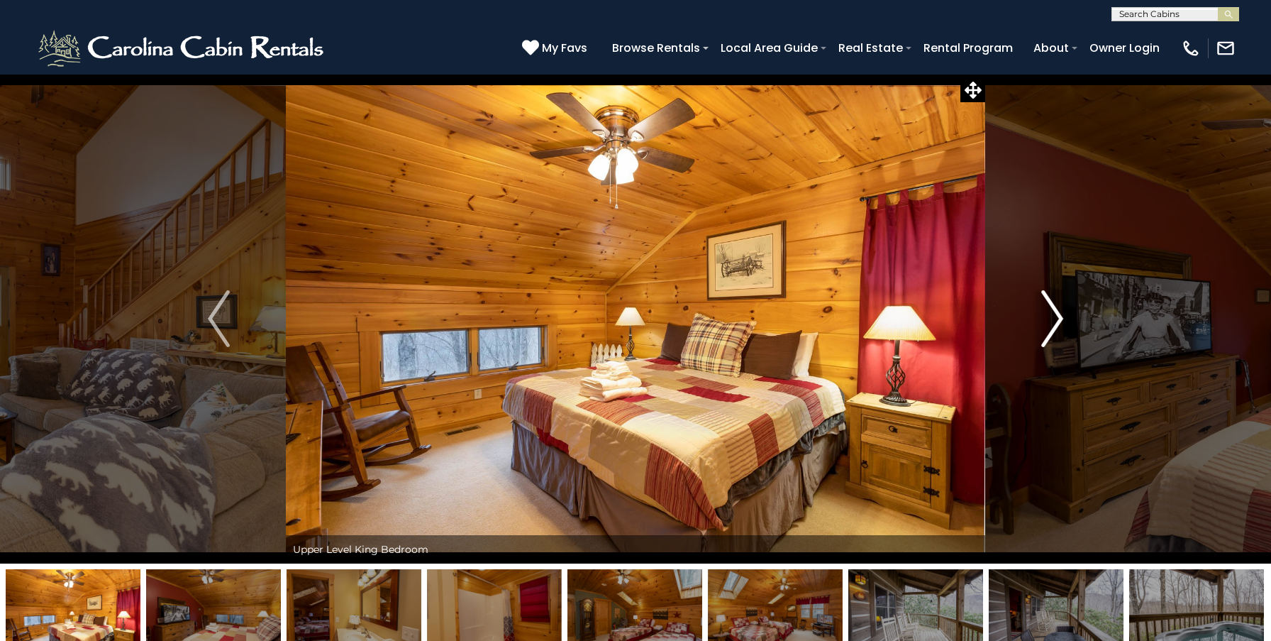
click at [1054, 315] on img "Next" at bounding box center [1051, 318] width 21 height 57
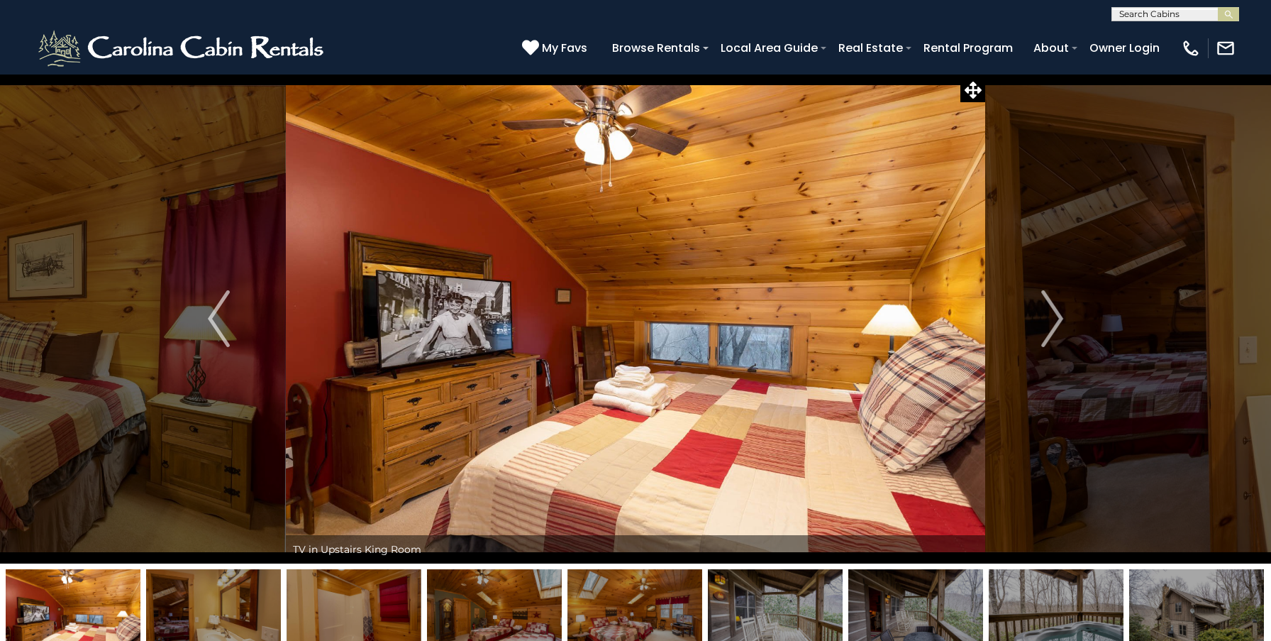
click at [1144, 14] on input "text" at bounding box center [1174, 17] width 124 height 14
type input "*****"
click at [1151, 35] on li "Blue Ridge Mtn Club Condo C-303" at bounding box center [1175, 40] width 126 height 26
click at [1231, 13] on img "submit" at bounding box center [1229, 14] width 11 height 11
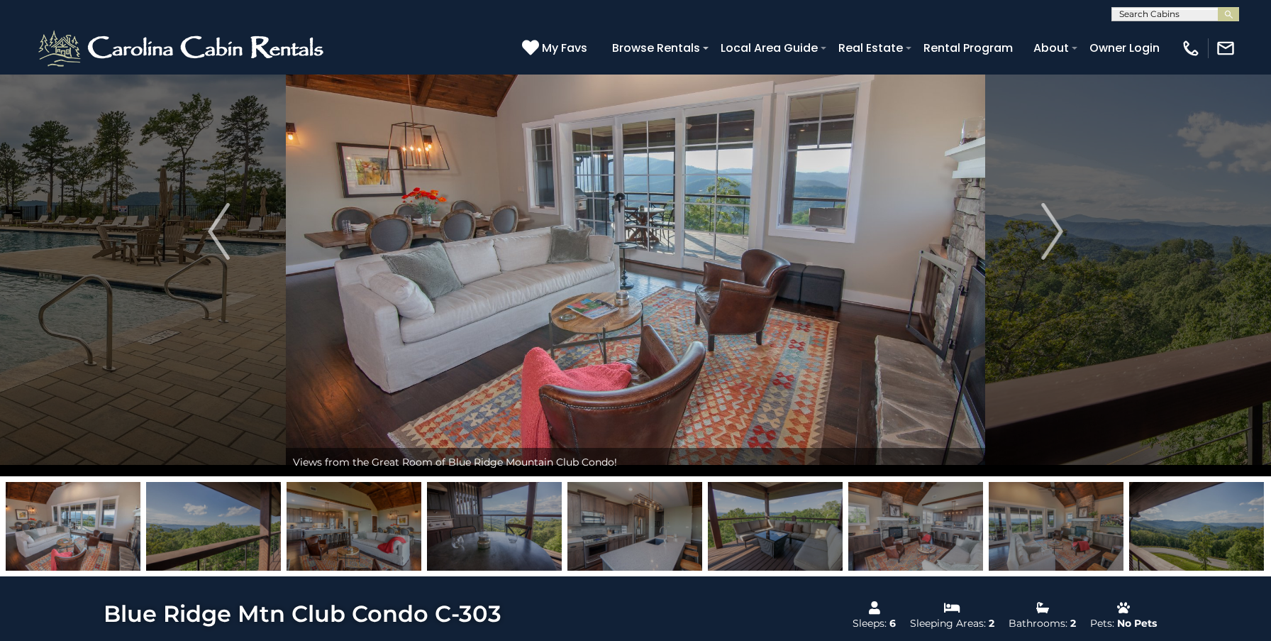
scroll to position [96, 0]
